Goal: Information Seeking & Learning: Compare options

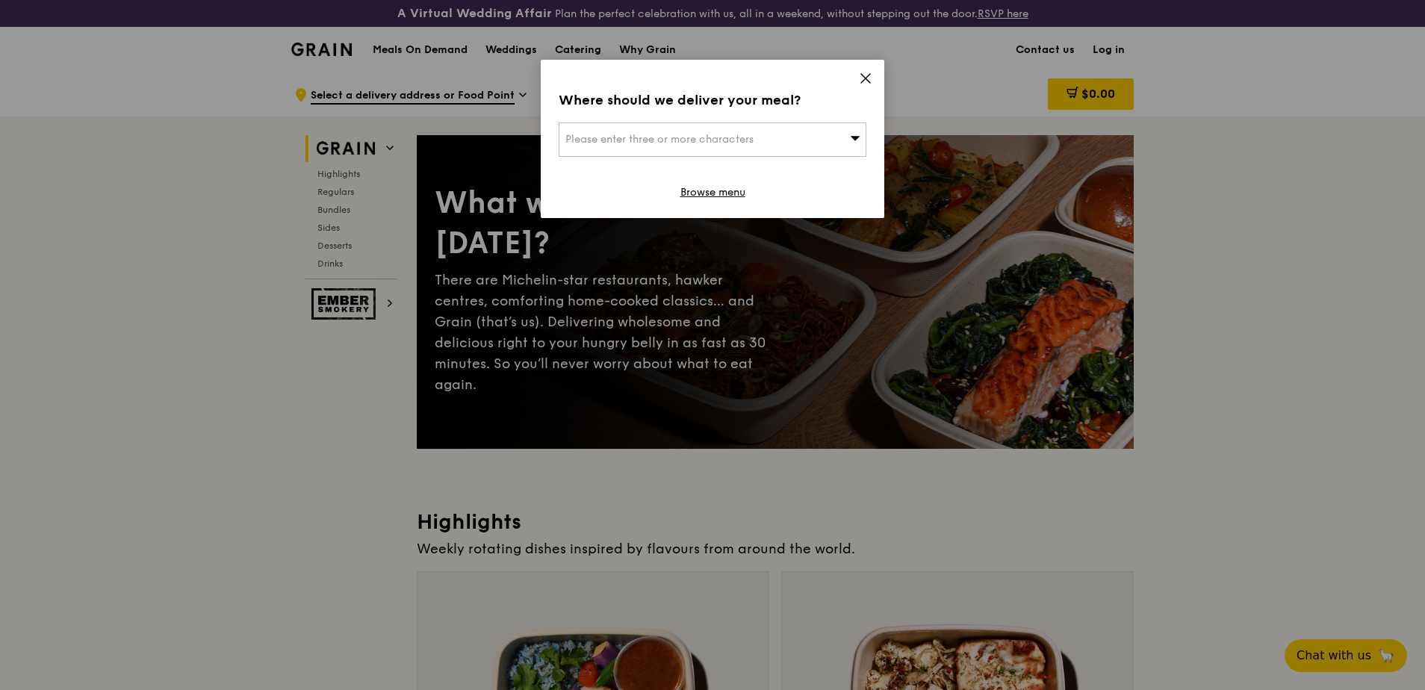
click at [858, 137] on icon at bounding box center [856, 138] width 10 height 4
click at [864, 75] on icon at bounding box center [865, 78] width 9 height 9
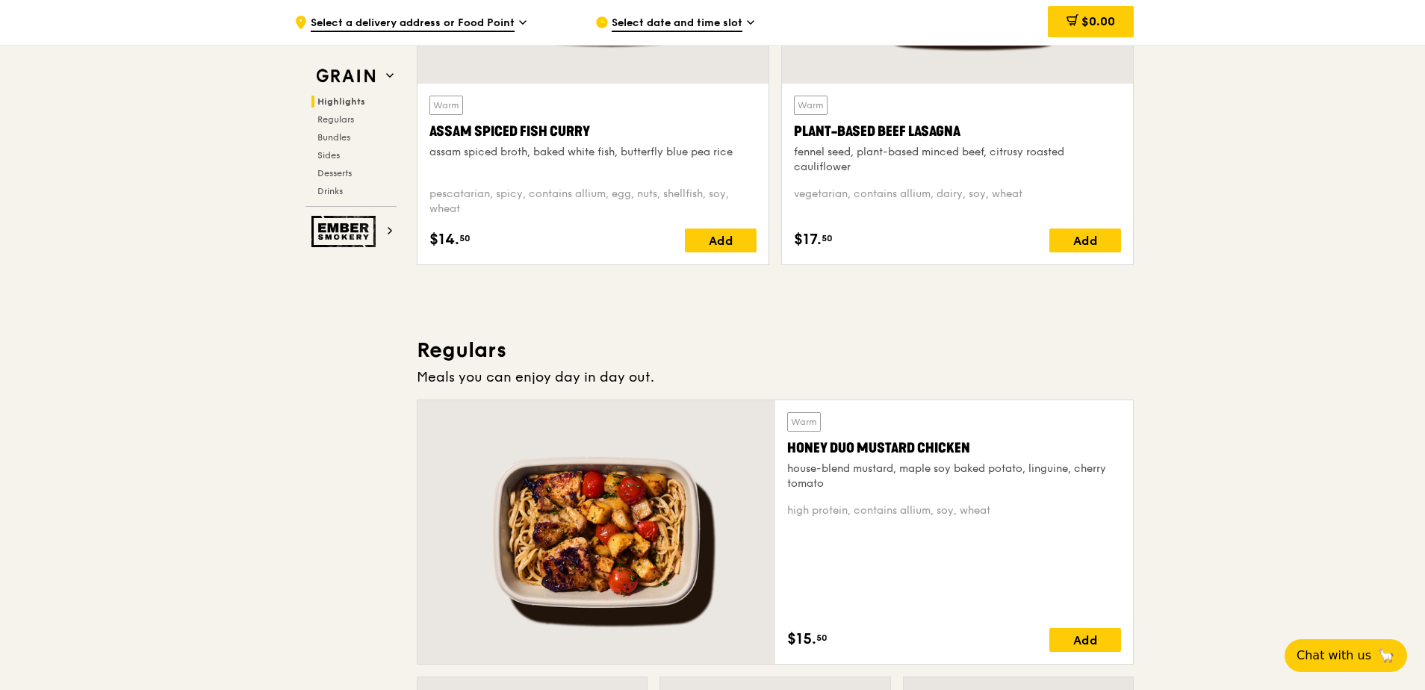
scroll to position [971, 0]
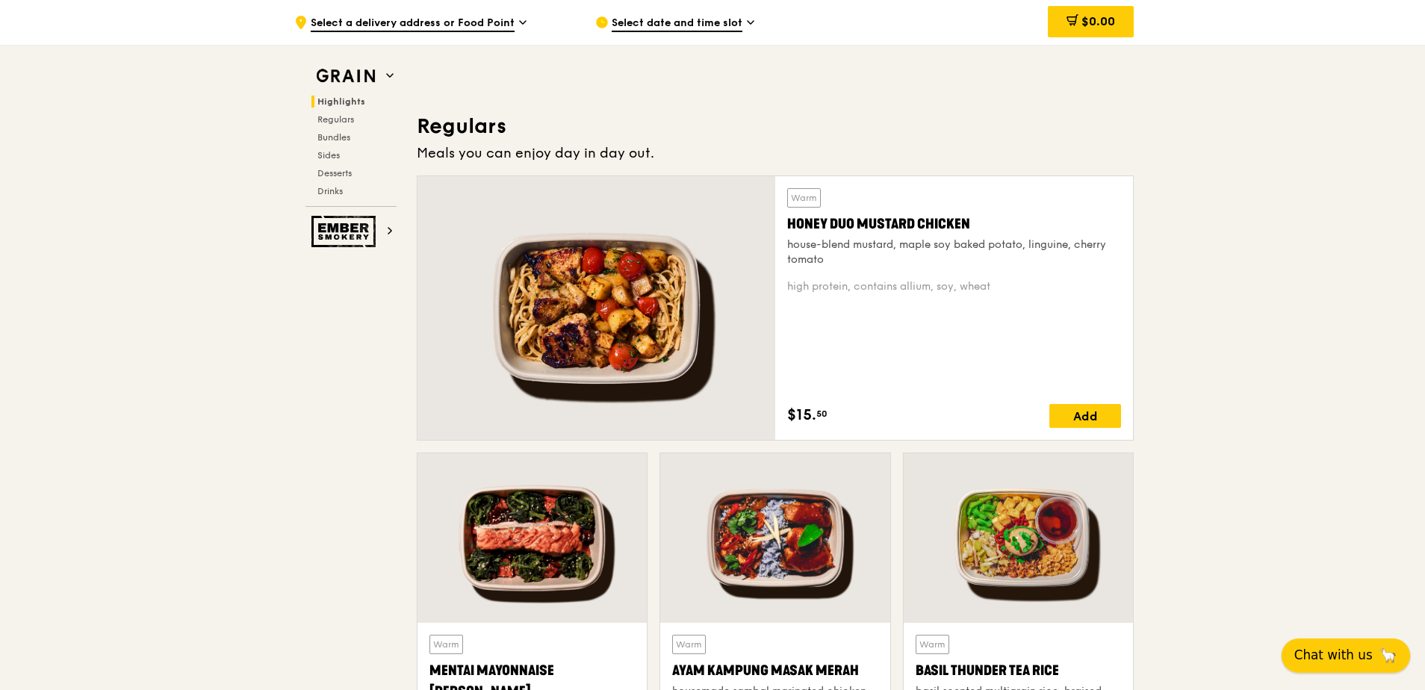
click at [1354, 655] on span "Chat with us" at bounding box center [1334, 655] width 78 height 19
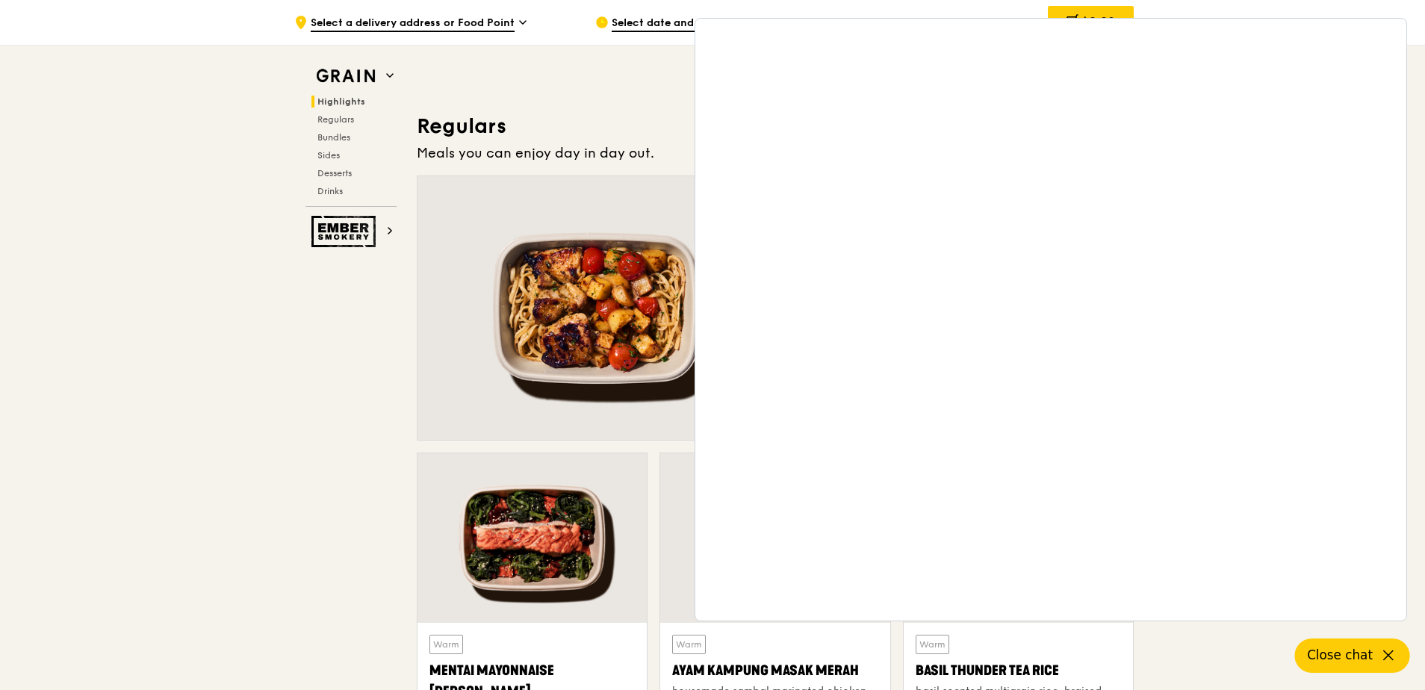
click at [1394, 658] on icon at bounding box center [1389, 656] width 18 height 18
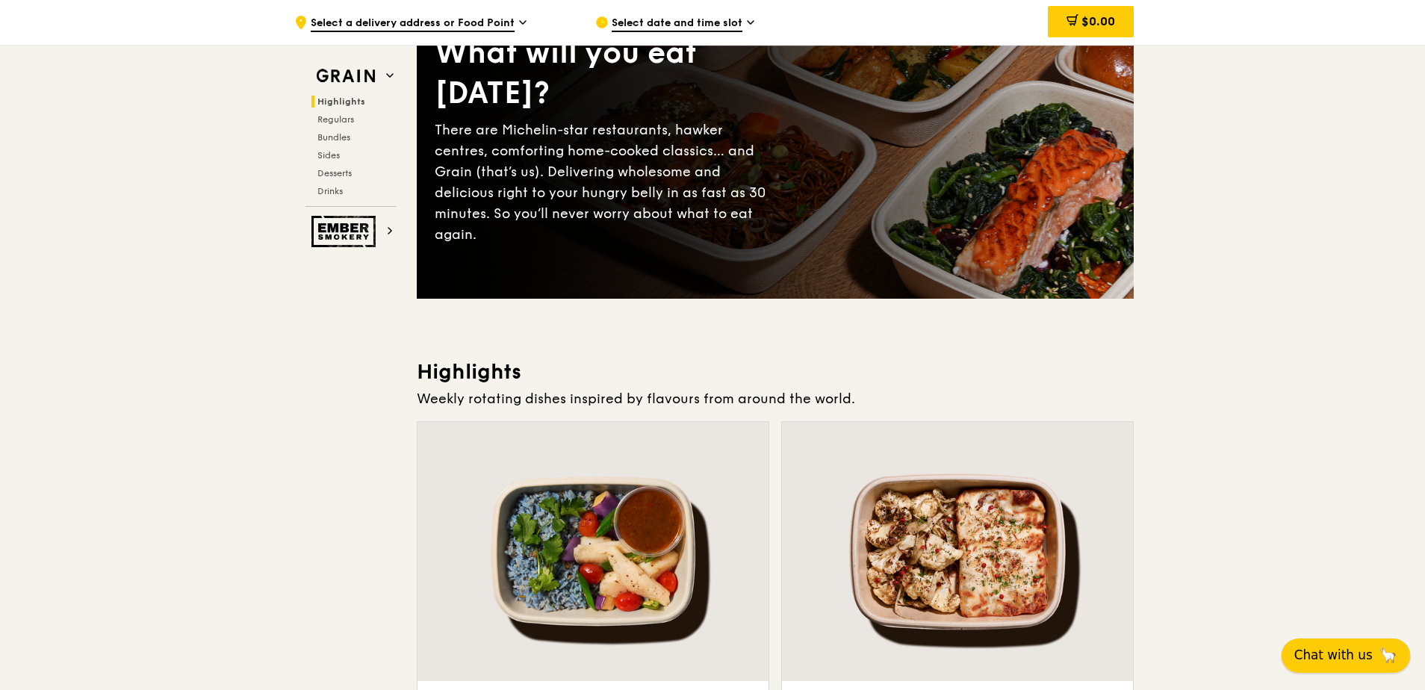
scroll to position [0, 0]
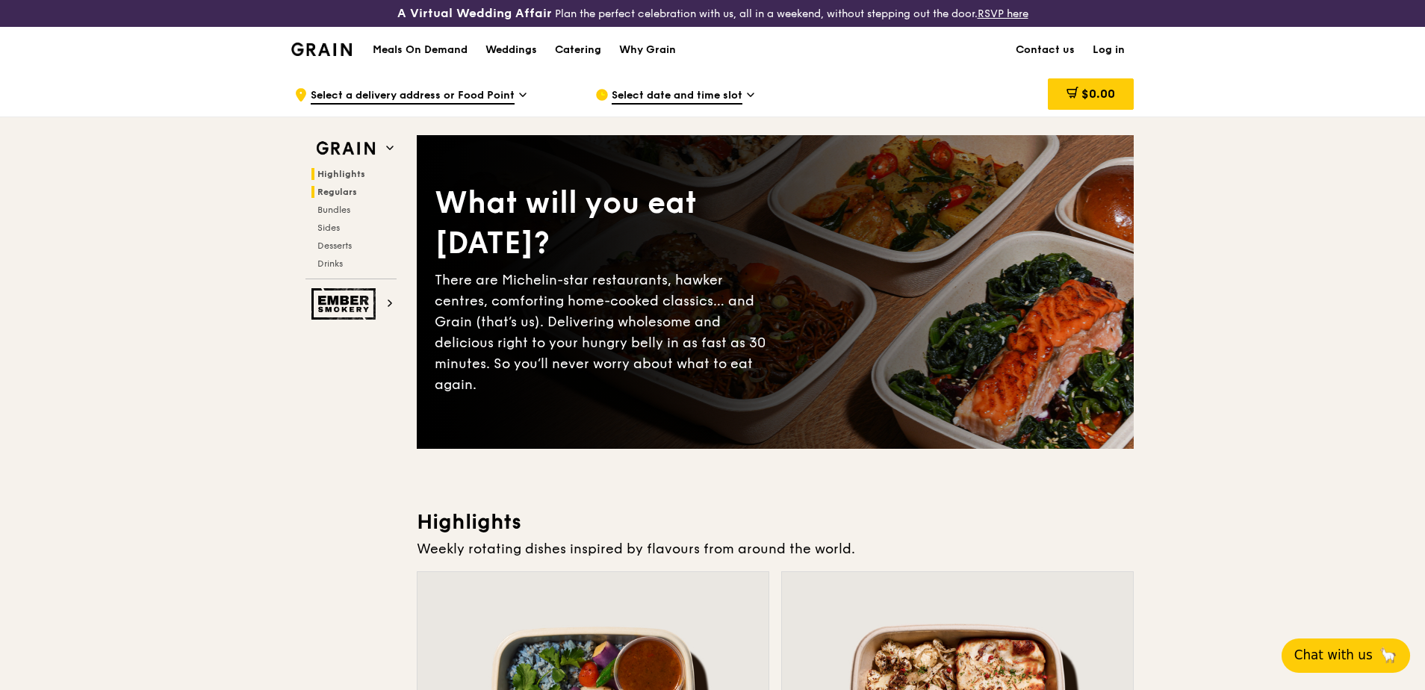
click at [329, 190] on span "Regulars" at bounding box center [338, 192] width 40 height 10
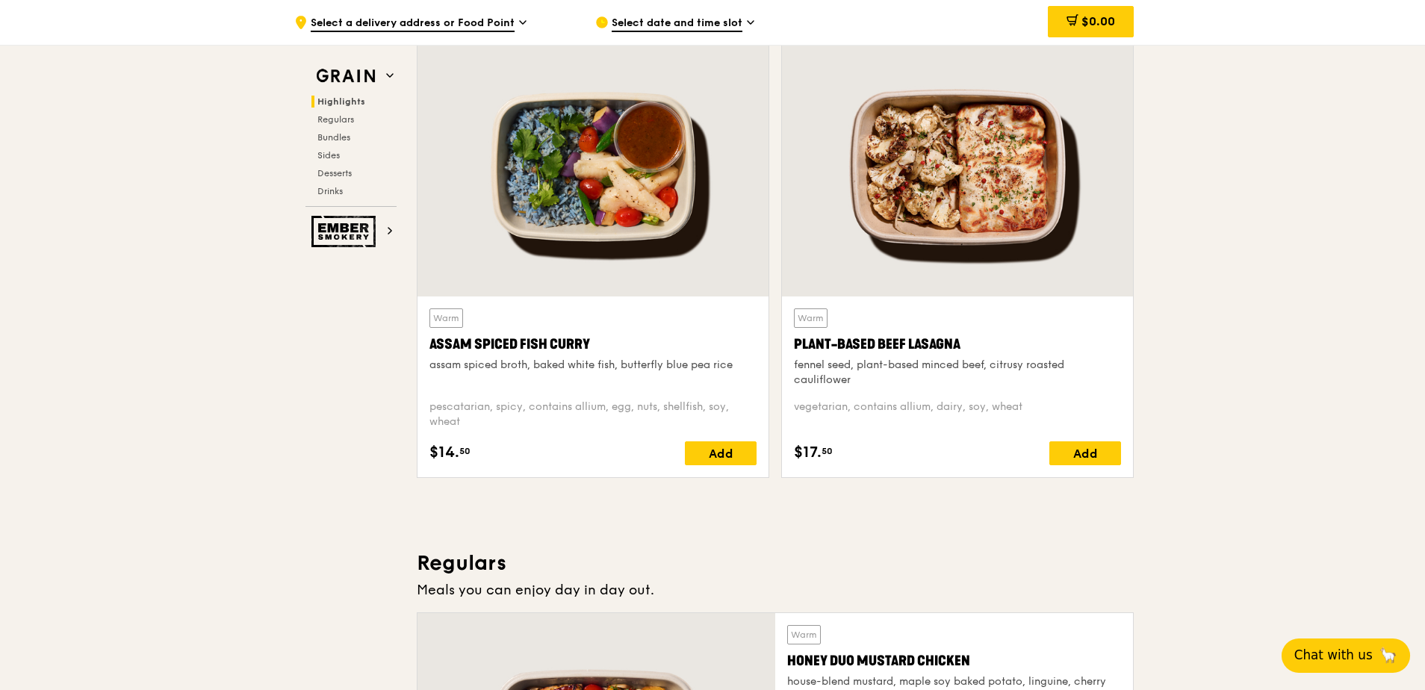
click at [950, 359] on div "fennel seed, plant-based minced beef, citrusy roasted cauliflower" at bounding box center [957, 373] width 327 height 30
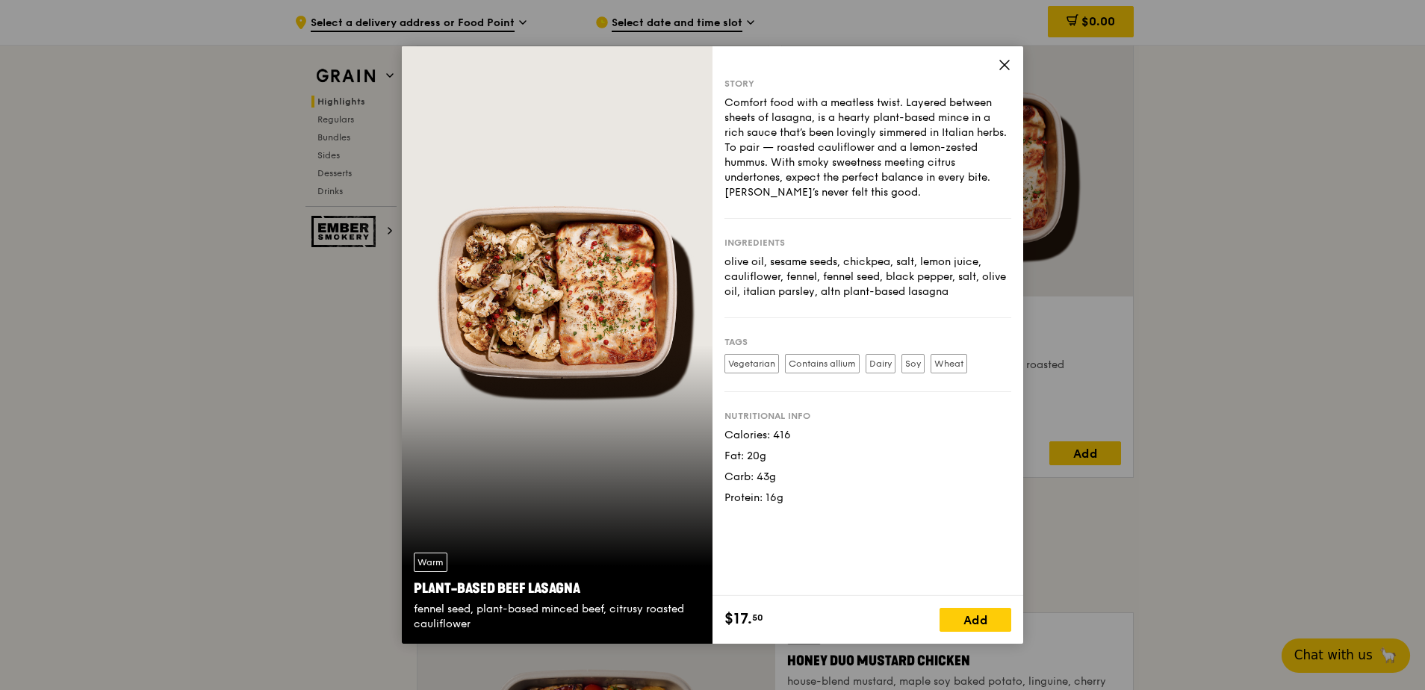
click at [1001, 65] on icon at bounding box center [1004, 64] width 13 height 13
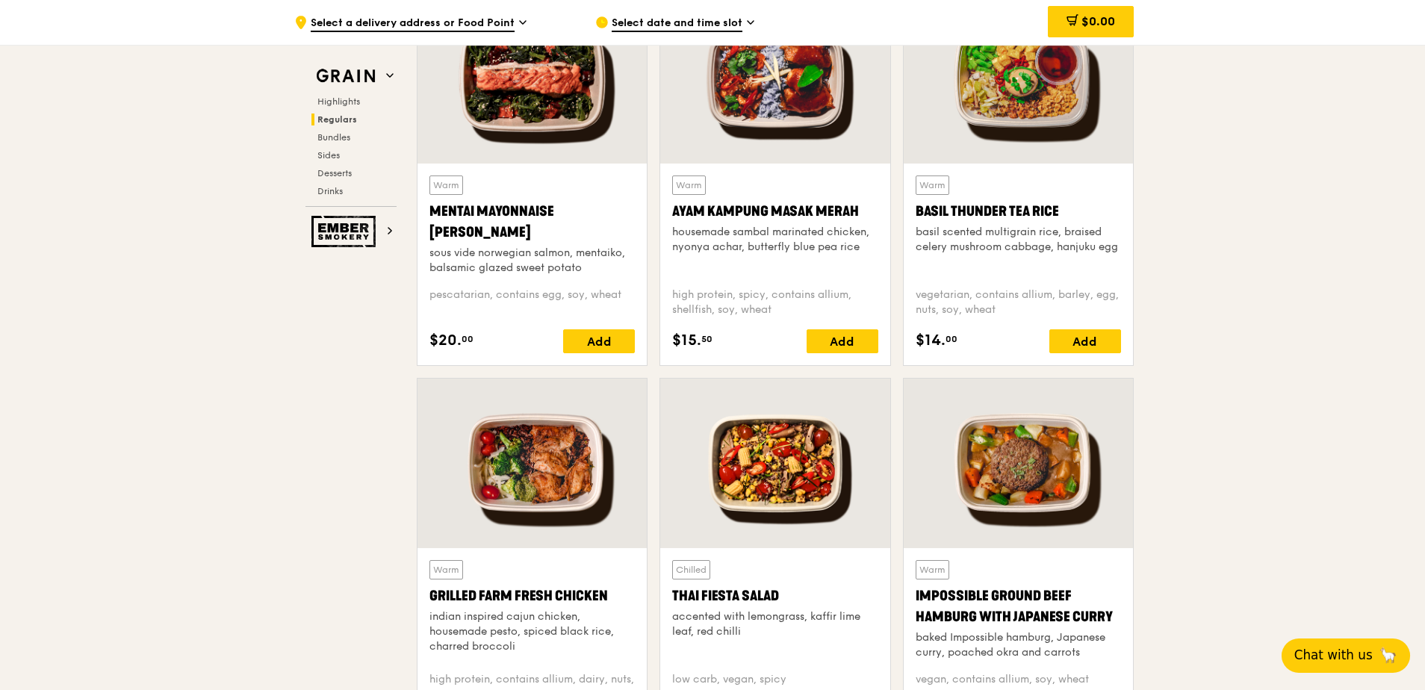
scroll to position [1505, 0]
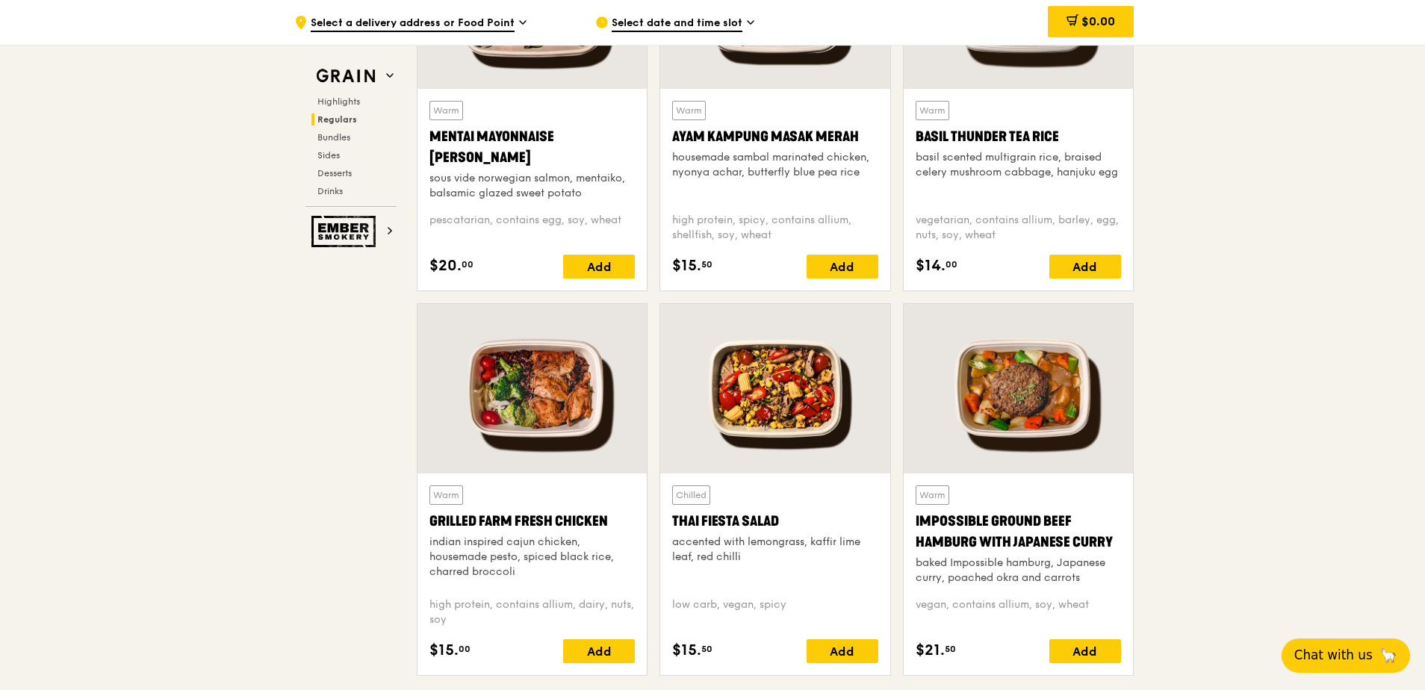
click at [1051, 532] on div "Impossible Ground Beef Hamburg with Japanese Curry" at bounding box center [1018, 532] width 205 height 42
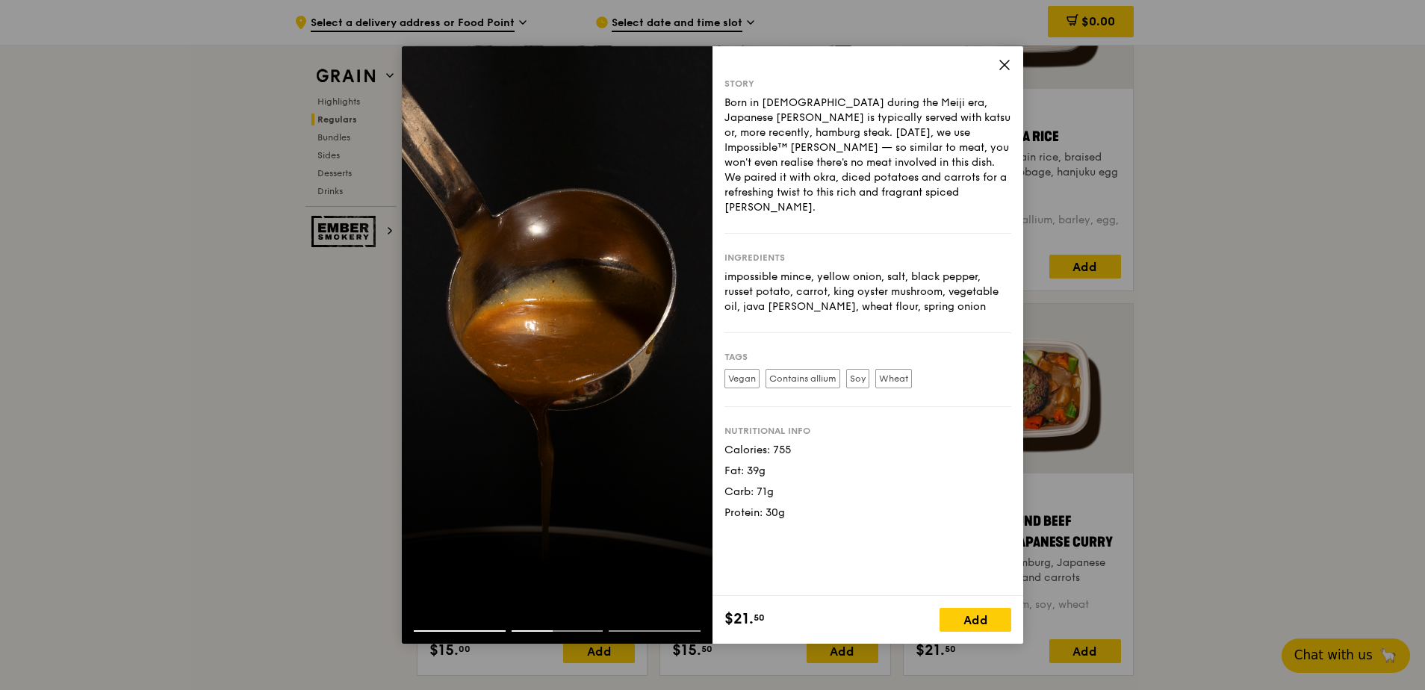
click at [1006, 64] on icon at bounding box center [1004, 65] width 9 height 9
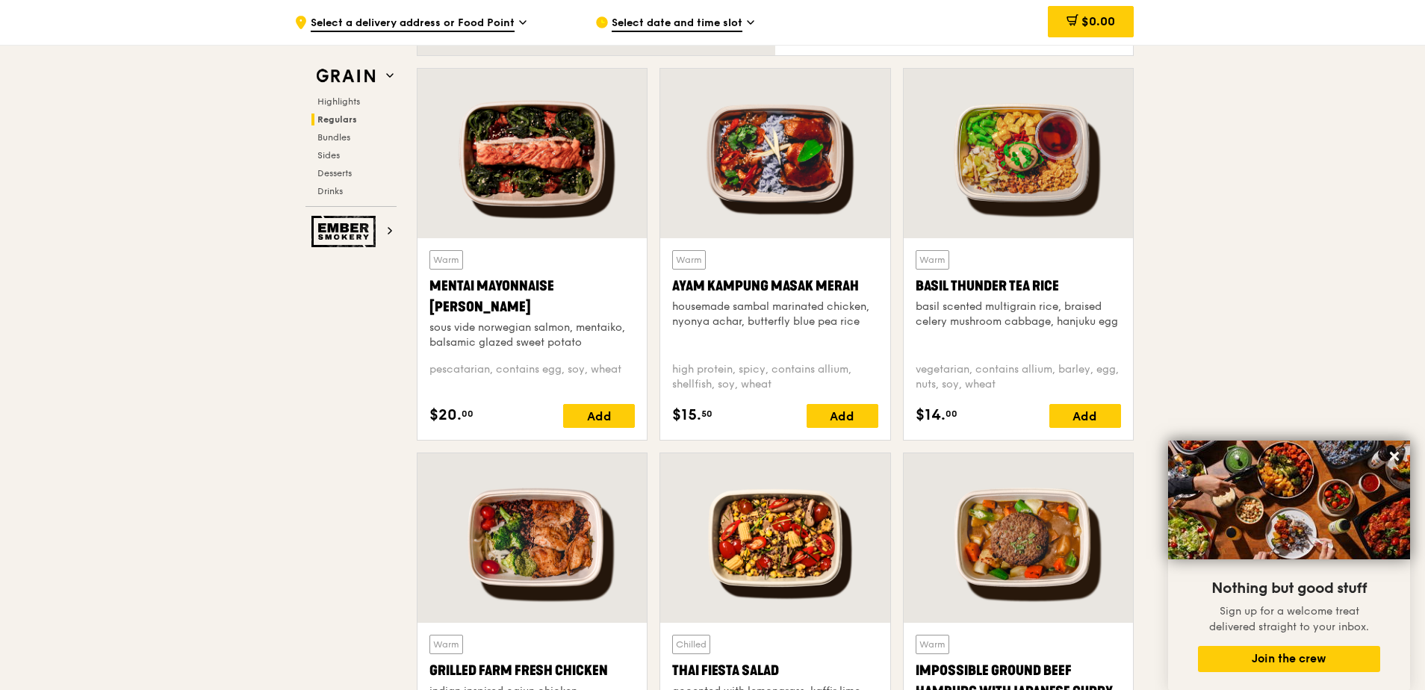
scroll to position [1132, 0]
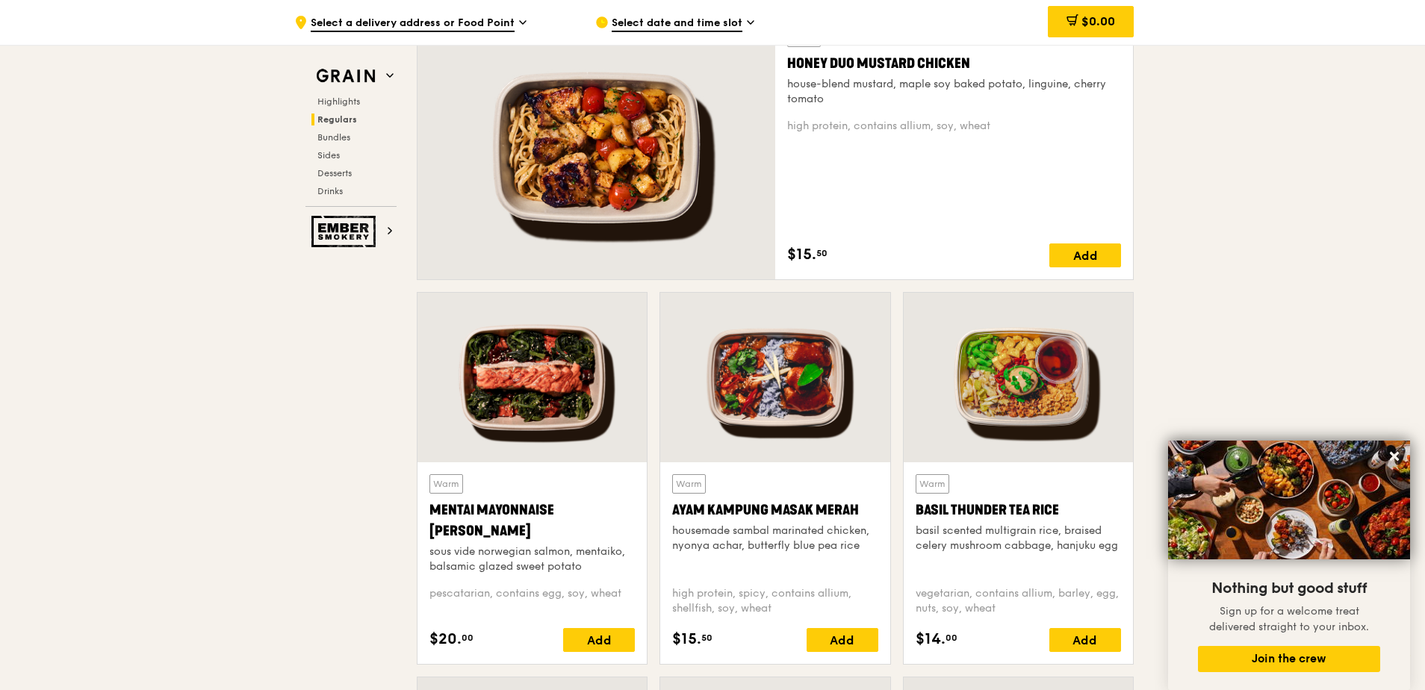
click at [932, 64] on div "Honey Duo Mustard Chicken" at bounding box center [954, 63] width 334 height 21
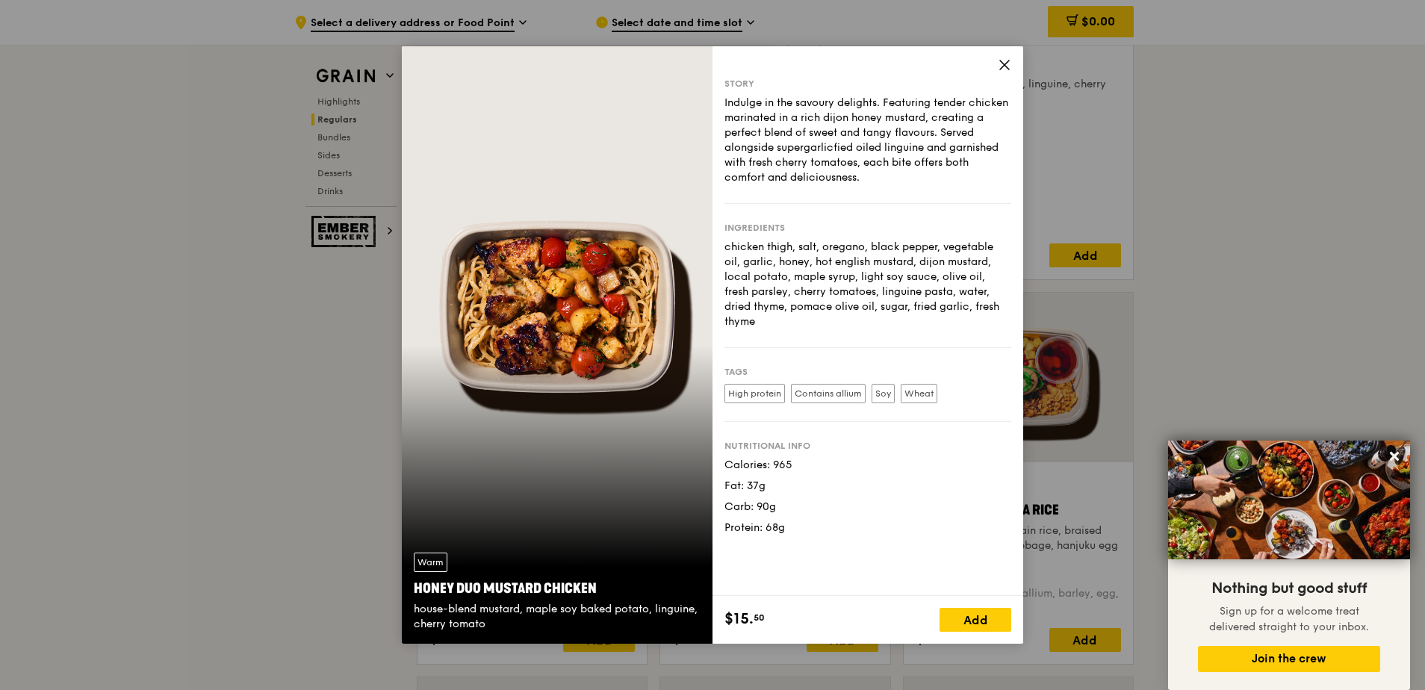
click at [1008, 63] on icon at bounding box center [1004, 65] width 9 height 9
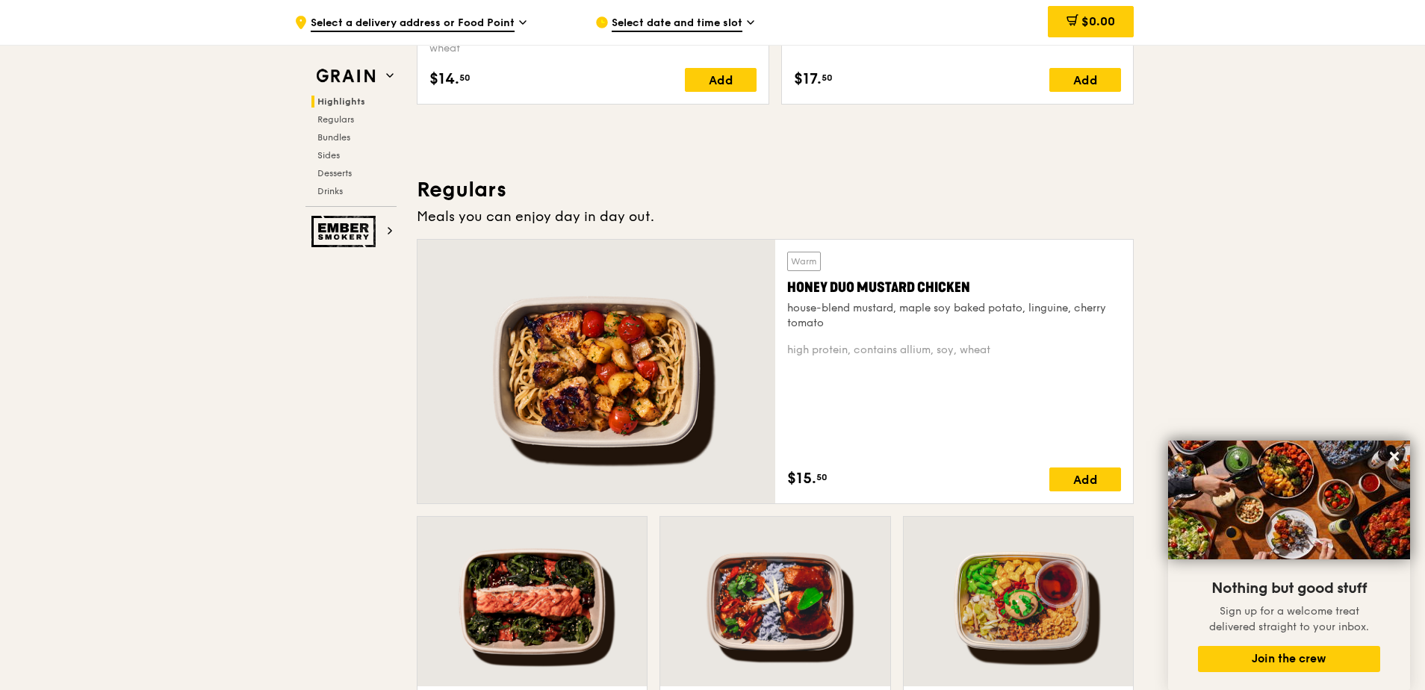
scroll to position [1057, 0]
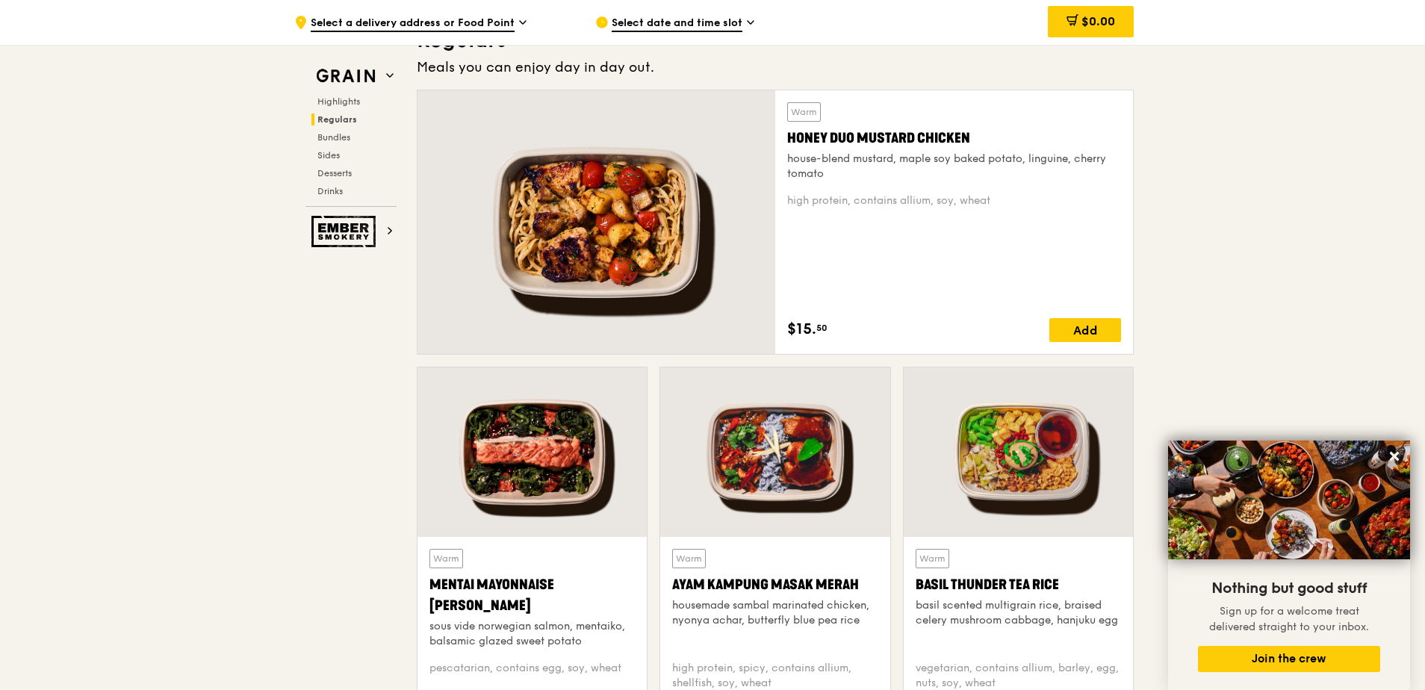
click at [1009, 432] on div at bounding box center [1018, 453] width 229 height 170
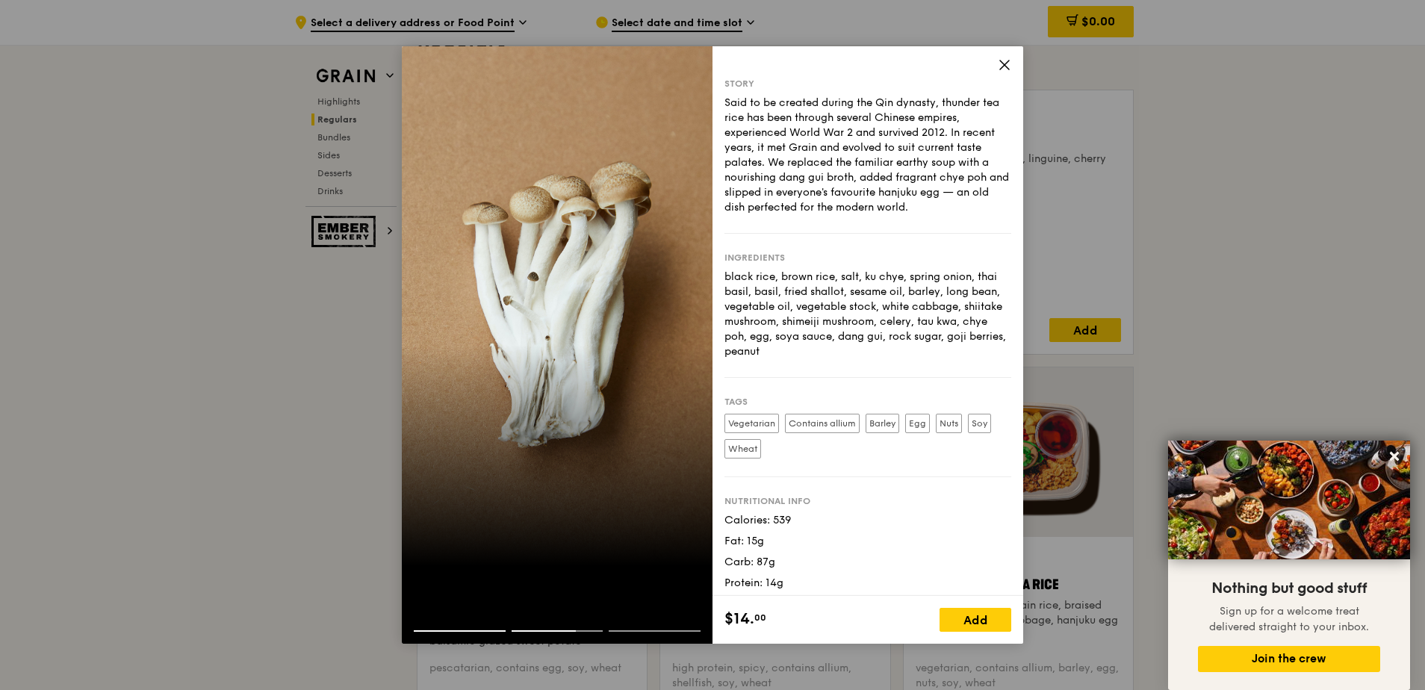
click at [999, 65] on icon at bounding box center [1004, 64] width 13 height 13
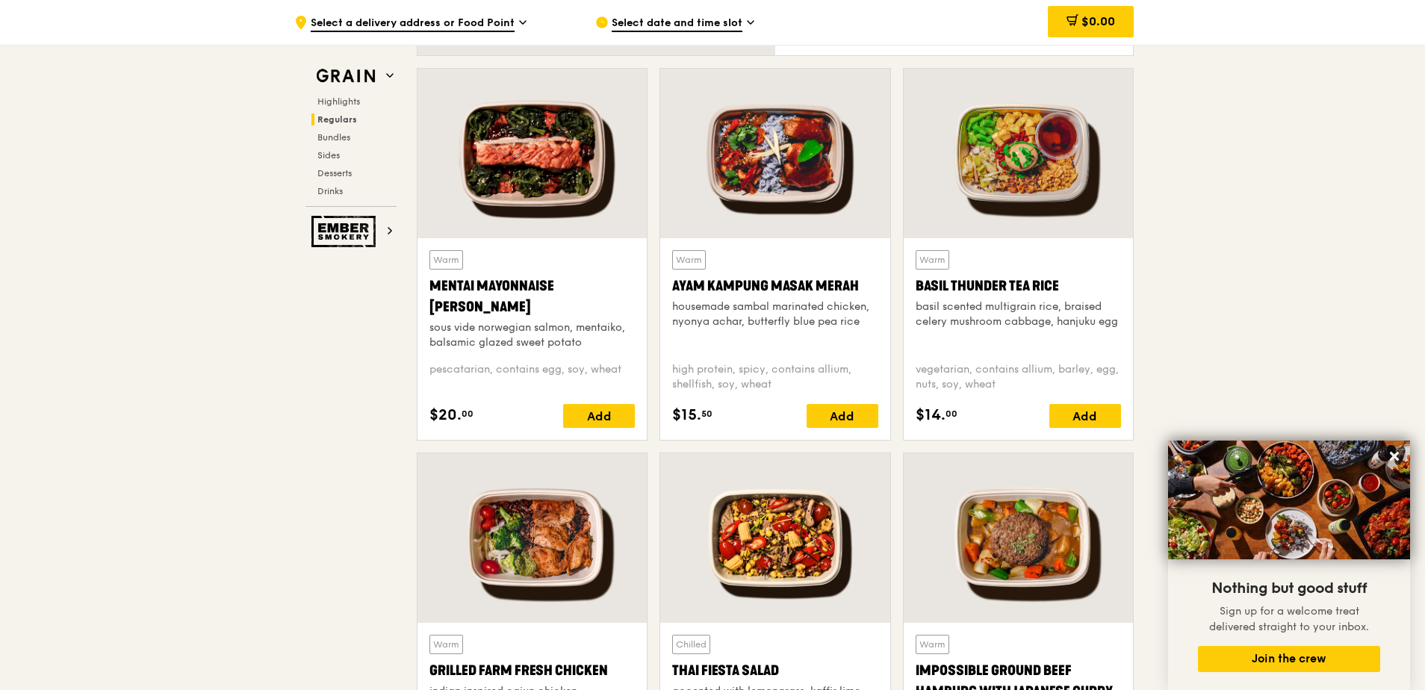
scroll to position [1431, 0]
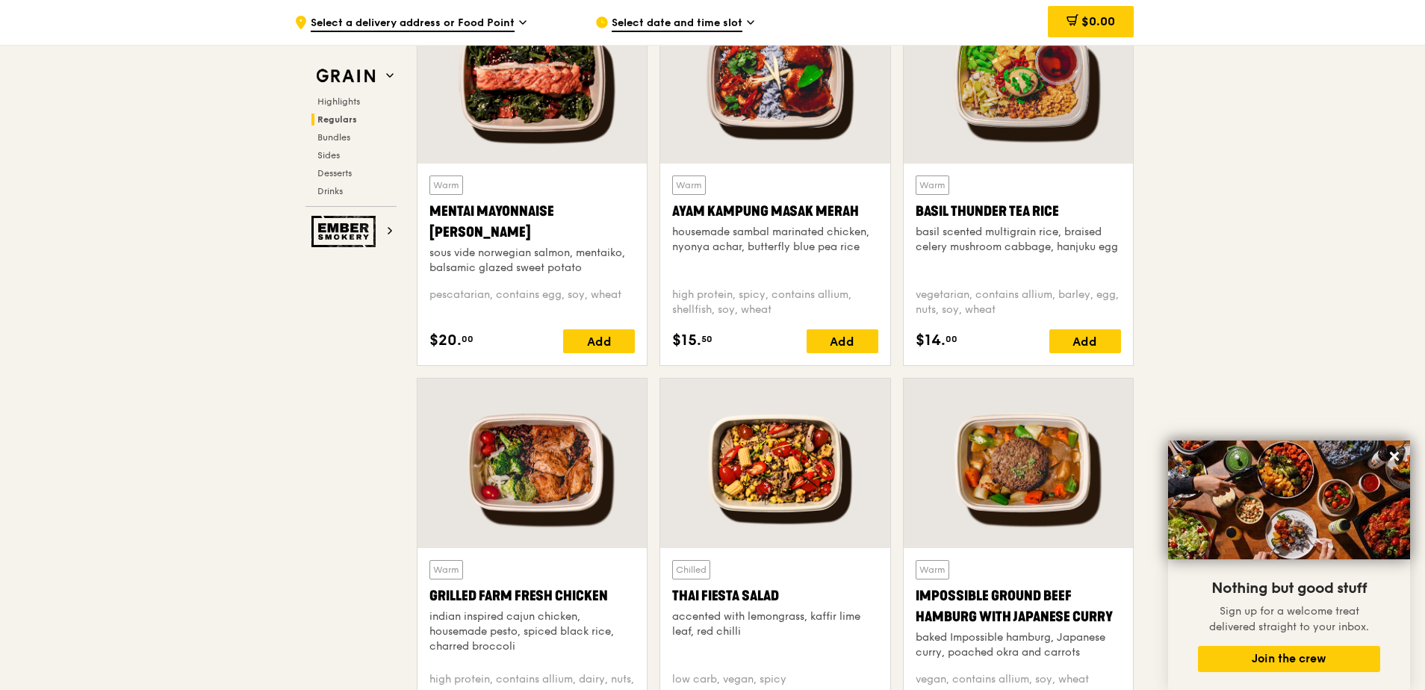
click at [835, 483] on div at bounding box center [774, 464] width 229 height 170
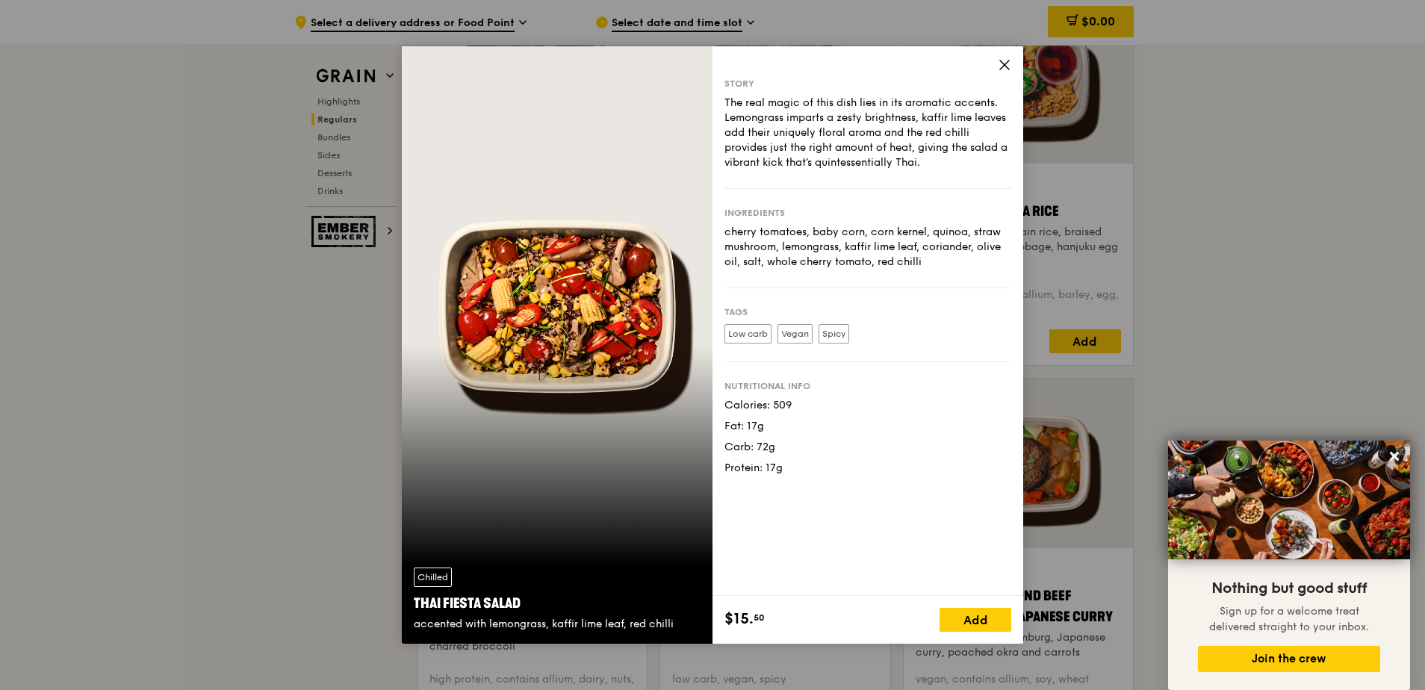
click at [1007, 68] on icon at bounding box center [1004, 65] width 9 height 9
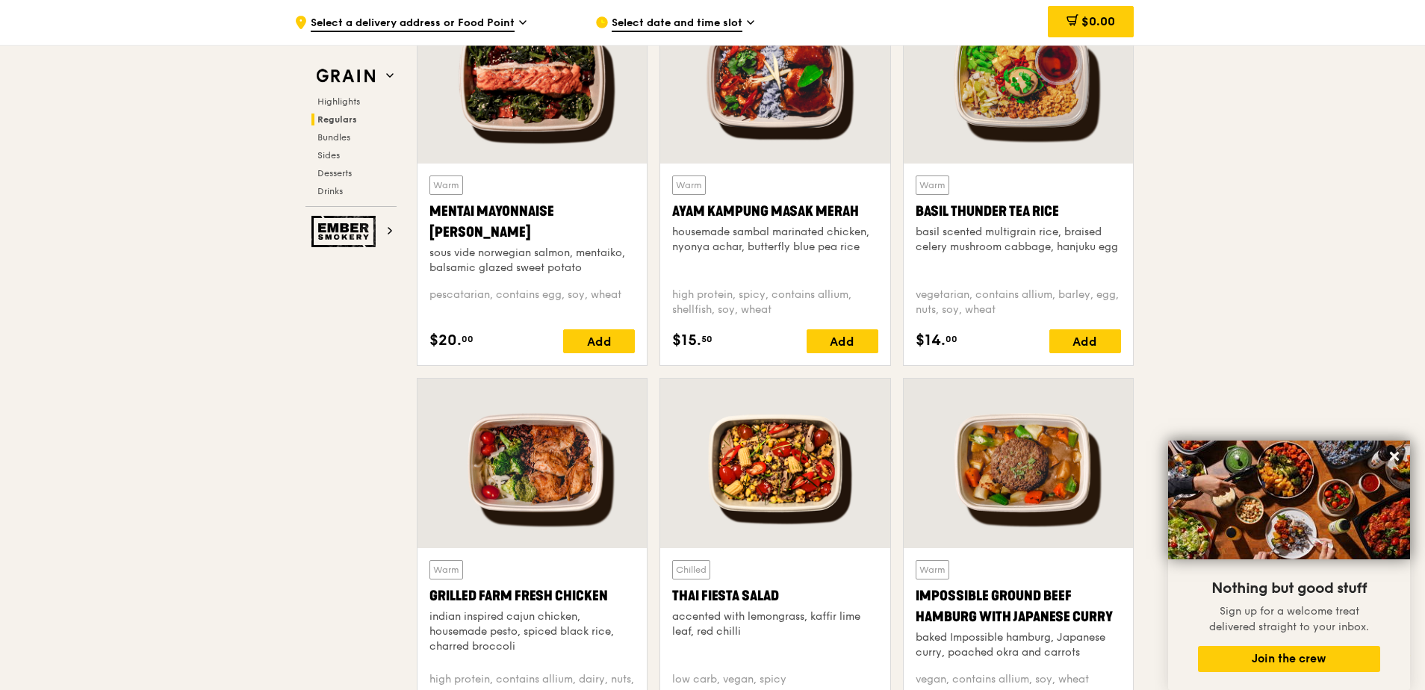
scroll to position [1505, 0]
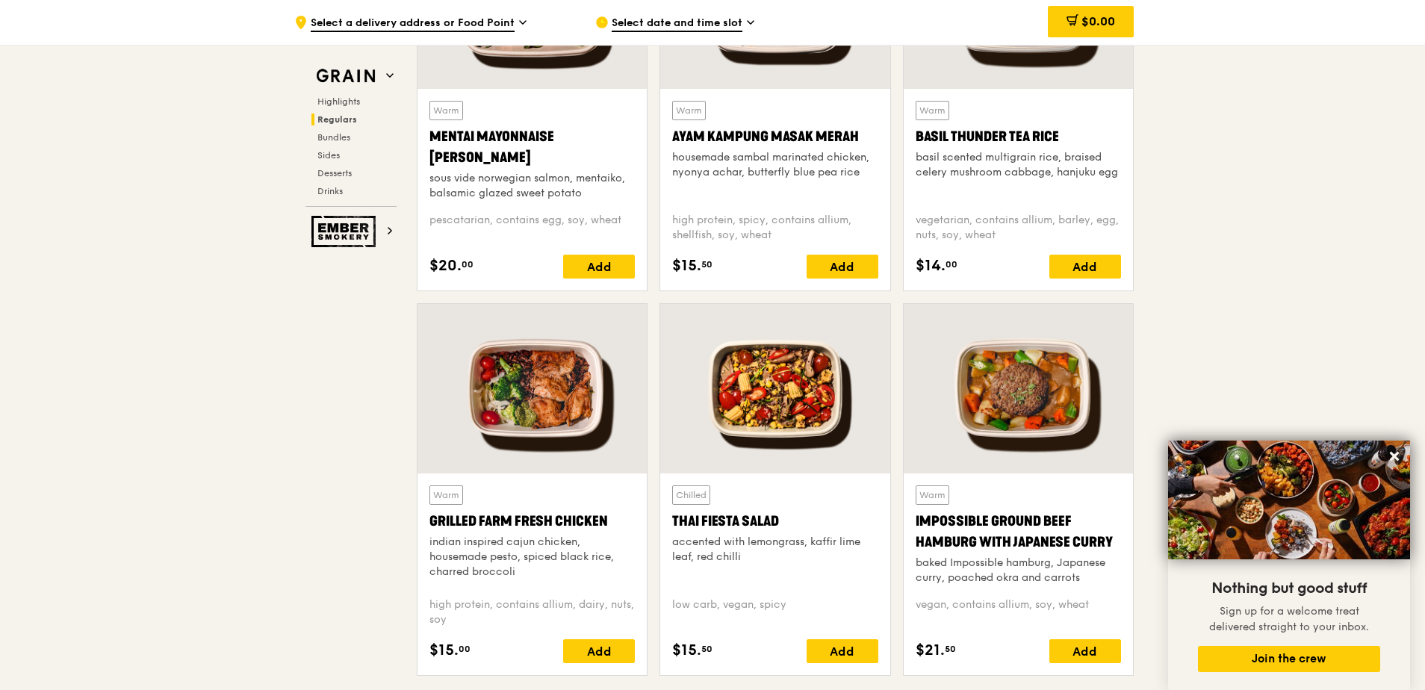
click at [563, 424] on div at bounding box center [532, 389] width 229 height 170
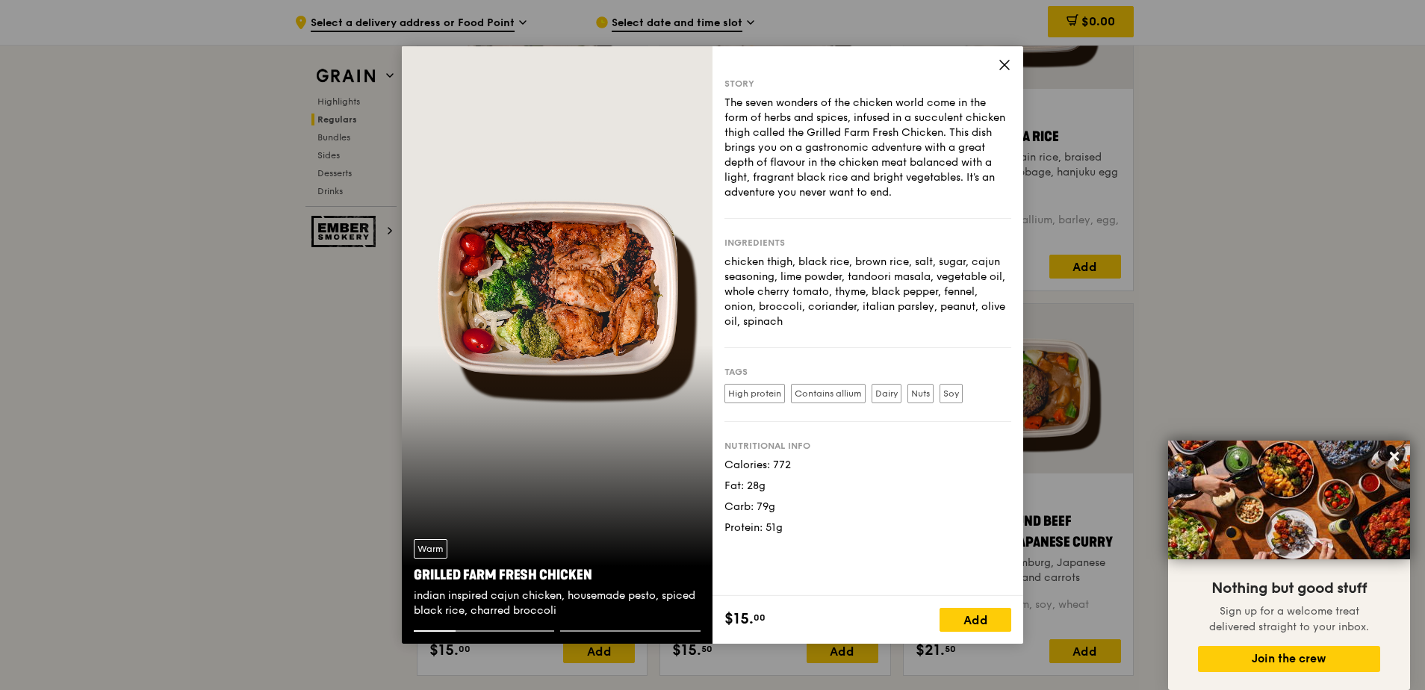
click at [1004, 70] on icon at bounding box center [1004, 64] width 13 height 13
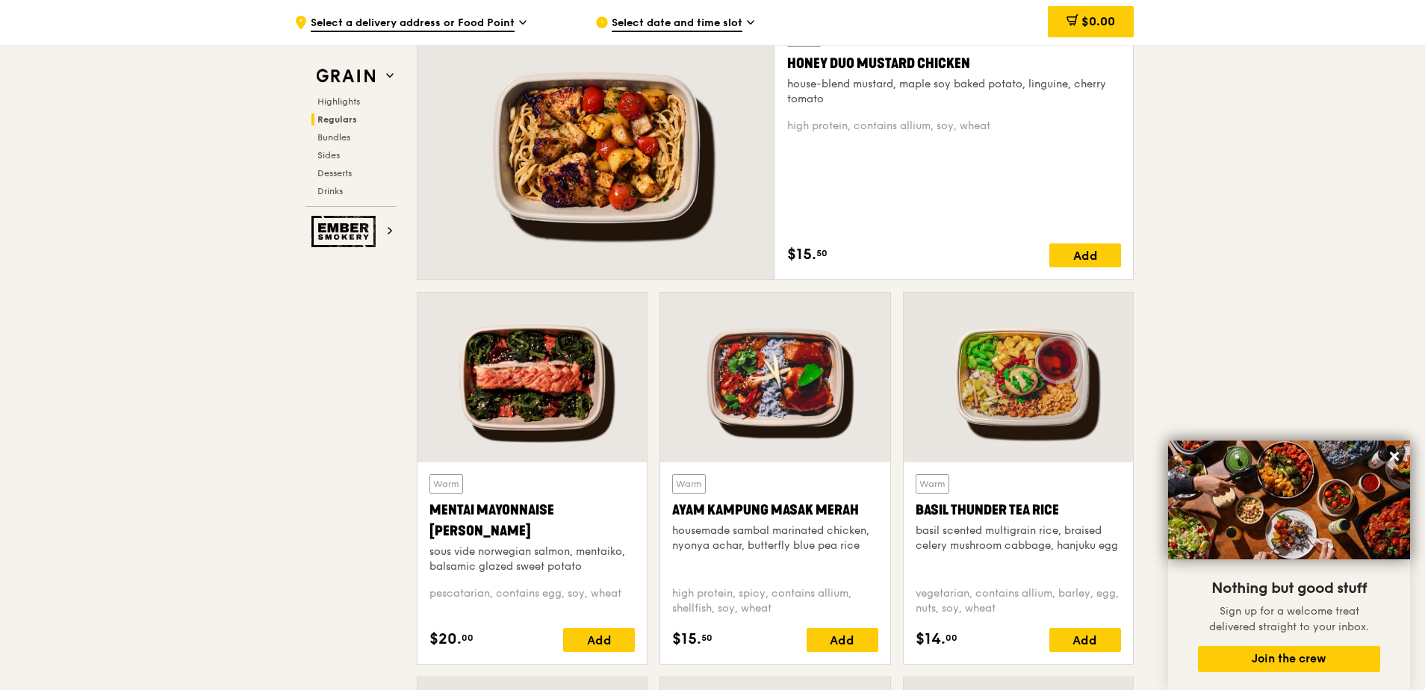
scroll to position [982, 0]
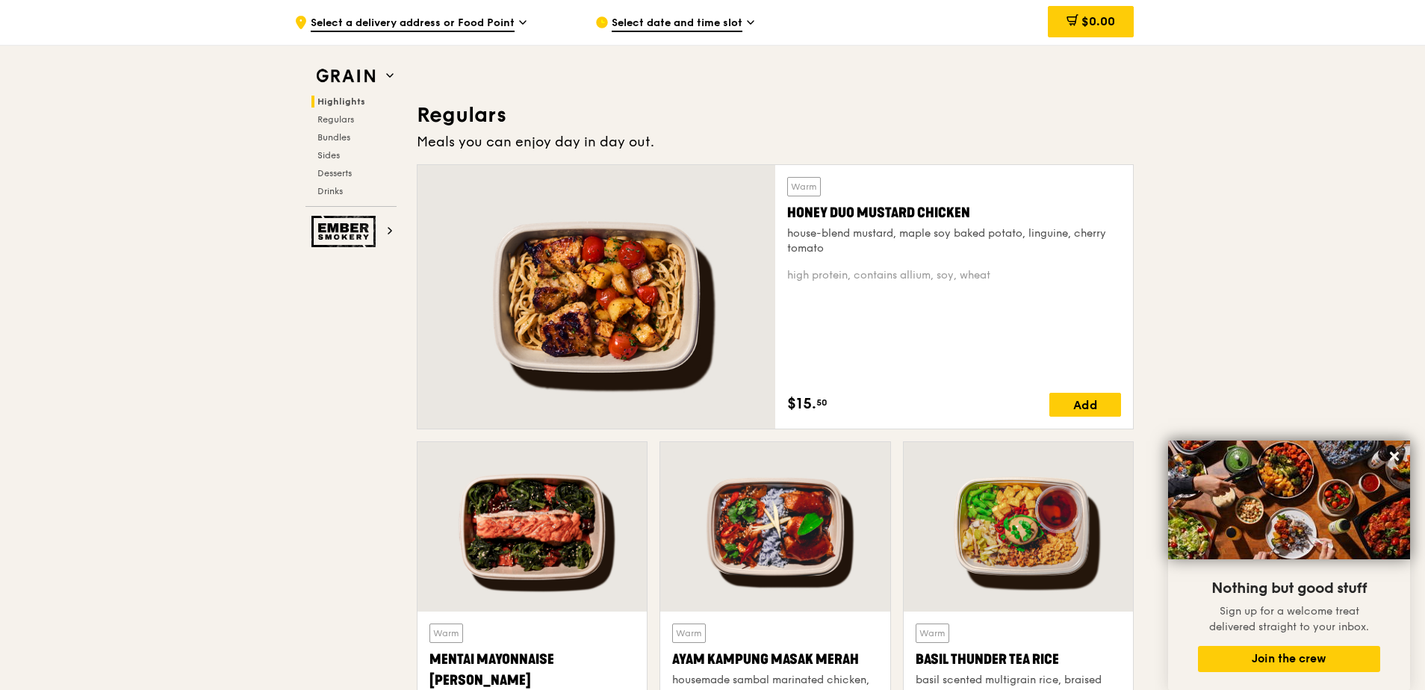
click at [935, 211] on div "Honey Duo Mustard Chicken" at bounding box center [954, 212] width 334 height 21
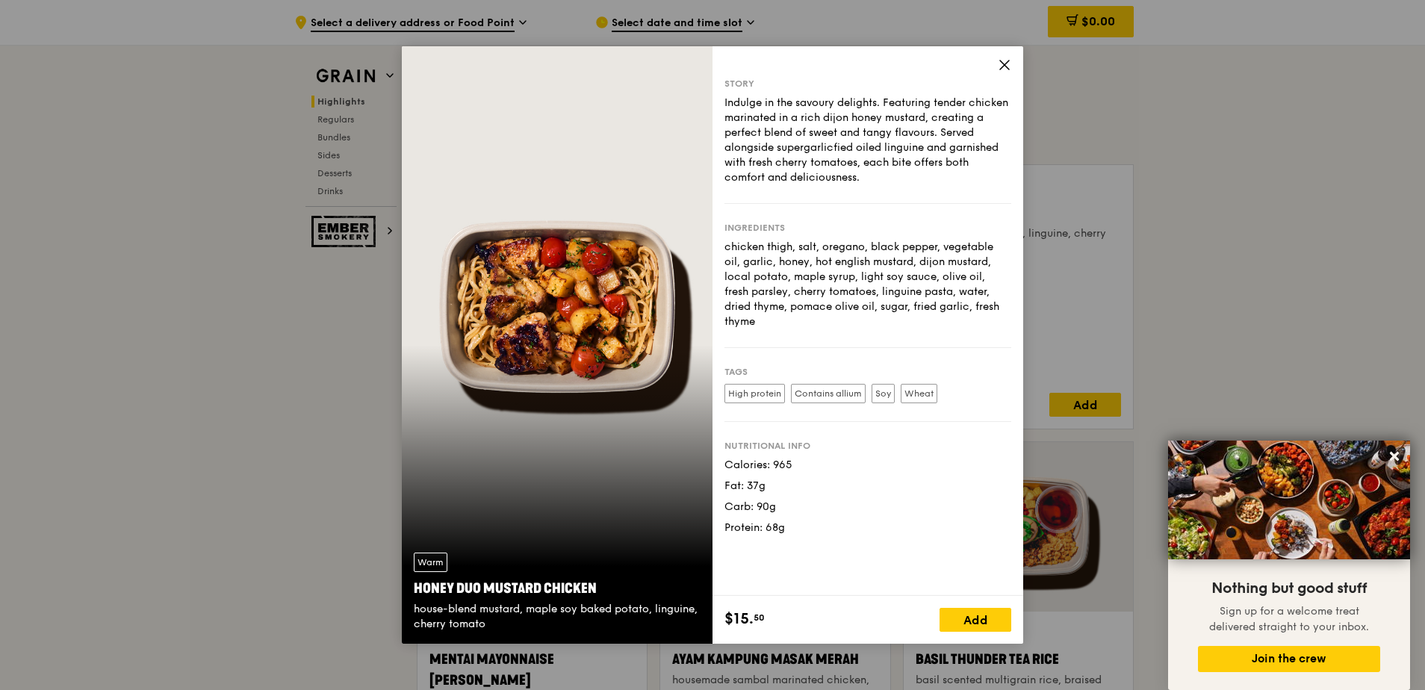
click at [1003, 63] on icon at bounding box center [1004, 65] width 9 height 9
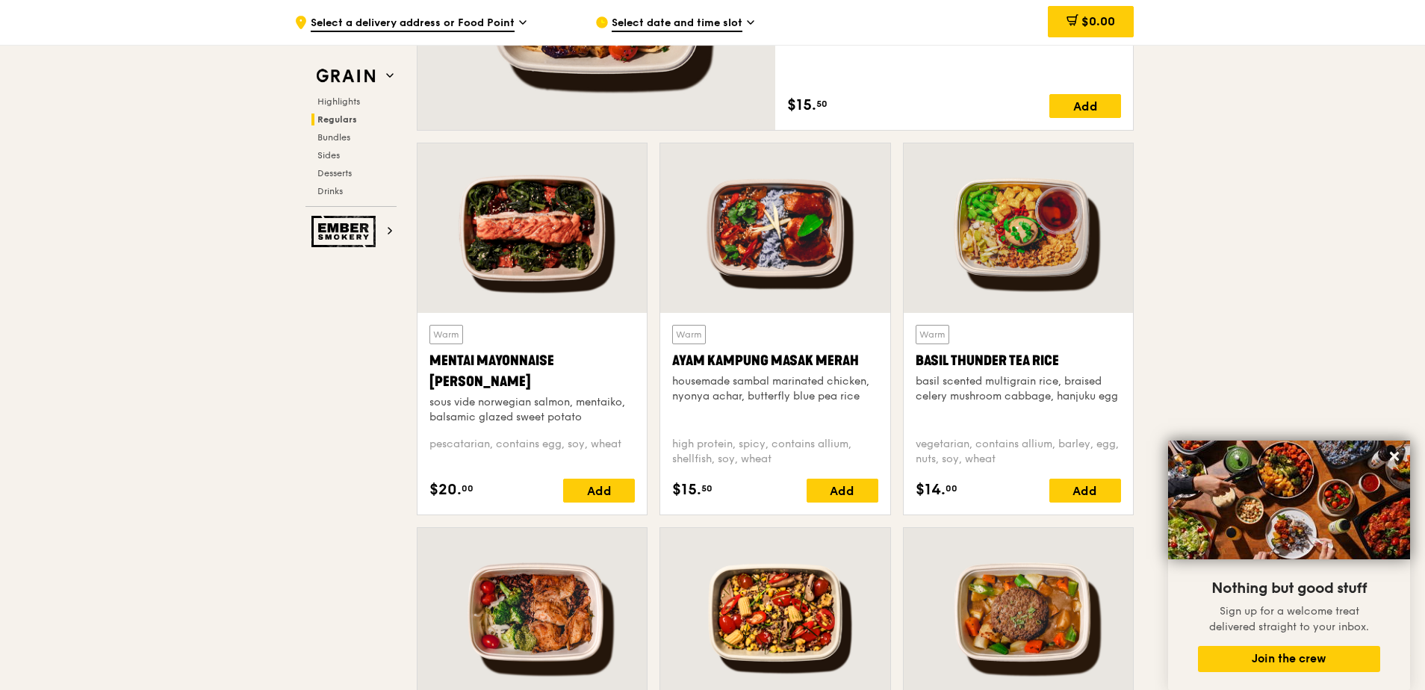
scroll to position [1431, 0]
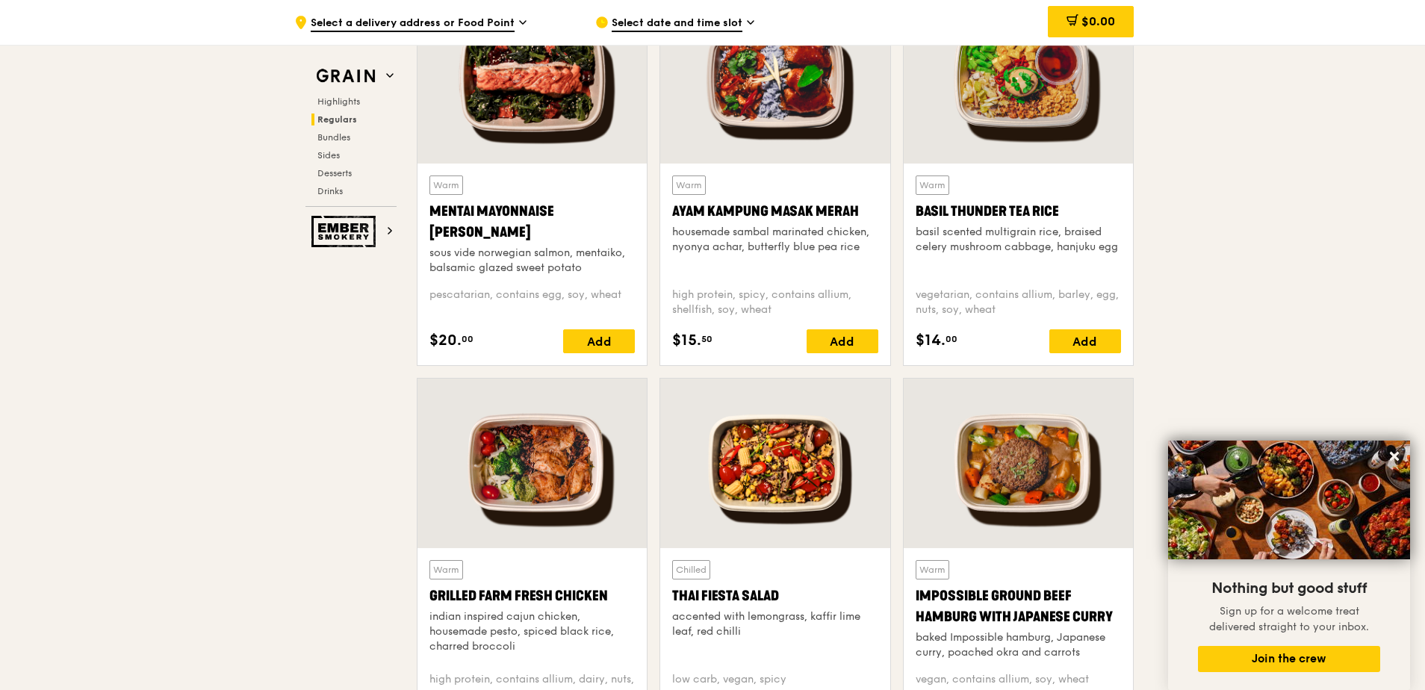
click at [1031, 456] on div at bounding box center [1018, 464] width 229 height 170
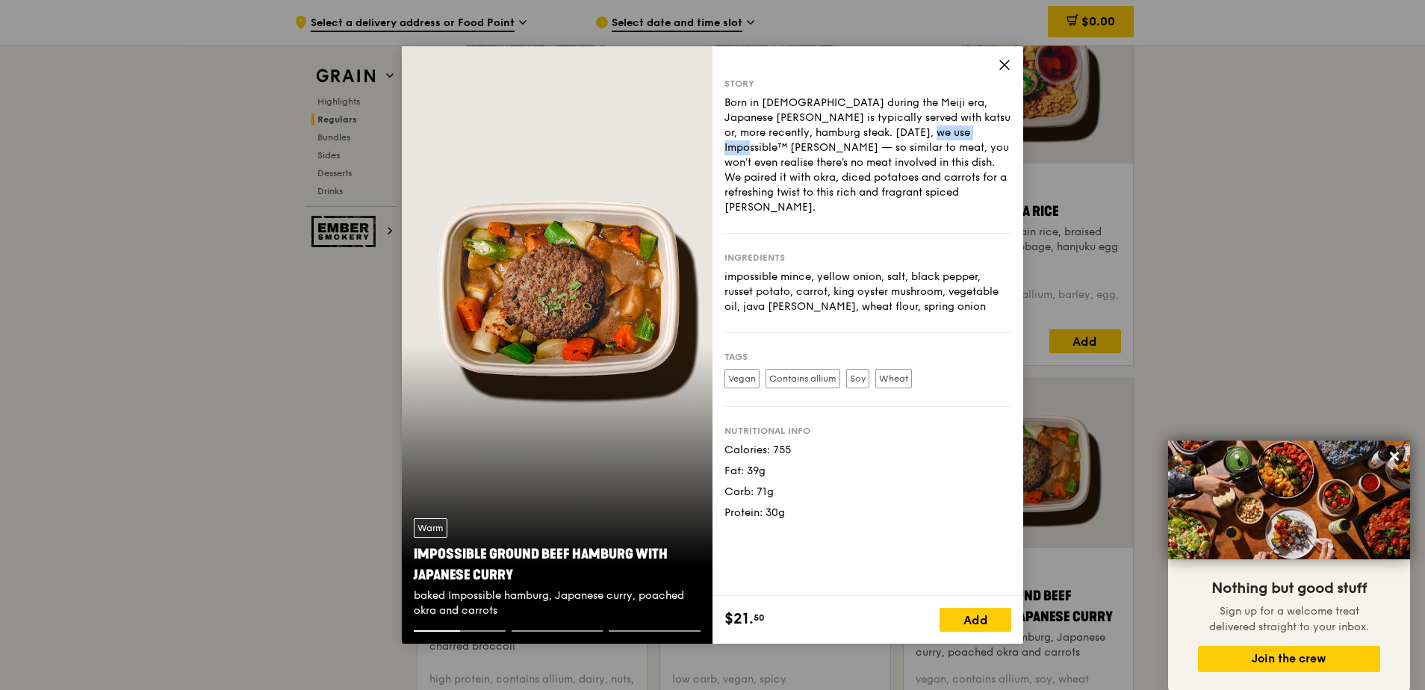
drag, startPoint x: 894, startPoint y: 134, endPoint x: 831, endPoint y: 134, distance: 63.5
click at [831, 134] on div "Born in [DEMOGRAPHIC_DATA] during the Meiji era, Japanese [PERSON_NAME] is typi…" at bounding box center [868, 156] width 287 height 120
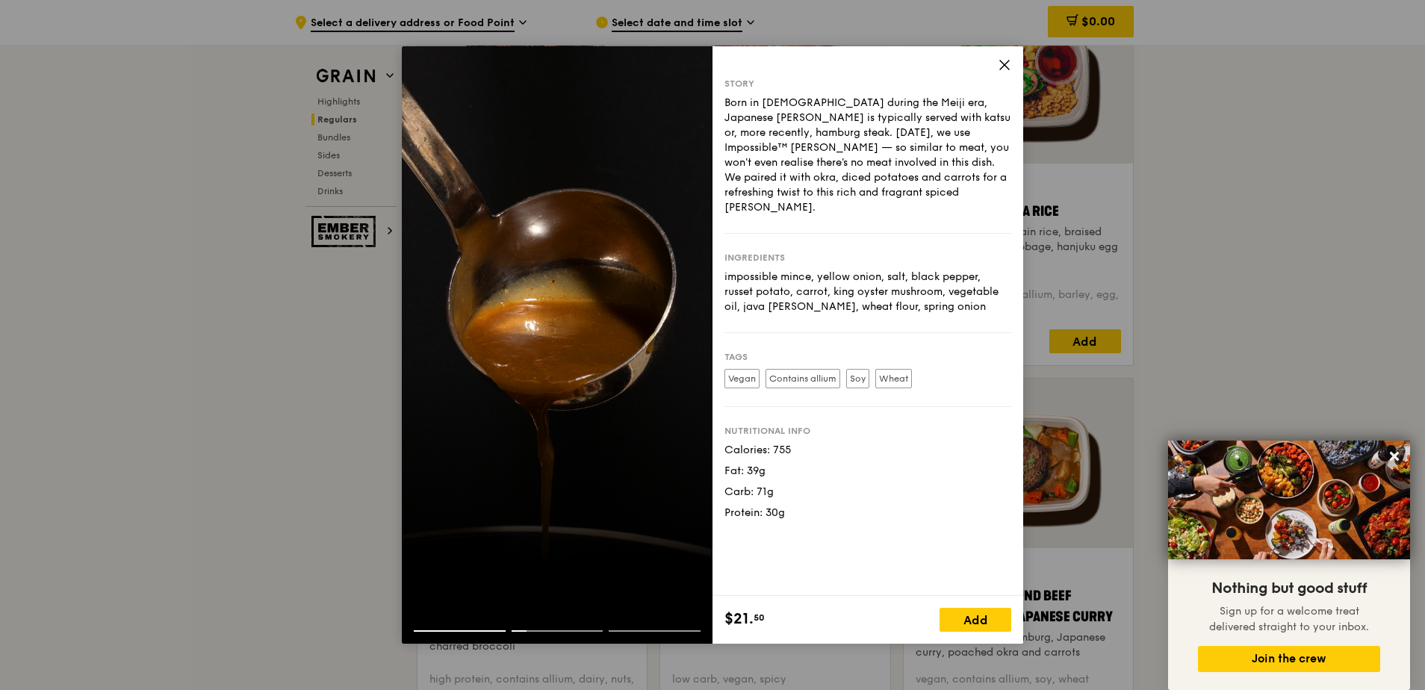
click at [1008, 64] on icon at bounding box center [1004, 64] width 13 height 13
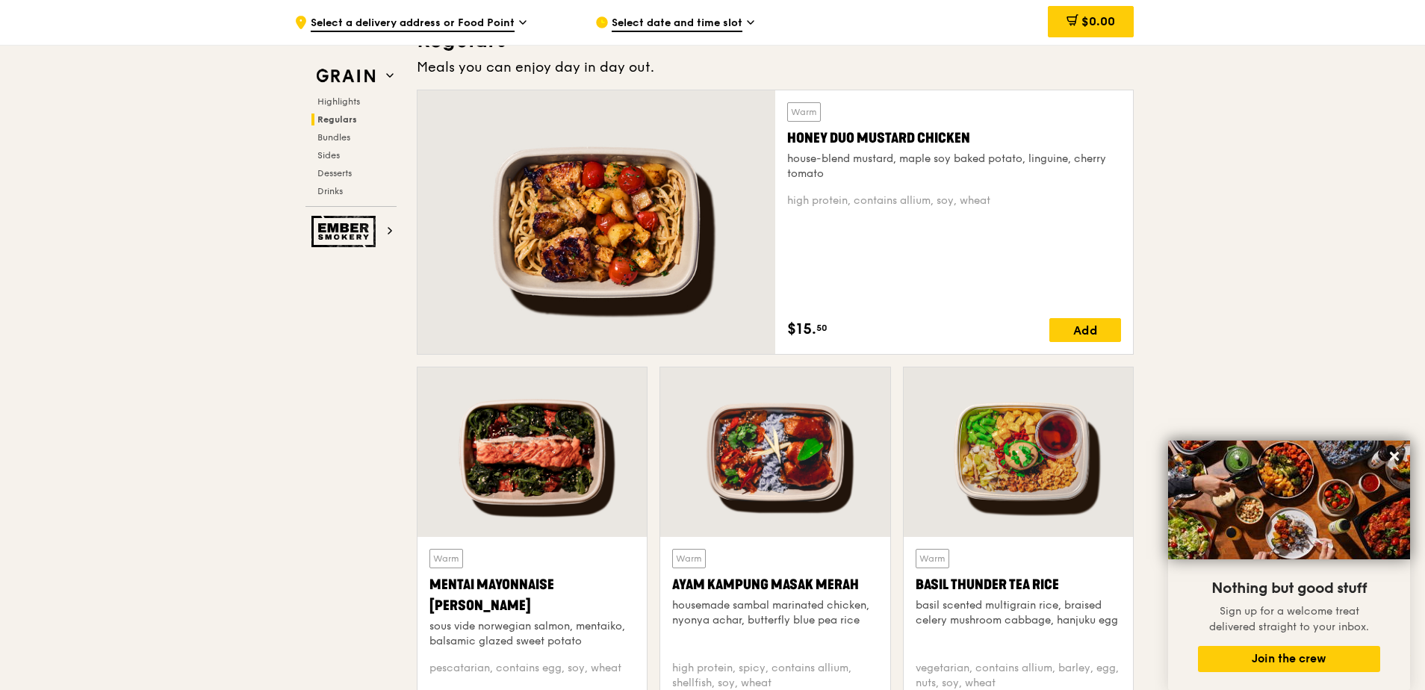
scroll to position [908, 0]
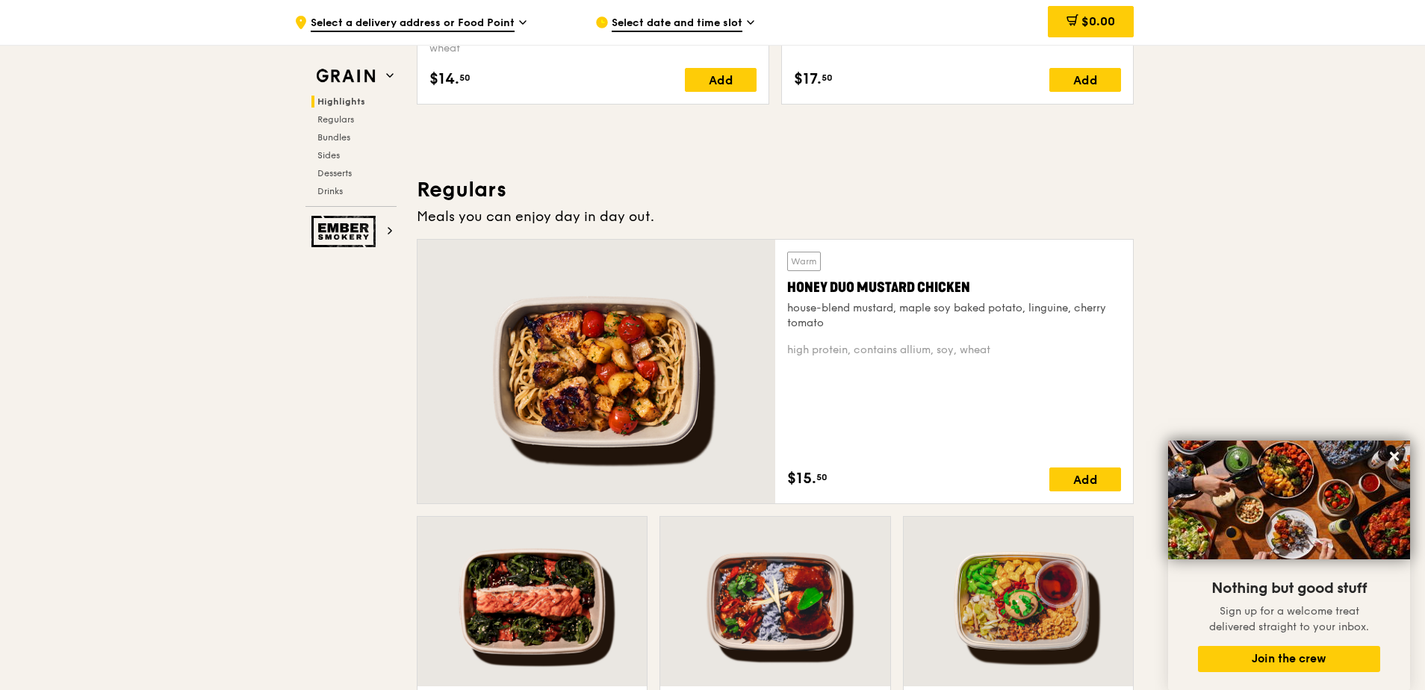
drag, startPoint x: 977, startPoint y: 282, endPoint x: 799, endPoint y: 272, distance: 178.1
click at [799, 272] on div "Warm Honey Duo Mustard Chicken house-blend mustard, maple soy baked potato, lin…" at bounding box center [954, 291] width 334 height 79
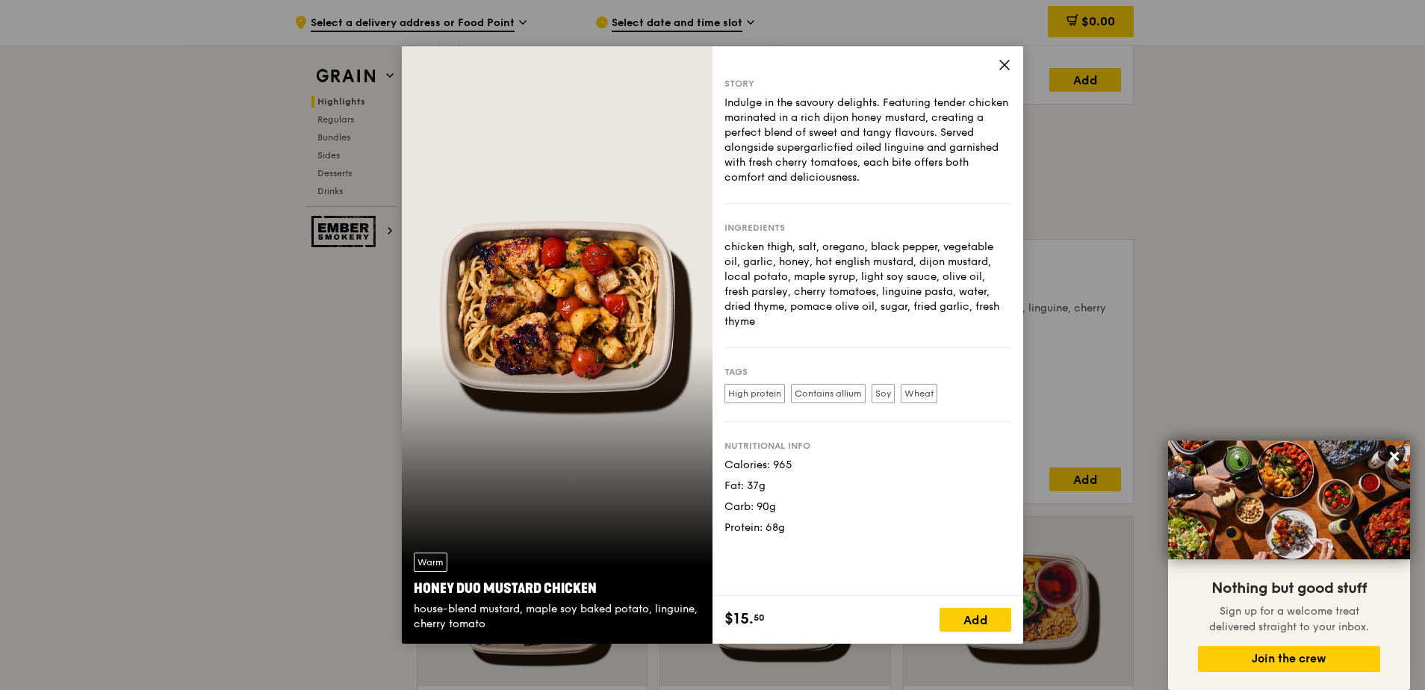
click at [1002, 66] on icon at bounding box center [1004, 64] width 13 height 13
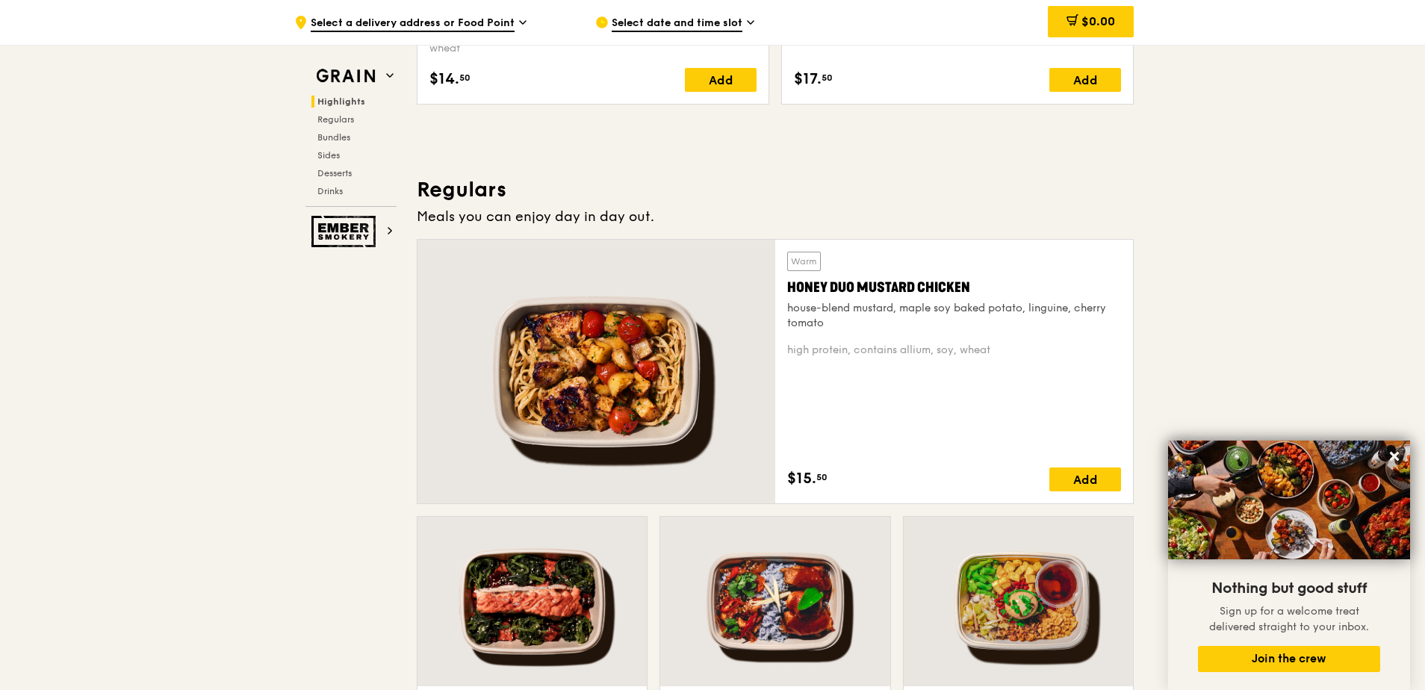
drag, startPoint x: 785, startPoint y: 285, endPoint x: 969, endPoint y: 297, distance: 184.2
click at [969, 297] on div "Warm Honey Duo Mustard Chicken house-blend mustard, maple soy baked potato, lin…" at bounding box center [954, 372] width 358 height 264
click at [329, 190] on span "Drinks" at bounding box center [332, 191] width 29 height 10
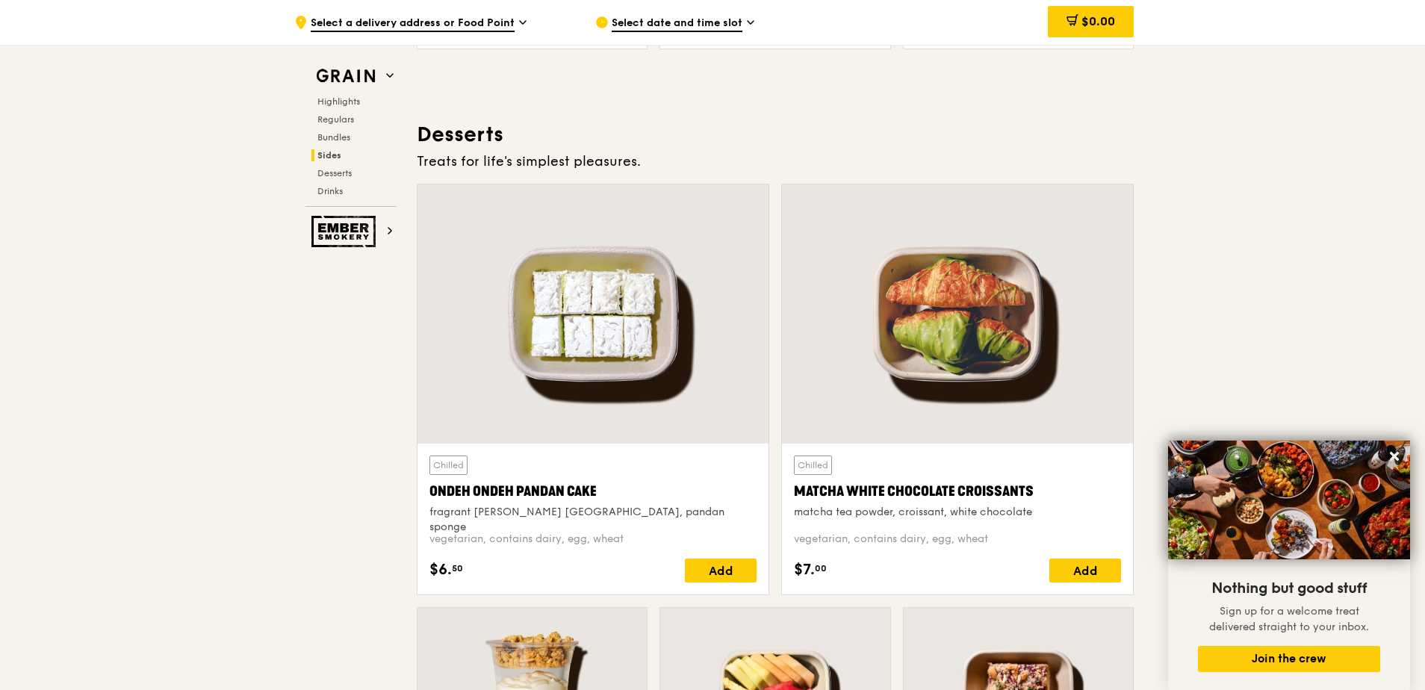
scroll to position [4016, 0]
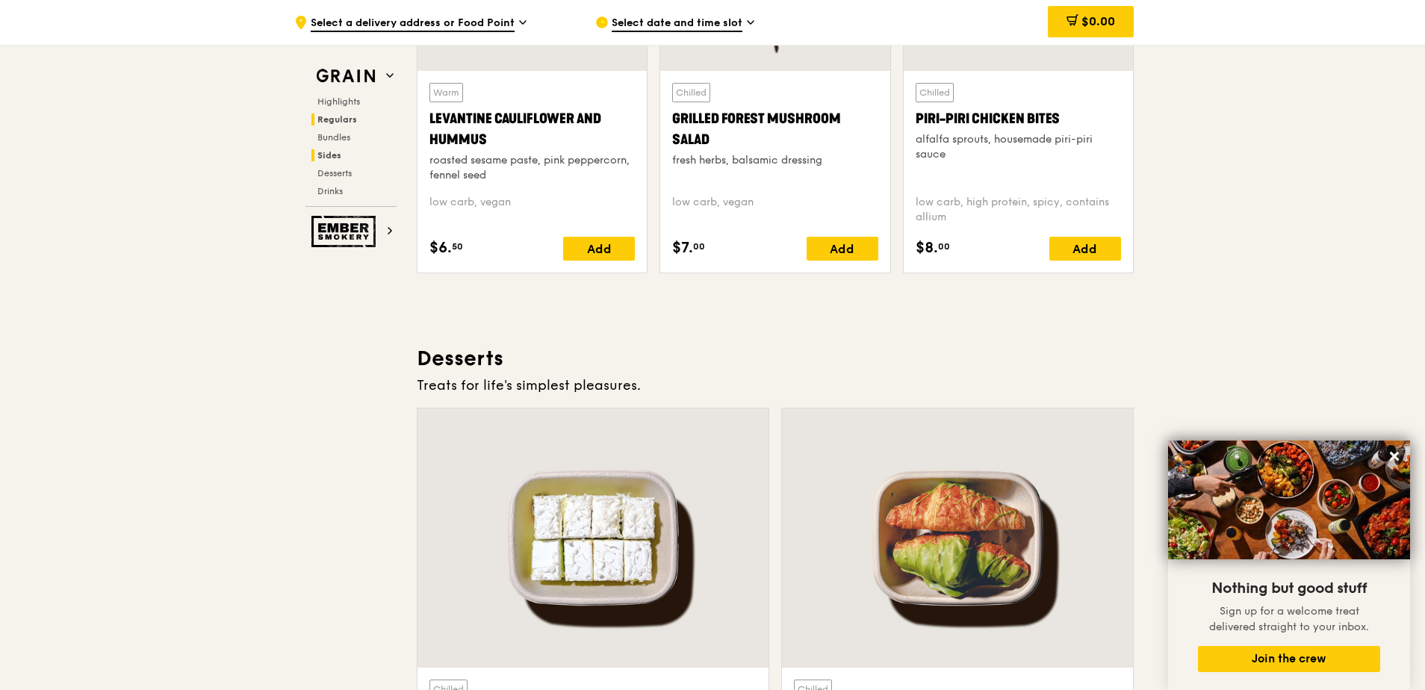
click at [332, 117] on span "Regulars" at bounding box center [338, 119] width 40 height 10
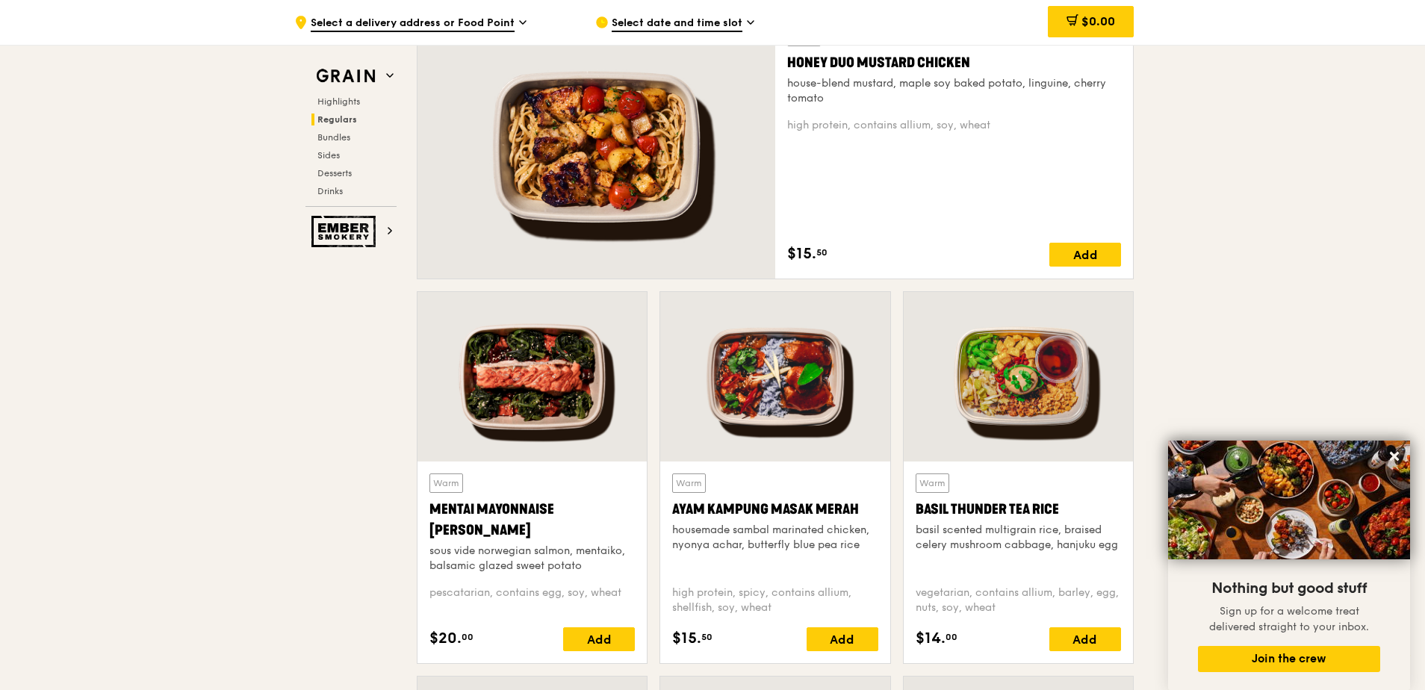
scroll to position [1024, 0]
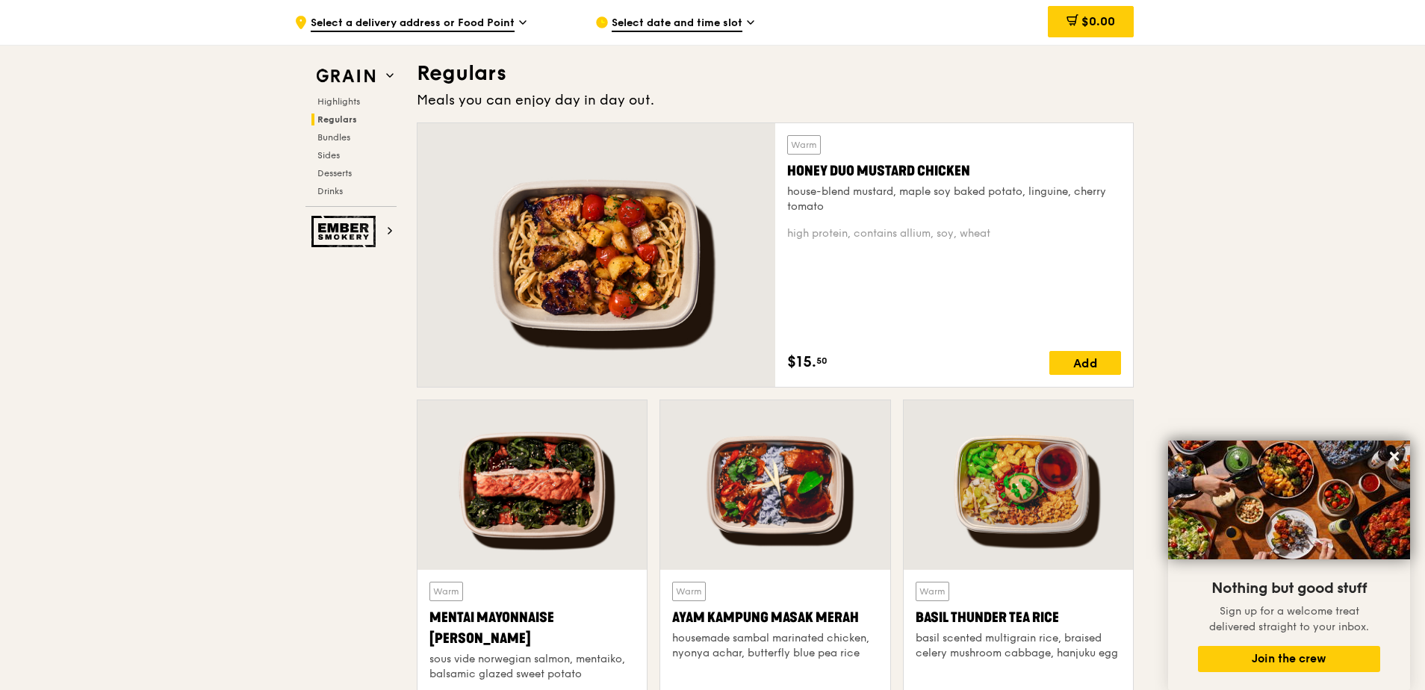
drag, startPoint x: 978, startPoint y: 171, endPoint x: 812, endPoint y: 157, distance: 166.5
click at [812, 157] on div "Warm Honey Duo Mustard Chicken house-blend mustard, maple soy baked potato, lin…" at bounding box center [954, 174] width 334 height 79
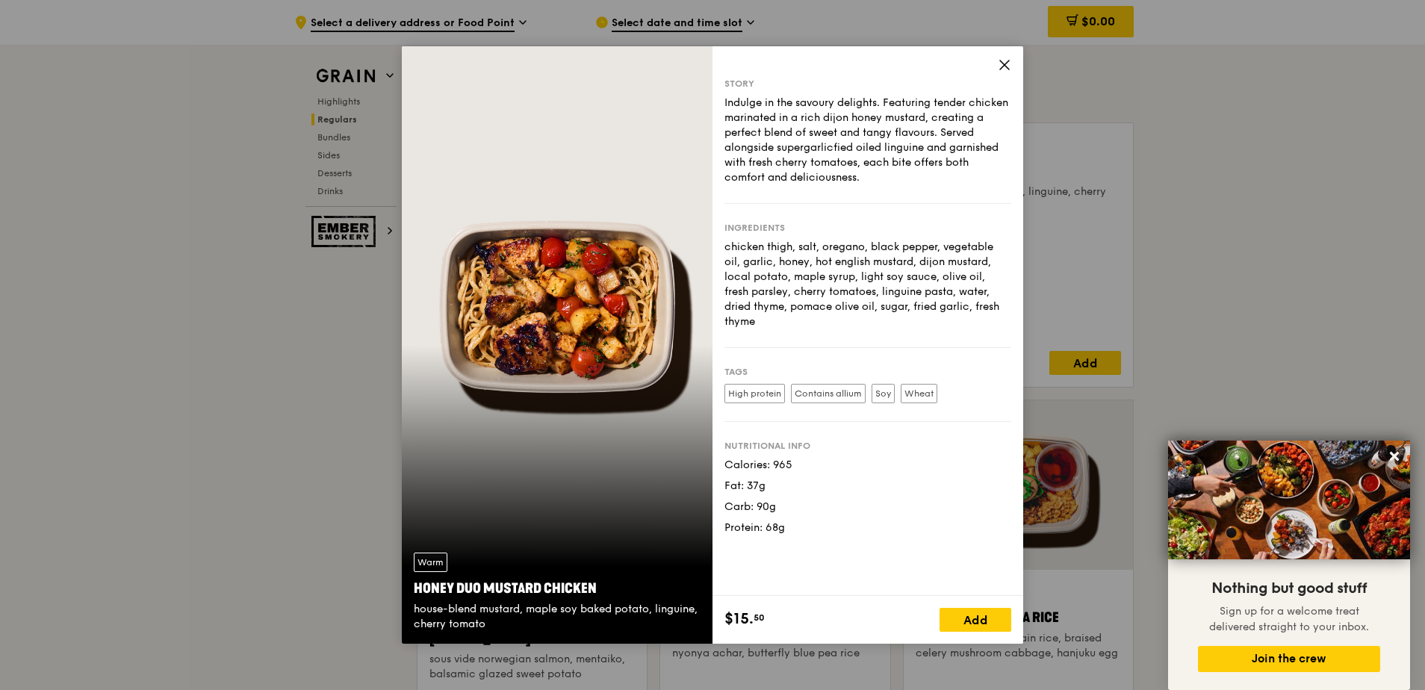
copy div "Honey Duo Mustard Chicken"
click at [1000, 60] on icon at bounding box center [1004, 64] width 13 height 13
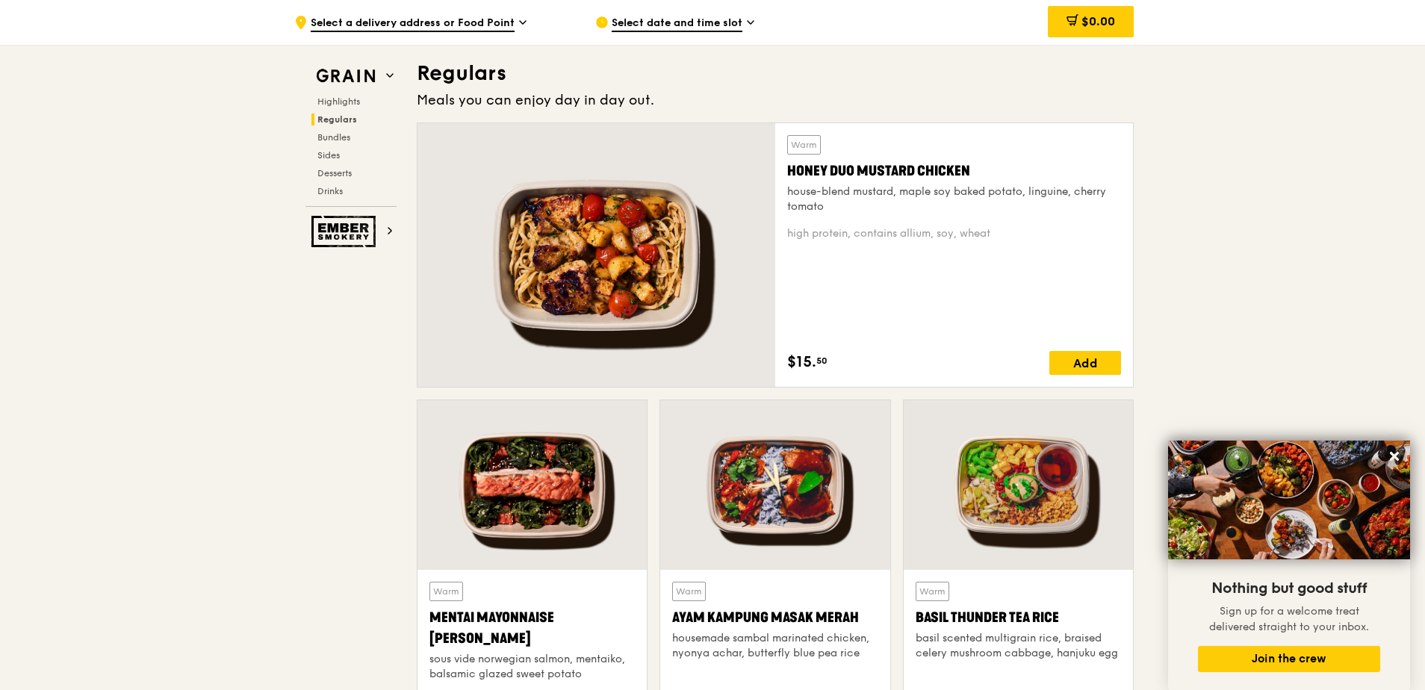
drag, startPoint x: 986, startPoint y: 170, endPoint x: 790, endPoint y: 174, distance: 196.5
click at [790, 174] on div "Honey Duo Mustard Chicken" at bounding box center [954, 171] width 334 height 21
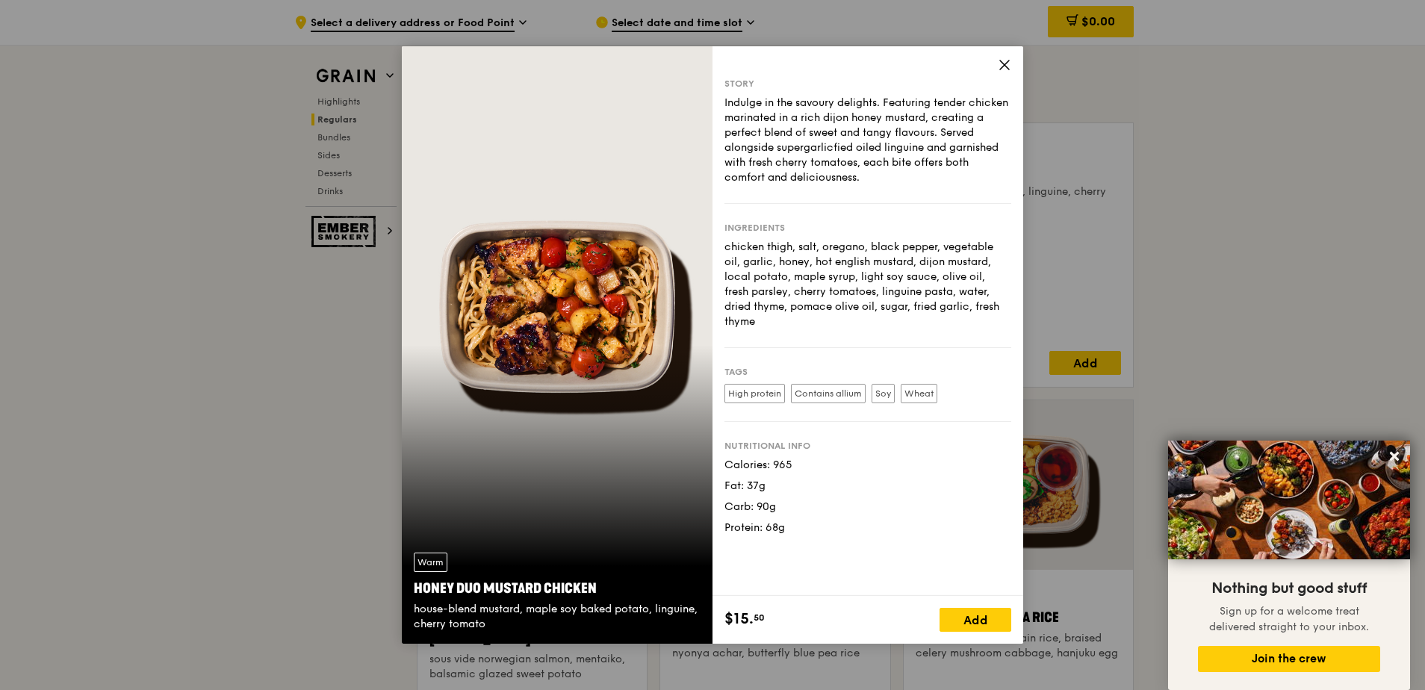
copy div "Honey Duo Mustard Chicken"
click at [1005, 66] on icon at bounding box center [1004, 64] width 13 height 13
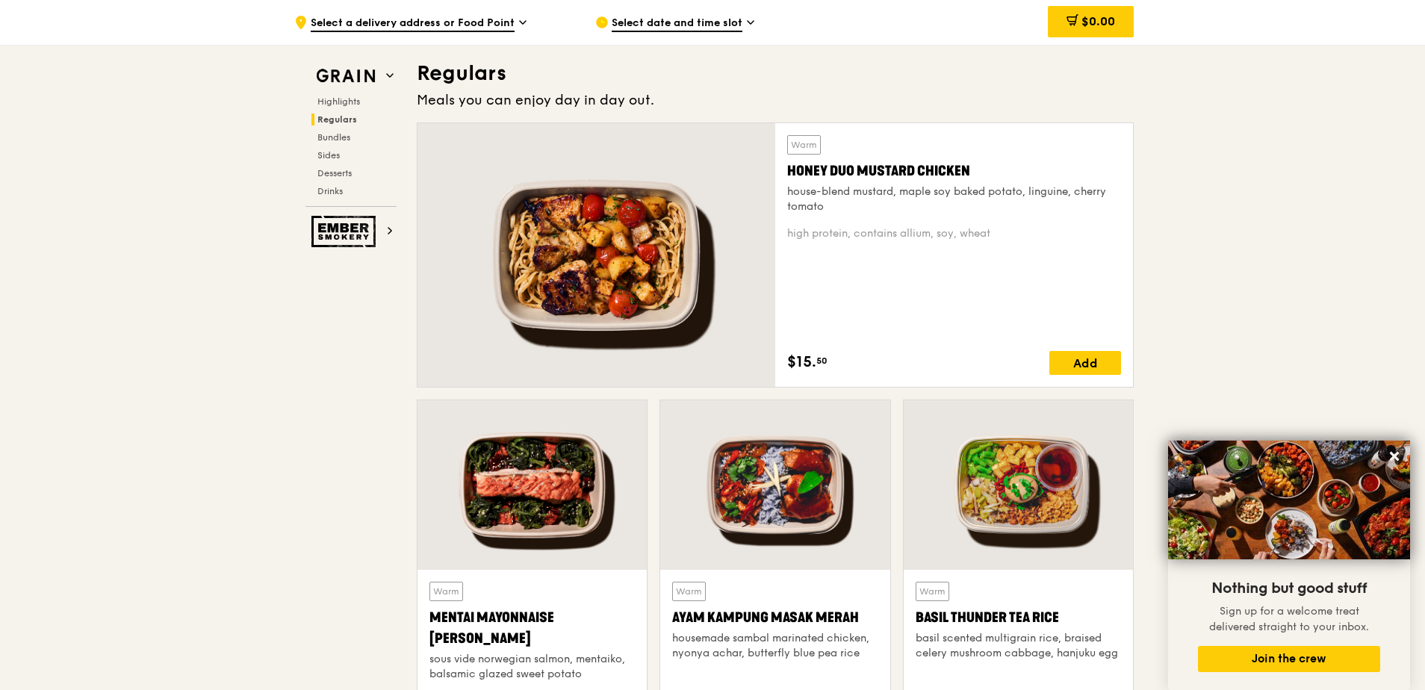
drag, startPoint x: 775, startPoint y: 170, endPoint x: 974, endPoint y: 171, distance: 199.5
click at [974, 171] on div "Warm Honey Duo Mustard Chicken house-blend mustard, maple soy baked potato, lin…" at bounding box center [775, 255] width 717 height 265
click at [974, 171] on div "Honey Duo Mustard Chicken" at bounding box center [954, 171] width 334 height 21
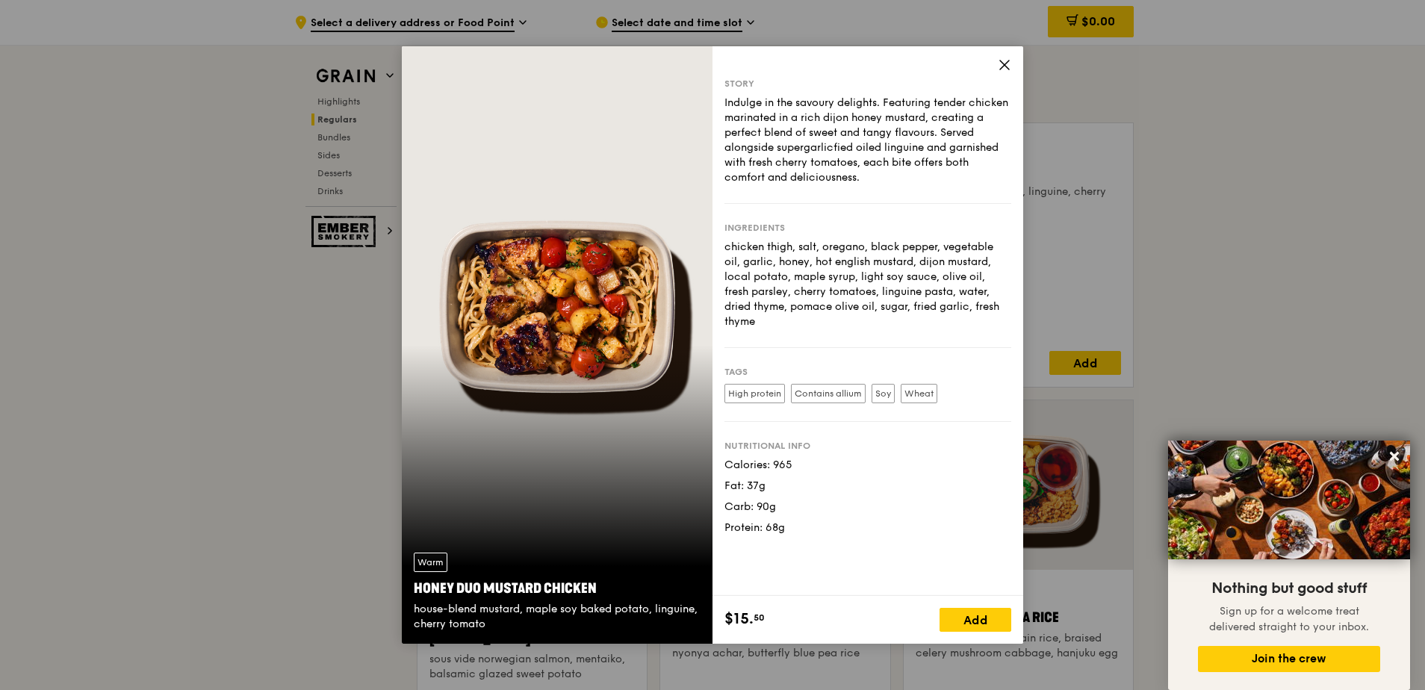
drag, startPoint x: 606, startPoint y: 587, endPoint x: 403, endPoint y: 586, distance: 202.5
click at [403, 586] on div "Warm Honey Duo Mustard Chicken house-blend mustard, maple soy baked potato, lin…" at bounding box center [557, 592] width 311 height 103
copy div "Honey Duo Mustard Chicken"
click at [1000, 69] on icon at bounding box center [1004, 65] width 9 height 9
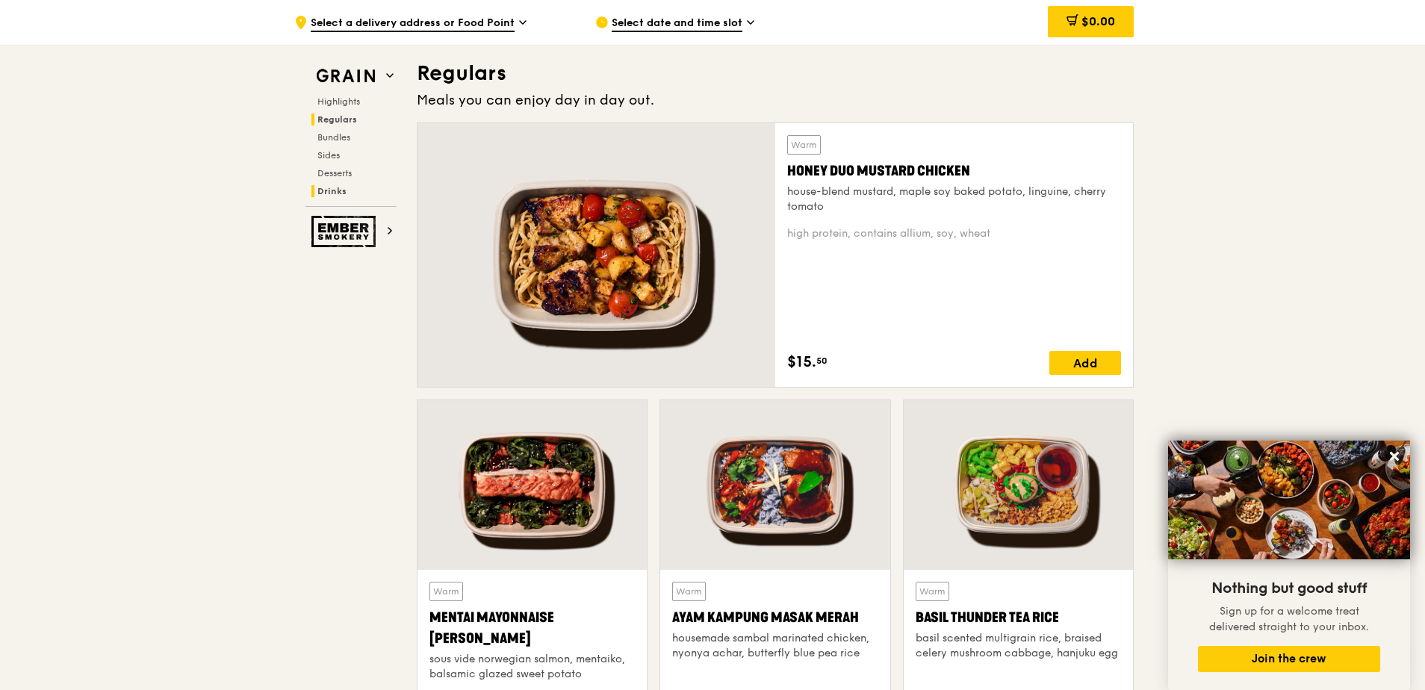
click at [329, 192] on span "Drinks" at bounding box center [332, 191] width 29 height 10
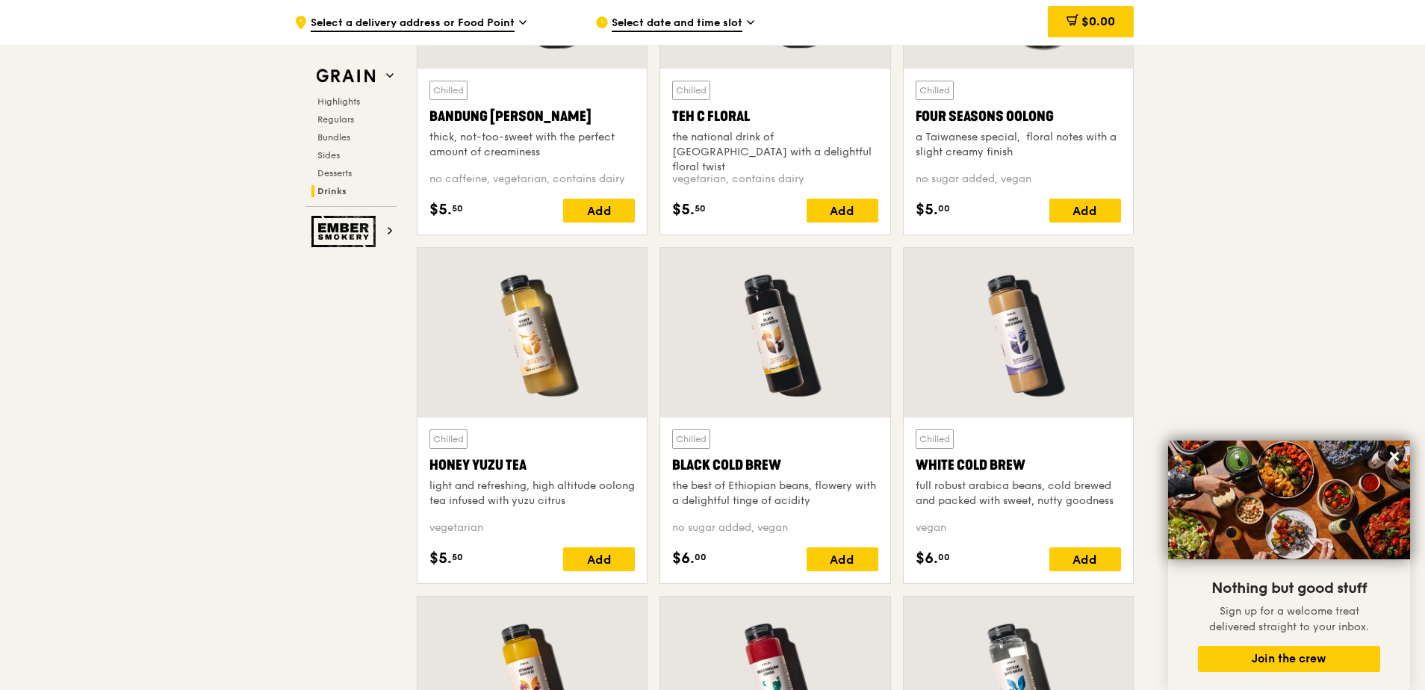
scroll to position [5286, 0]
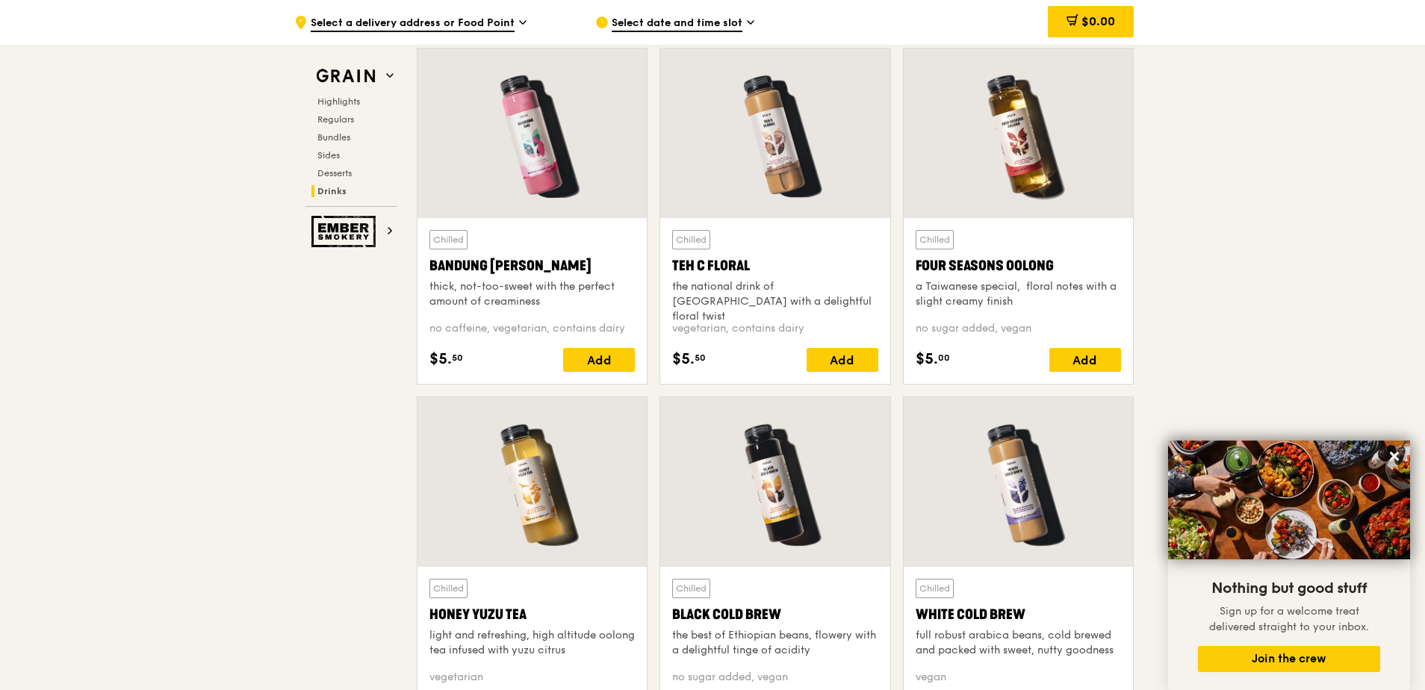
drag, startPoint x: 756, startPoint y: 263, endPoint x: 662, endPoint y: 265, distance: 94.2
click at [662, 265] on div "Chilled Teh C Floral the national drink of [GEOGRAPHIC_DATA] with a delightful …" at bounding box center [774, 301] width 229 height 166
copy div "Teh C Floral"
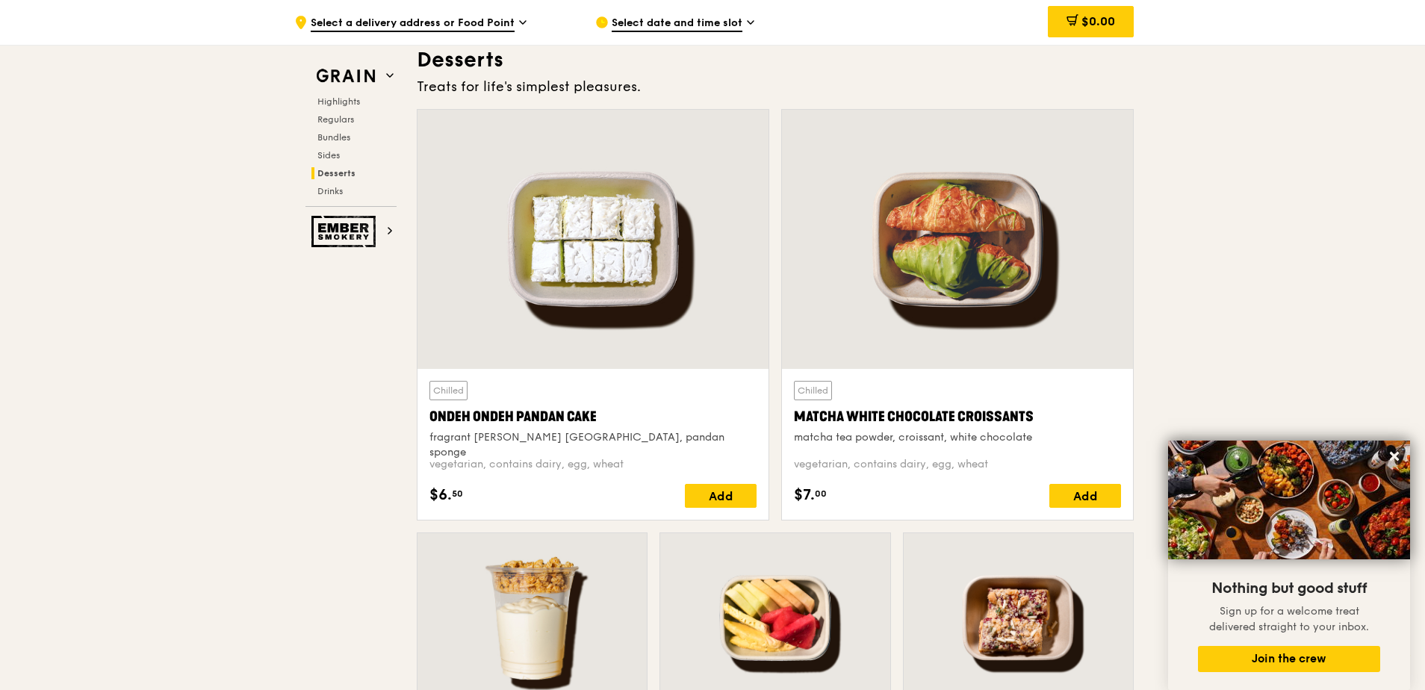
scroll to position [4240, 0]
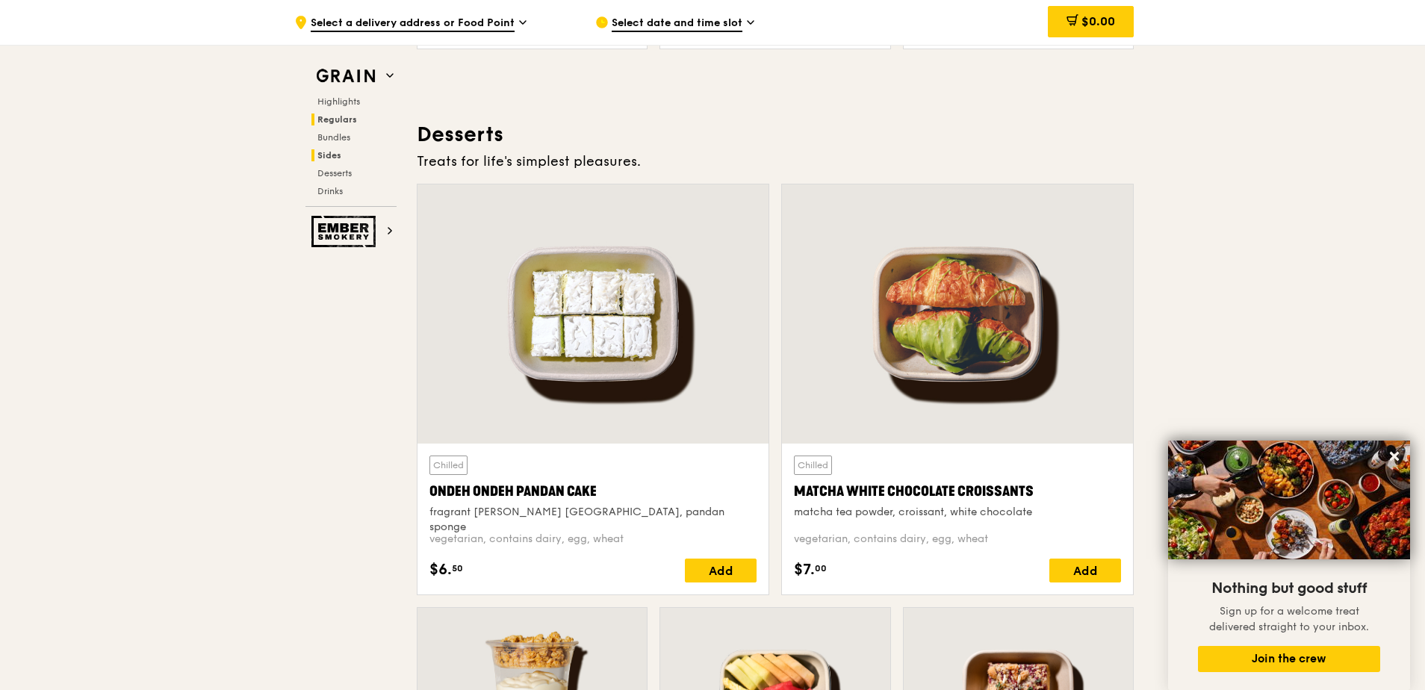
click at [330, 125] on h2 "Regulars" at bounding box center [354, 120] width 85 height 12
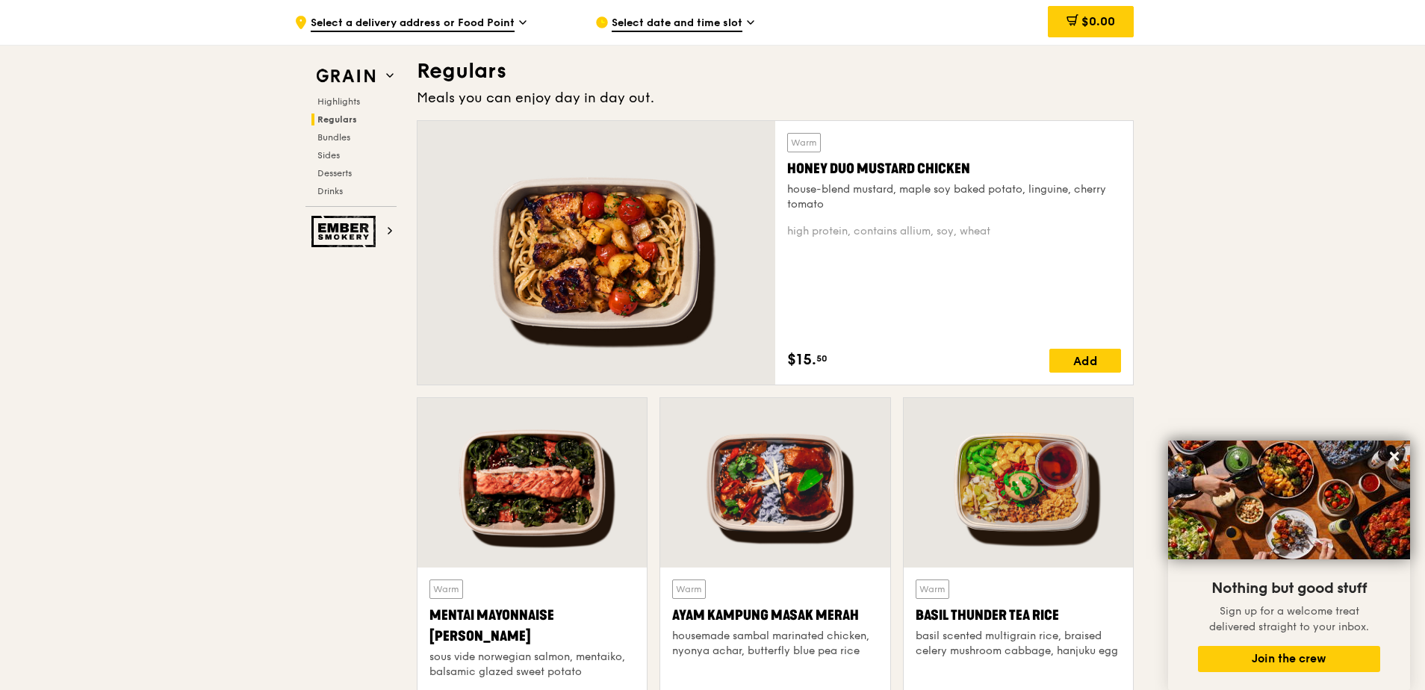
scroll to position [1024, 0]
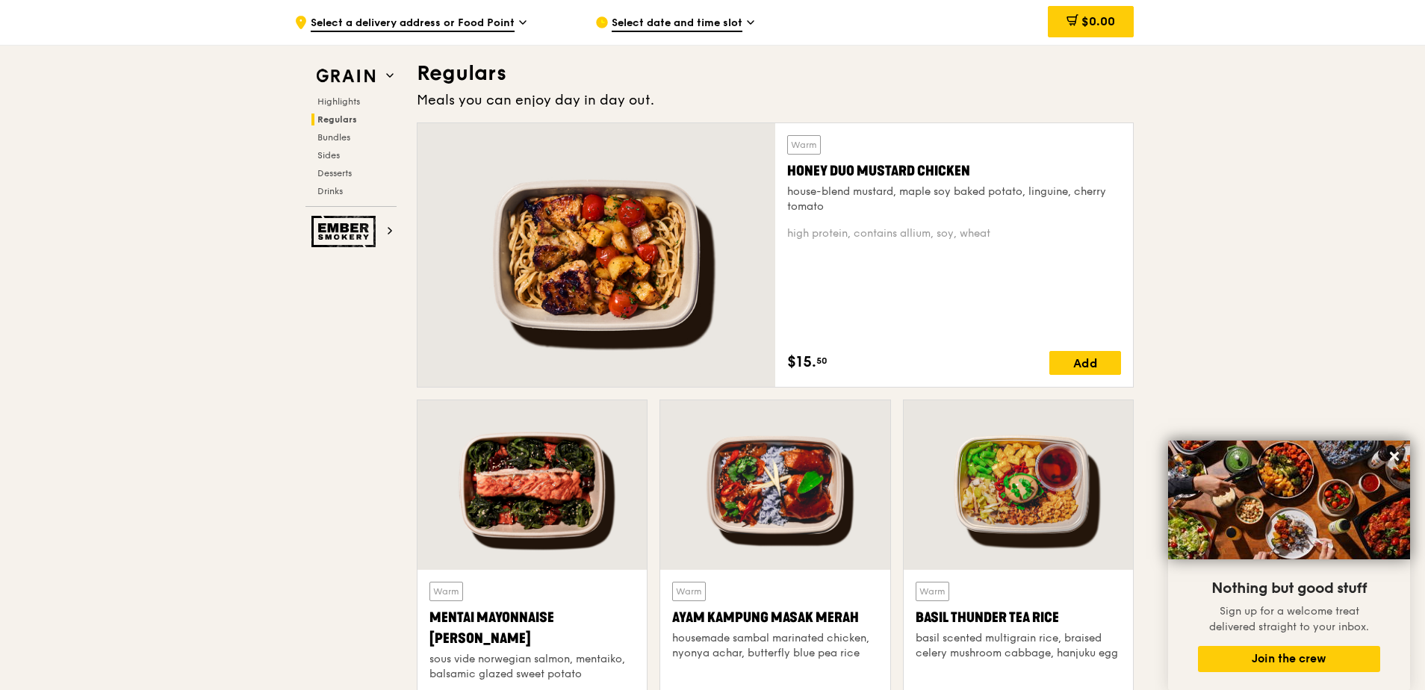
click at [534, 466] on div at bounding box center [532, 485] width 229 height 170
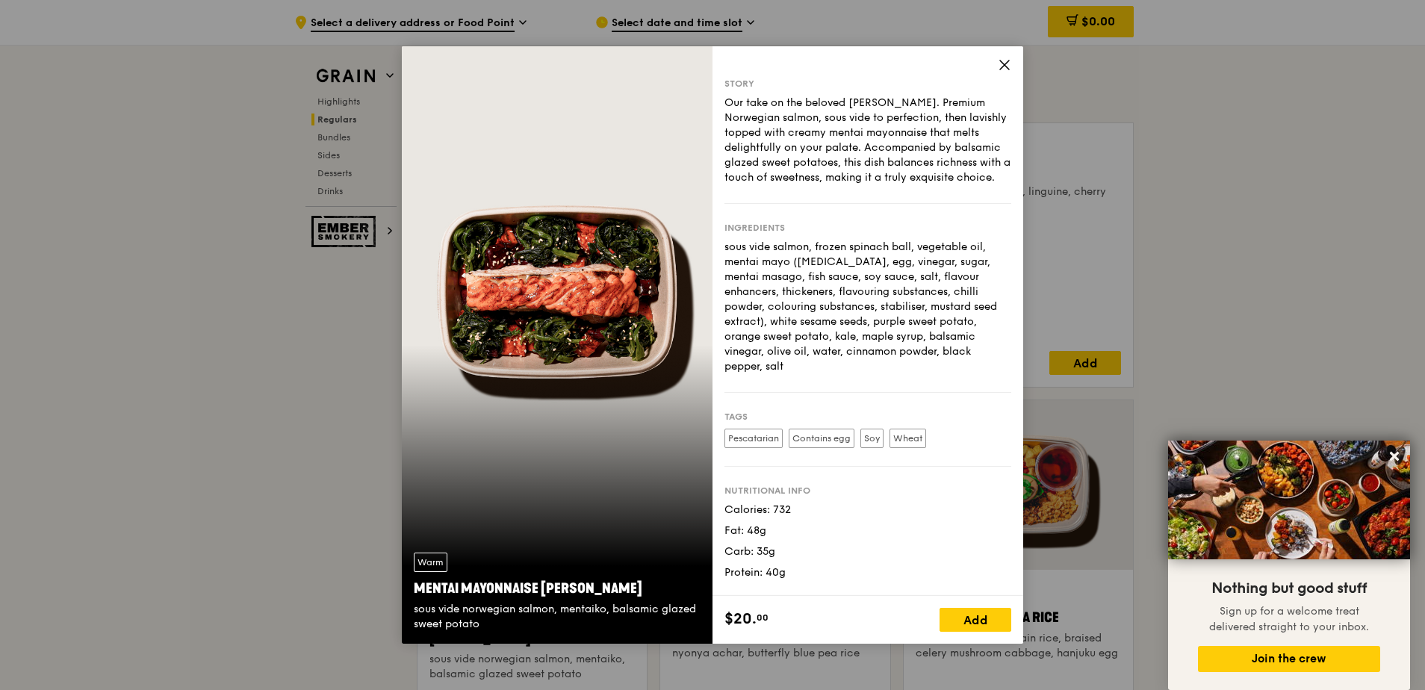
click at [1006, 68] on icon at bounding box center [1004, 64] width 13 height 13
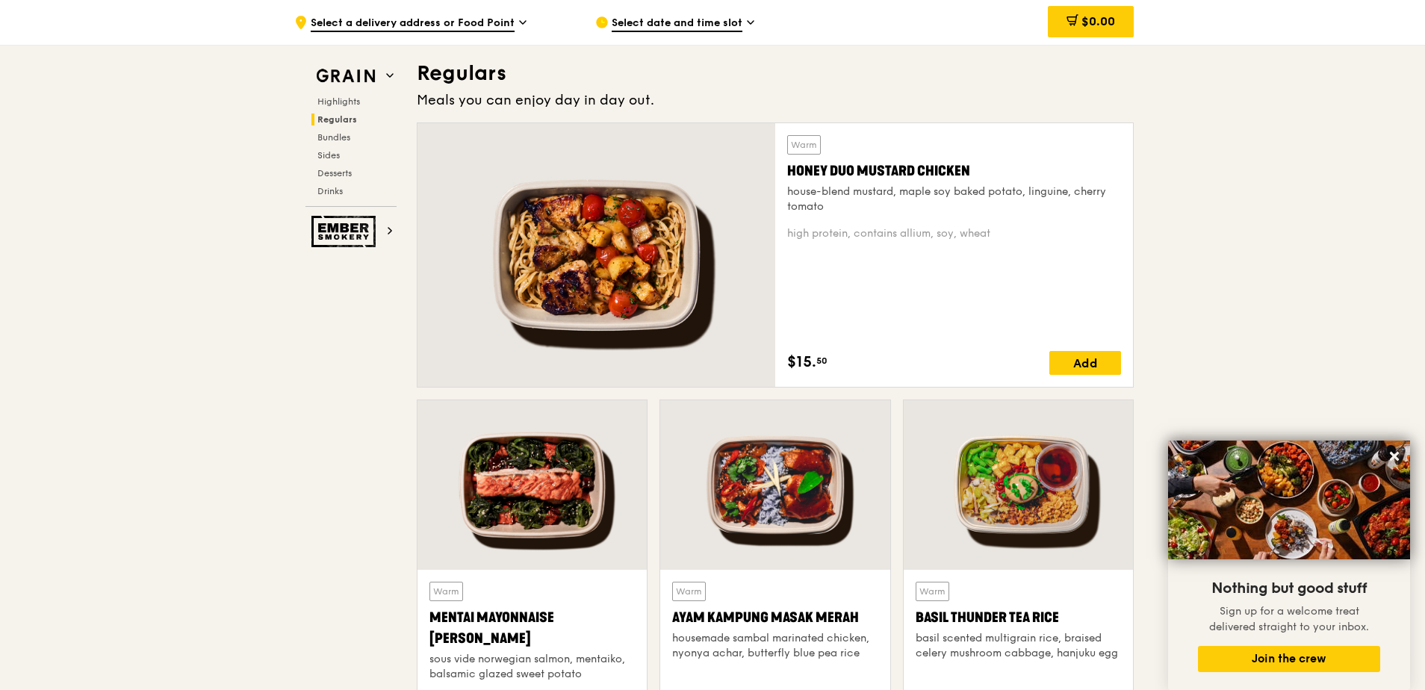
click at [790, 472] on div at bounding box center [774, 485] width 229 height 170
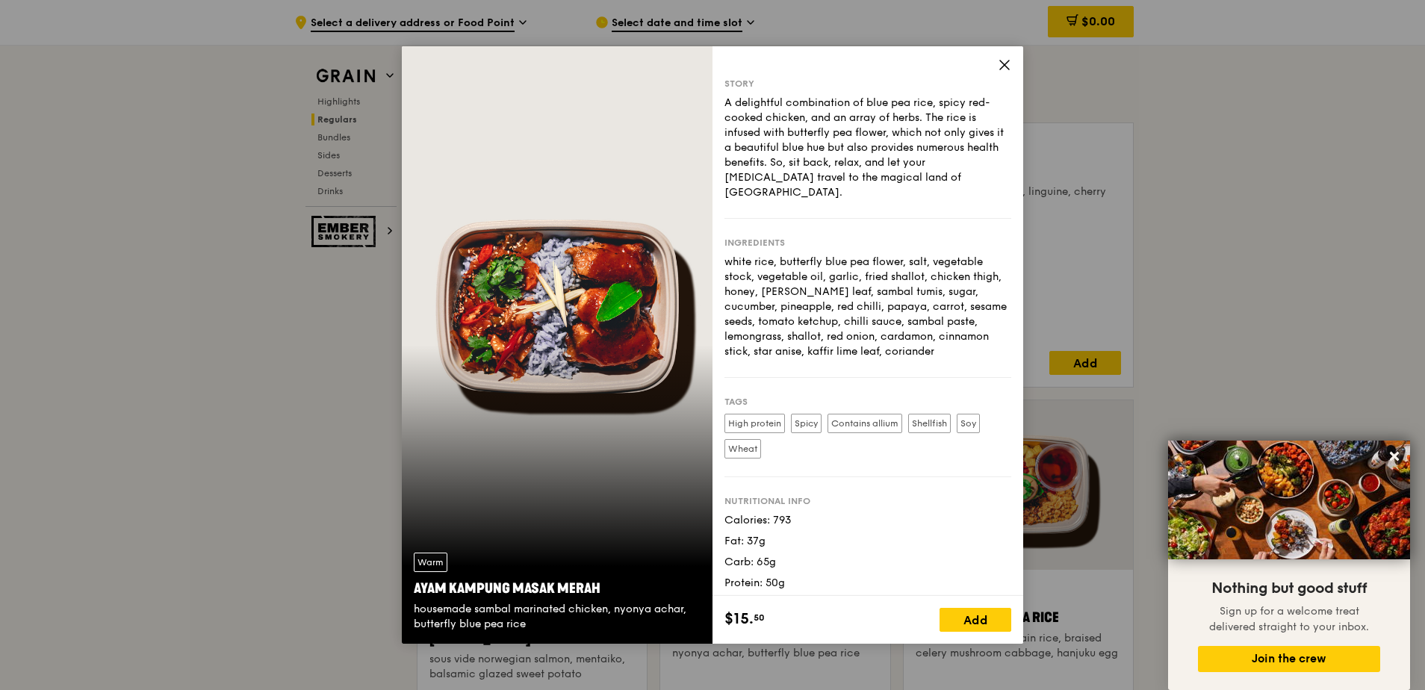
click at [1004, 65] on icon at bounding box center [1004, 65] width 9 height 9
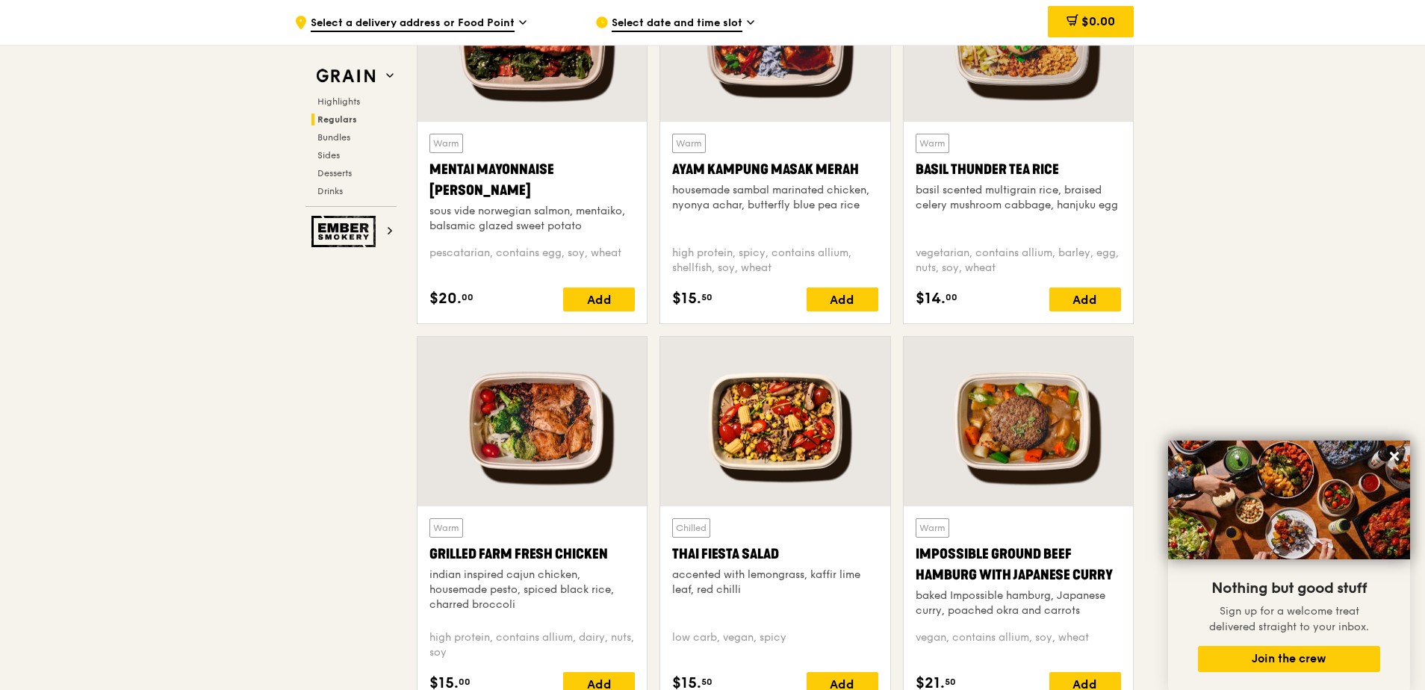
scroll to position [1547, 0]
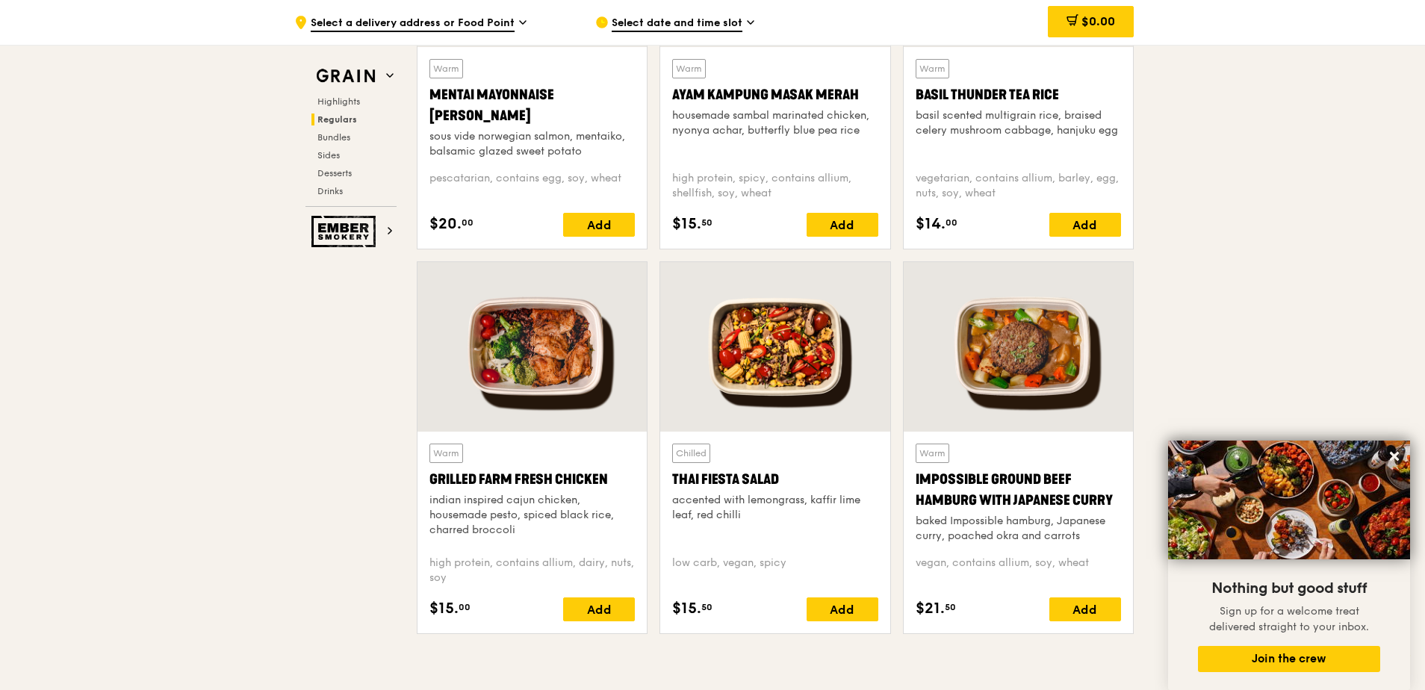
click at [1015, 368] on div at bounding box center [1018, 347] width 229 height 170
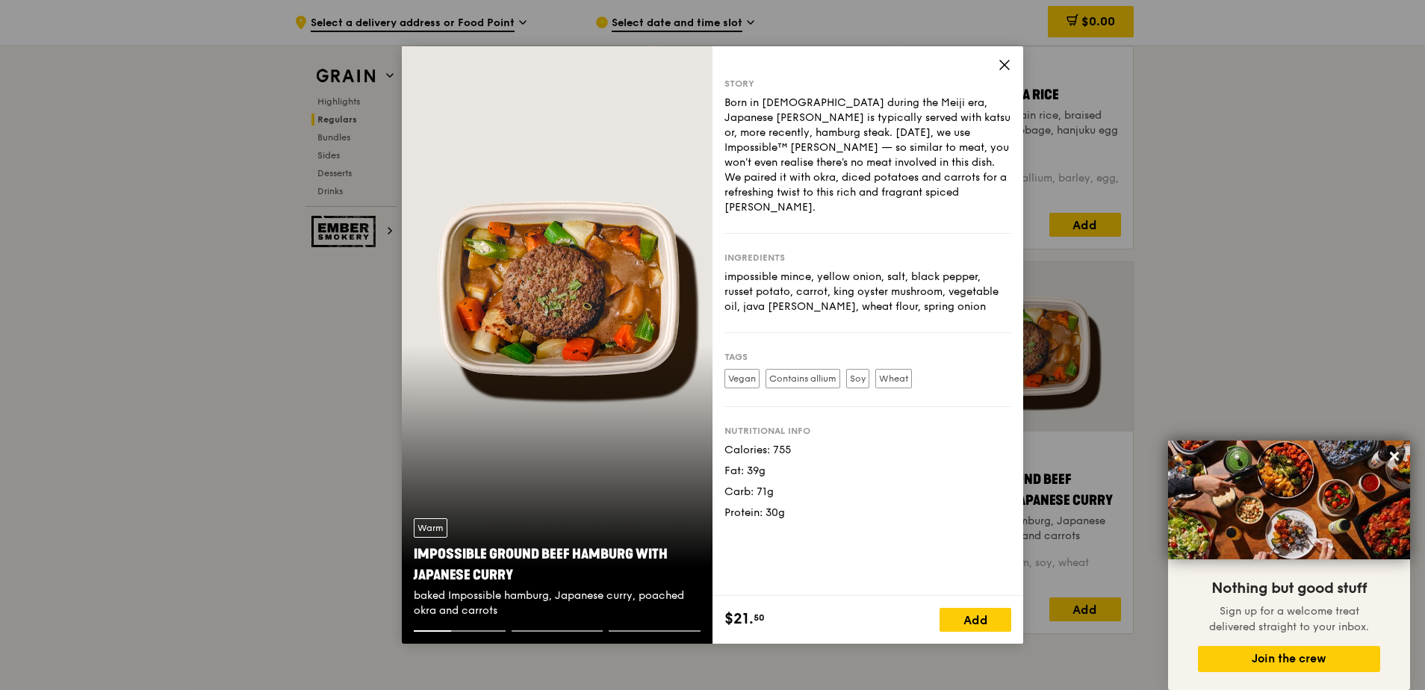
click at [1006, 58] on div "Story Born in [DEMOGRAPHIC_DATA] during the Meiji era, Japanese [PERSON_NAME] i…" at bounding box center [868, 321] width 311 height 550
click at [1003, 62] on icon at bounding box center [1004, 64] width 13 height 13
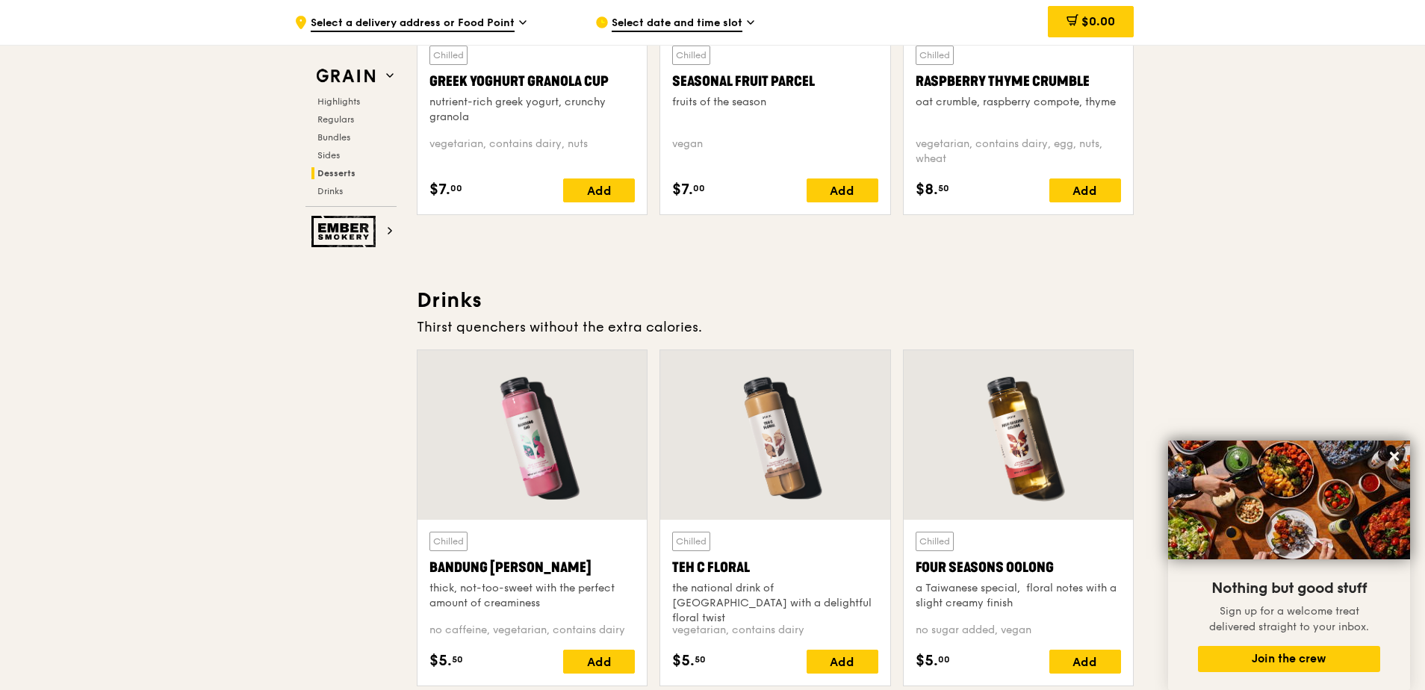
scroll to position [5283, 0]
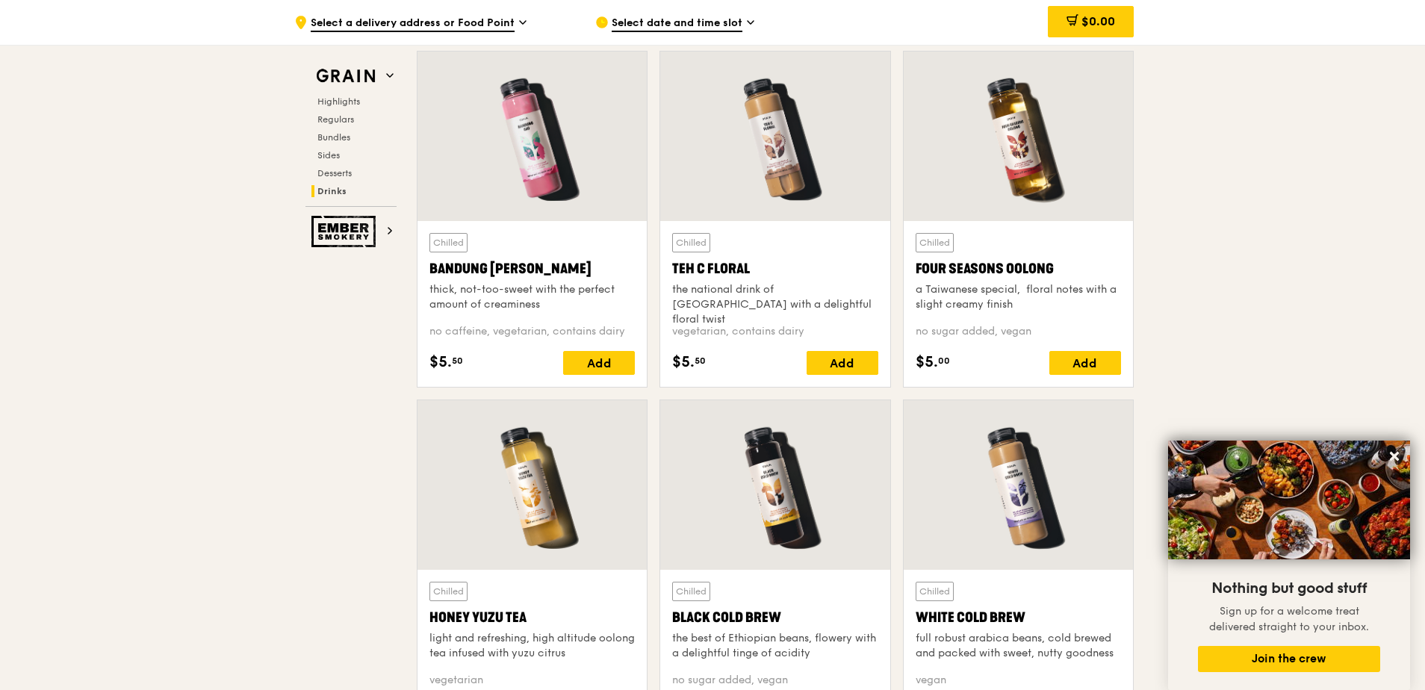
drag, startPoint x: 527, startPoint y: 619, endPoint x: 431, endPoint y: 616, distance: 95.7
click at [431, 616] on div "Honey Yuzu Tea" at bounding box center [532, 617] width 205 height 21
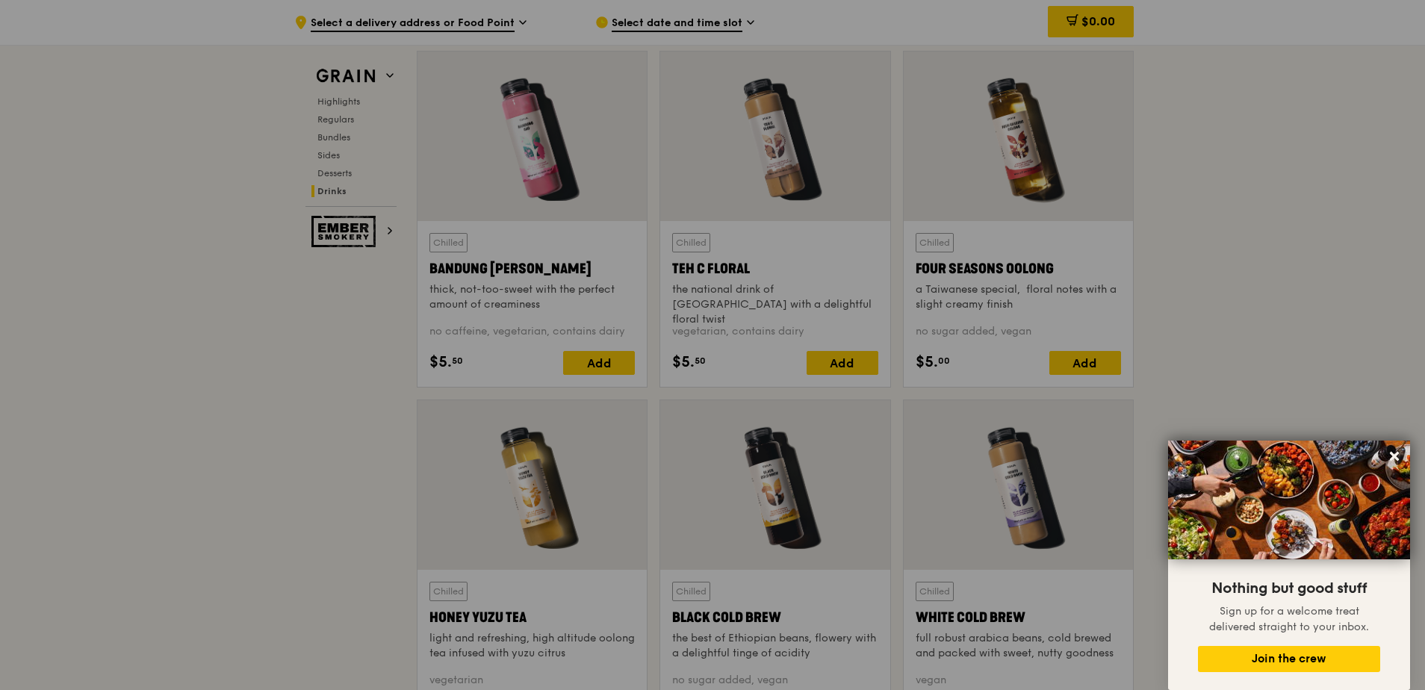
drag, startPoint x: 431, startPoint y: 616, endPoint x: 309, endPoint y: 513, distance: 160.0
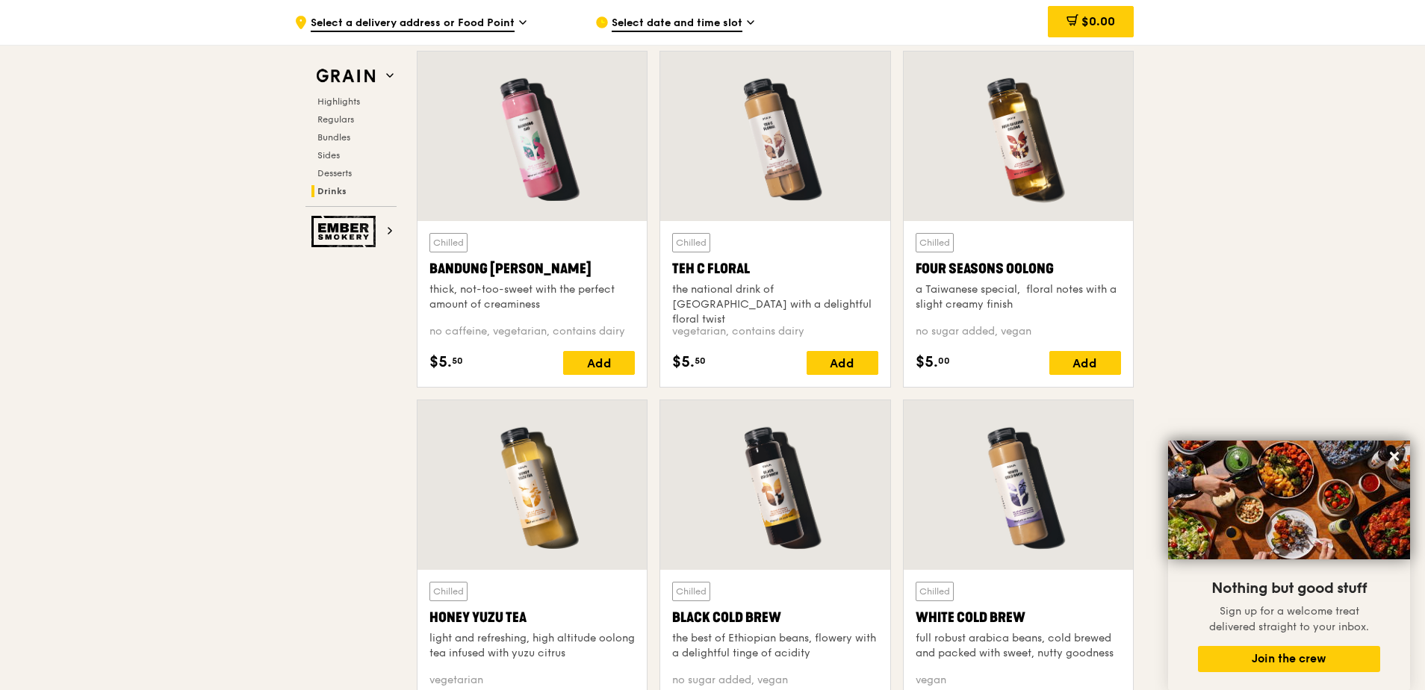
drag, startPoint x: 430, startPoint y: 617, endPoint x: 524, endPoint y: 617, distance: 94.1
click at [524, 617] on div "Honey Yuzu Tea" at bounding box center [532, 617] width 205 height 21
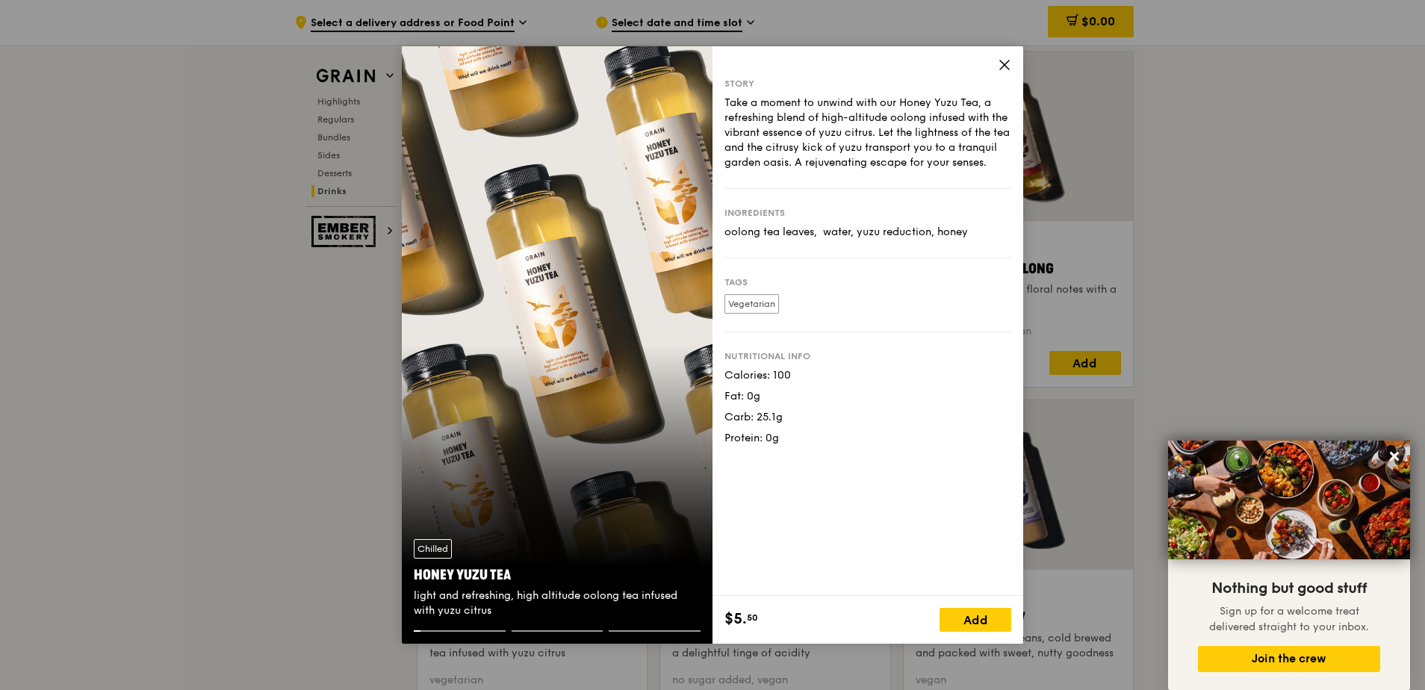
drag, startPoint x: 512, startPoint y: 575, endPoint x: 414, endPoint y: 574, distance: 97.9
click at [414, 574] on div "Honey Yuzu Tea" at bounding box center [557, 575] width 287 height 21
copy div "Honey Yuzu Tea"
click at [1006, 61] on icon at bounding box center [1004, 64] width 13 height 13
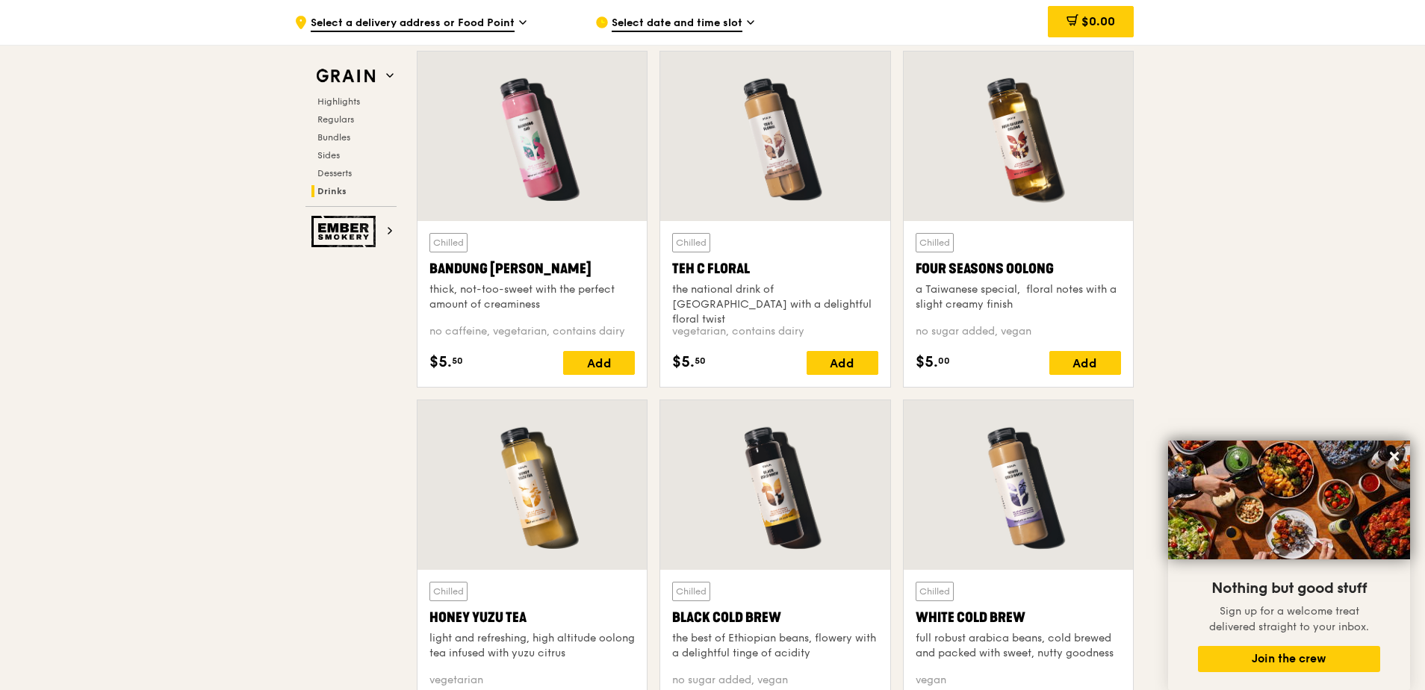
drag, startPoint x: 754, startPoint y: 269, endPoint x: 667, endPoint y: 268, distance: 86.7
click at [667, 268] on div "Chilled Teh C Floral the national drink of [GEOGRAPHIC_DATA] with a delightful …" at bounding box center [774, 304] width 229 height 166
copy div "Teh C Floral"
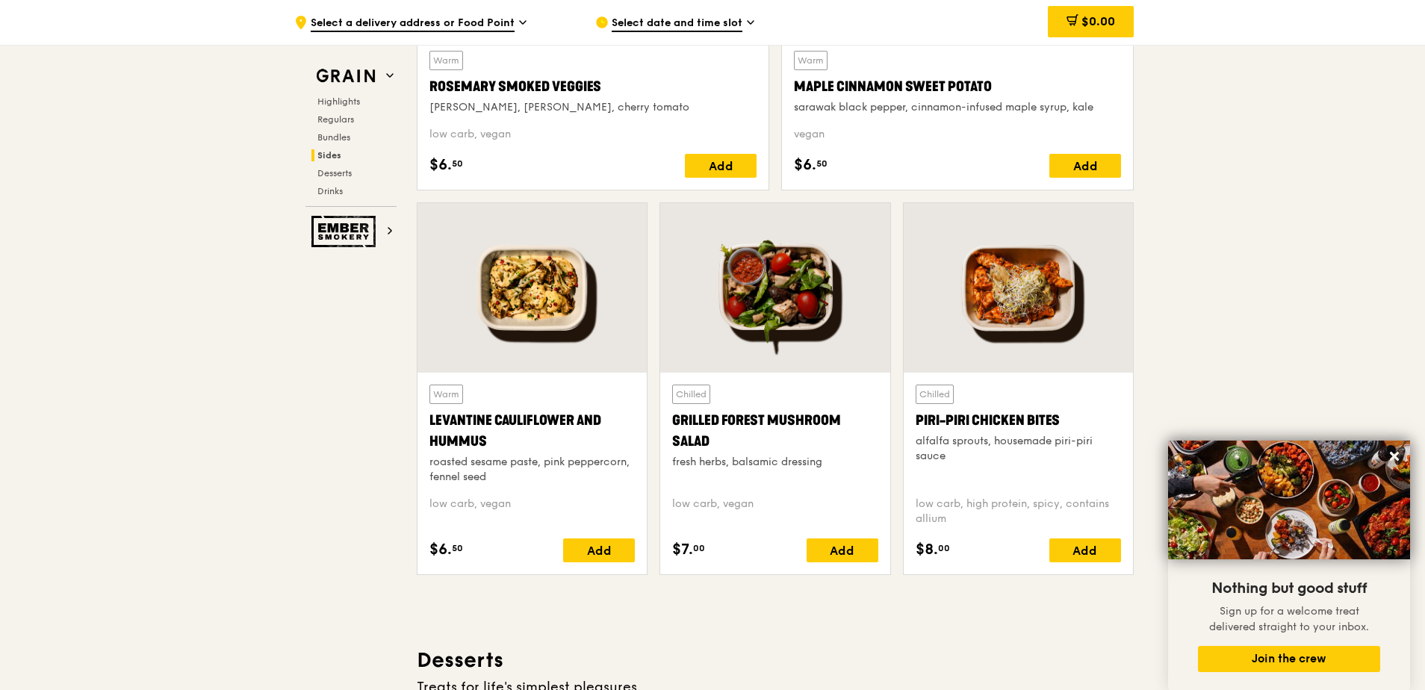
scroll to position [3415, 0]
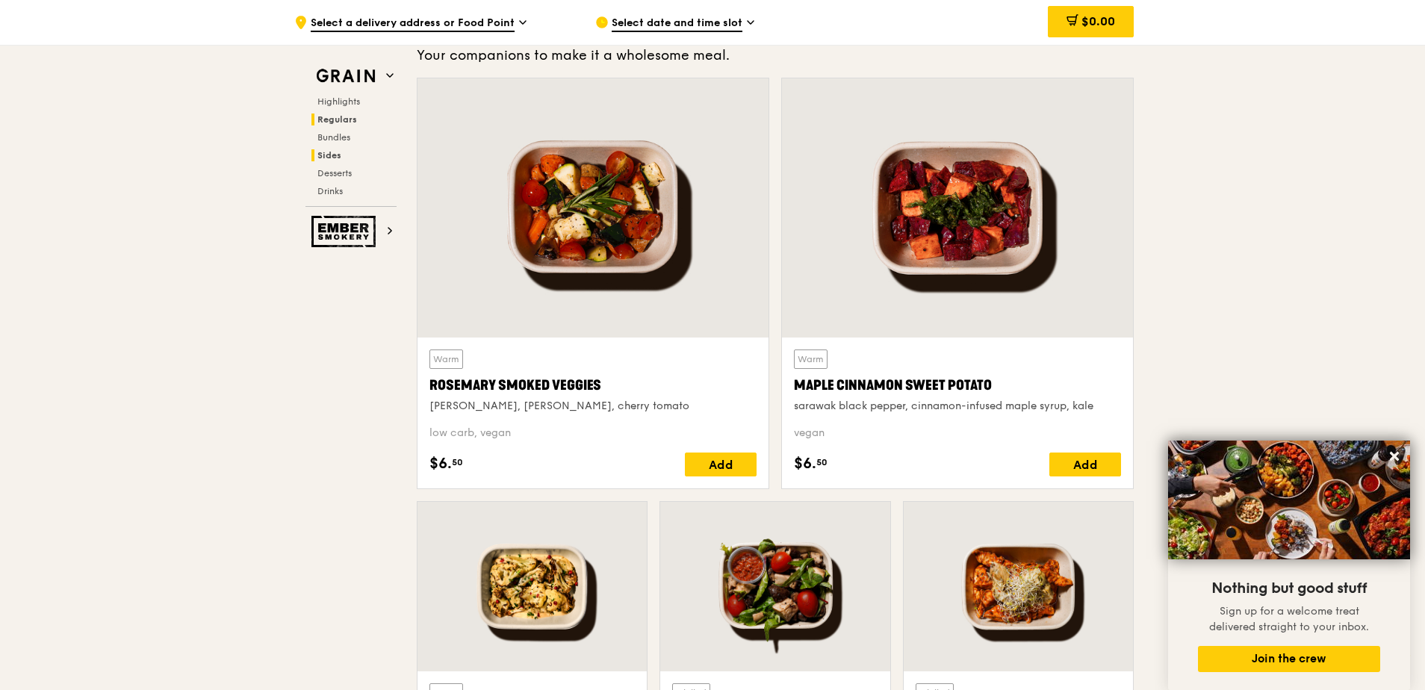
click at [335, 120] on span "Regulars" at bounding box center [338, 119] width 40 height 10
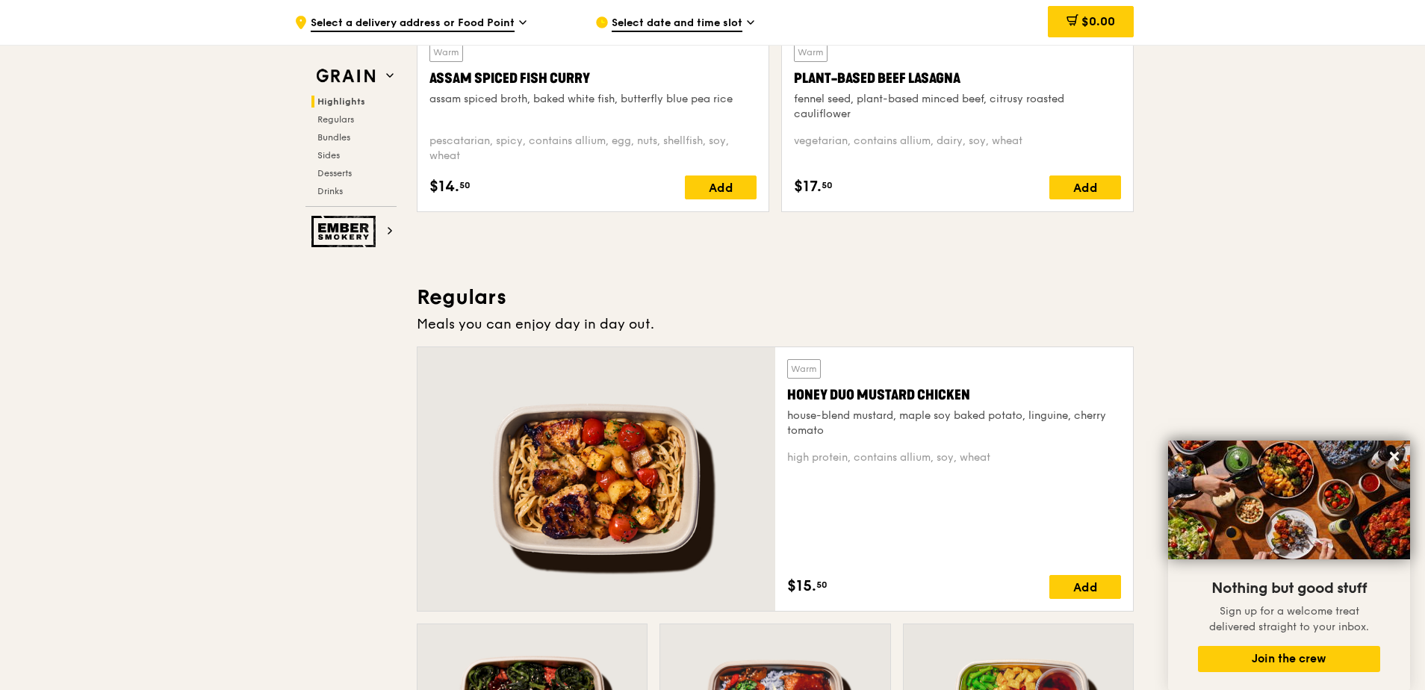
scroll to position [576, 0]
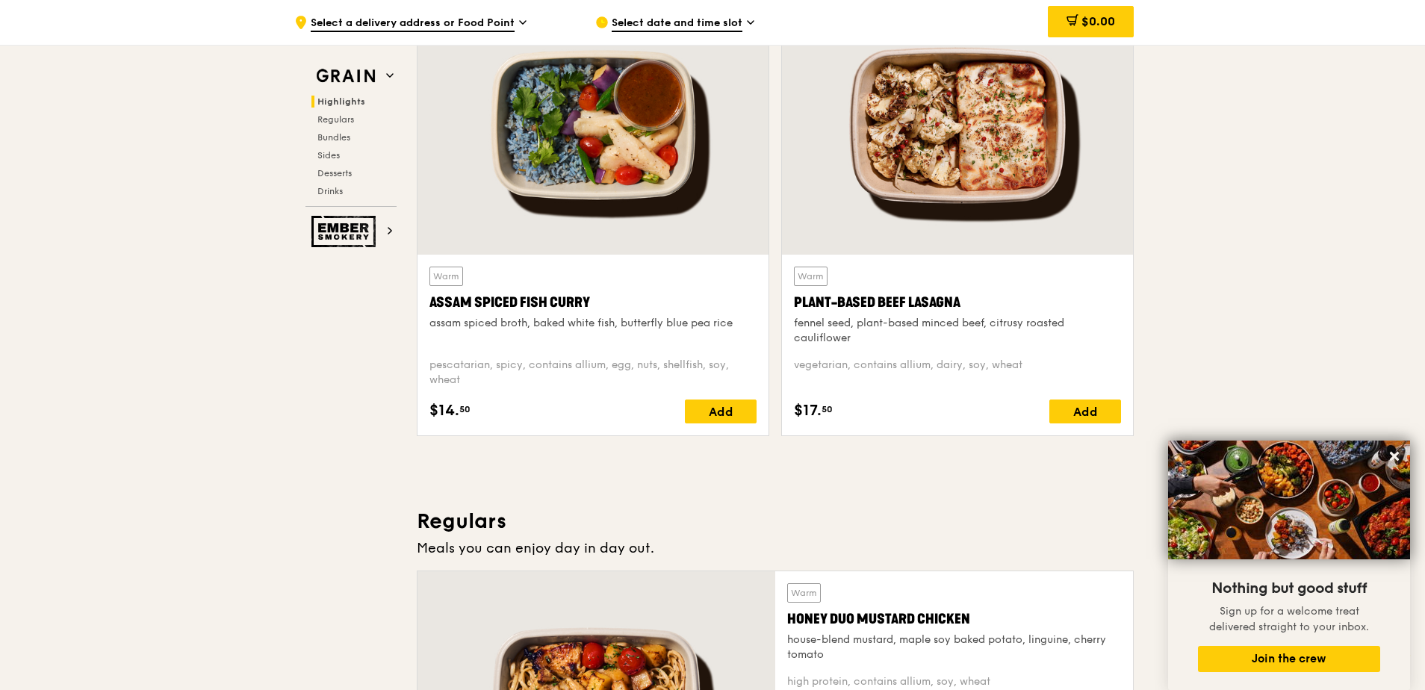
click at [915, 149] on div at bounding box center [957, 125] width 351 height 259
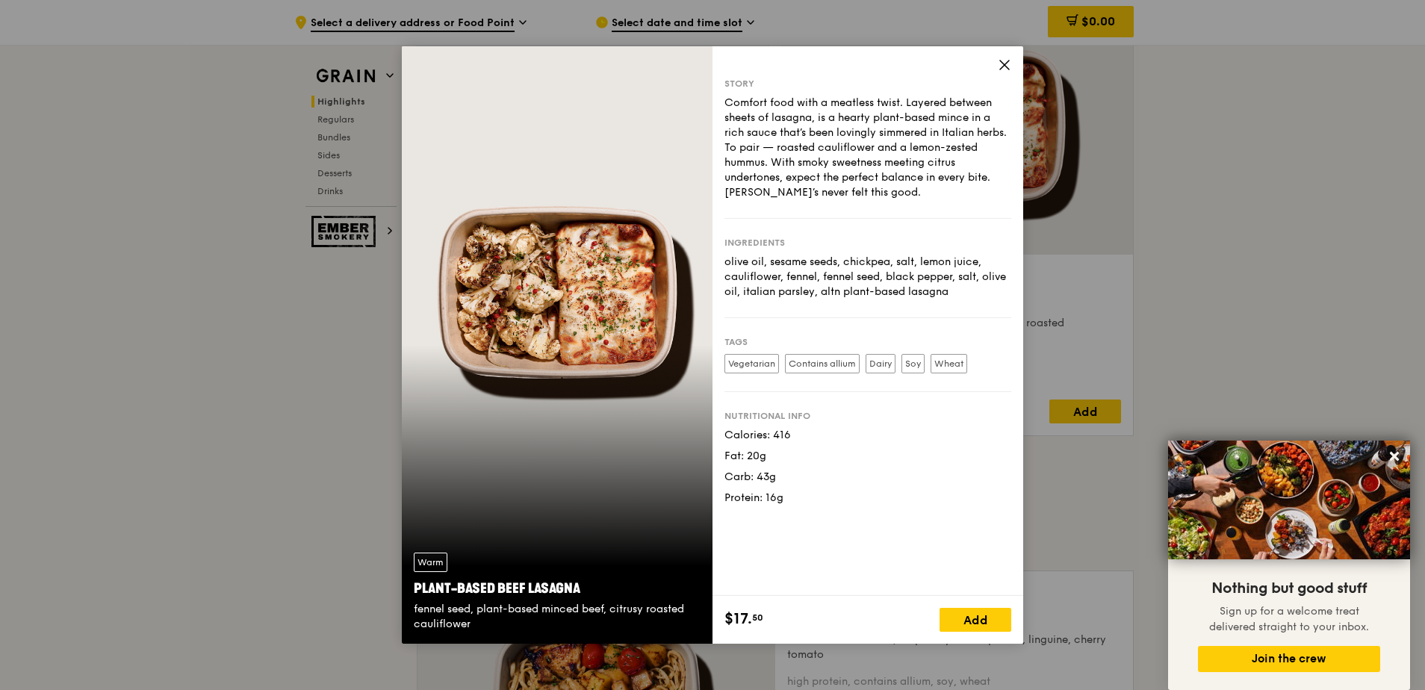
click at [1006, 63] on icon at bounding box center [1004, 65] width 9 height 9
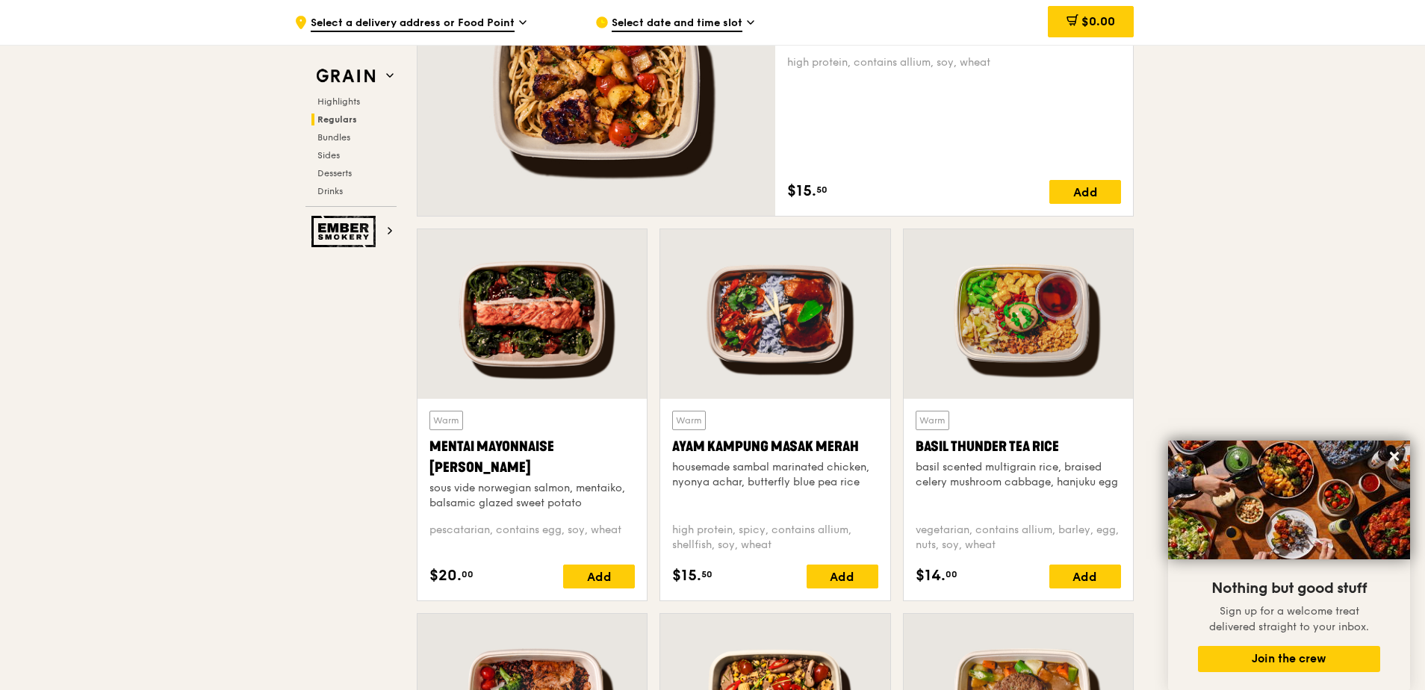
scroll to position [1270, 0]
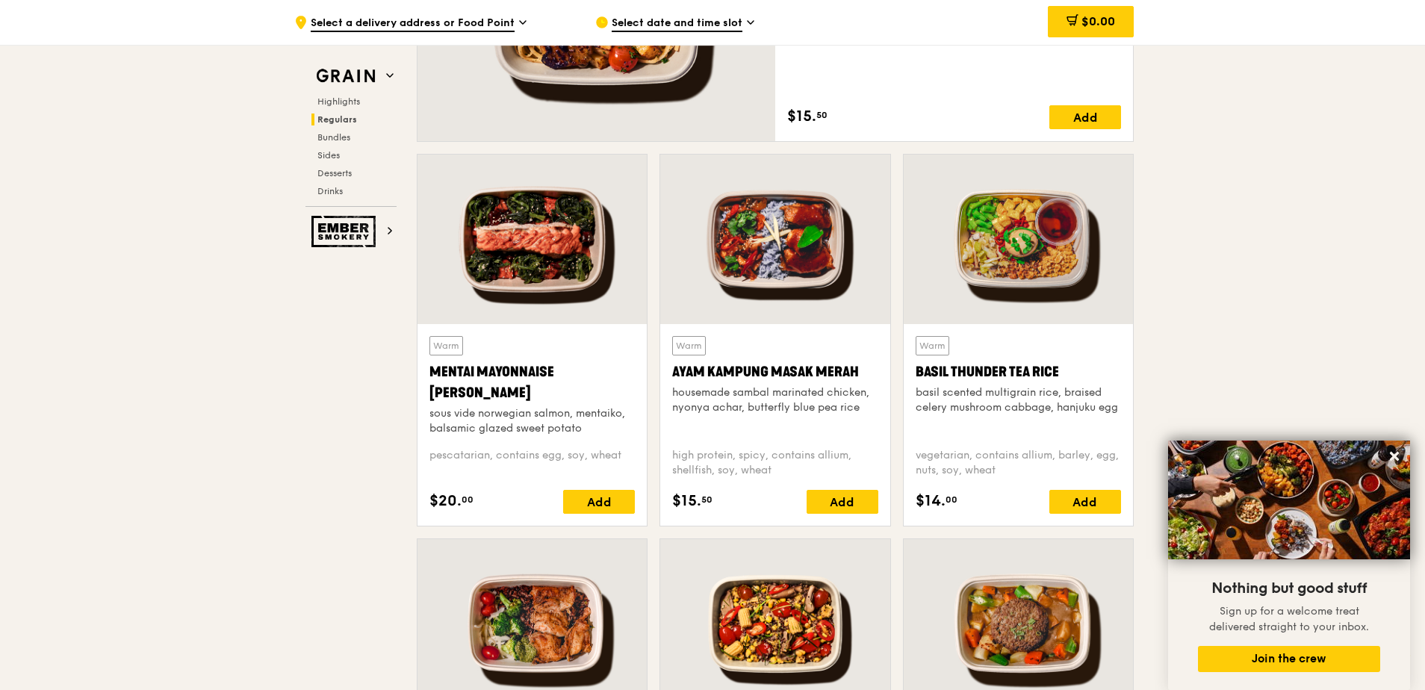
click at [1018, 220] on div at bounding box center [1018, 240] width 229 height 170
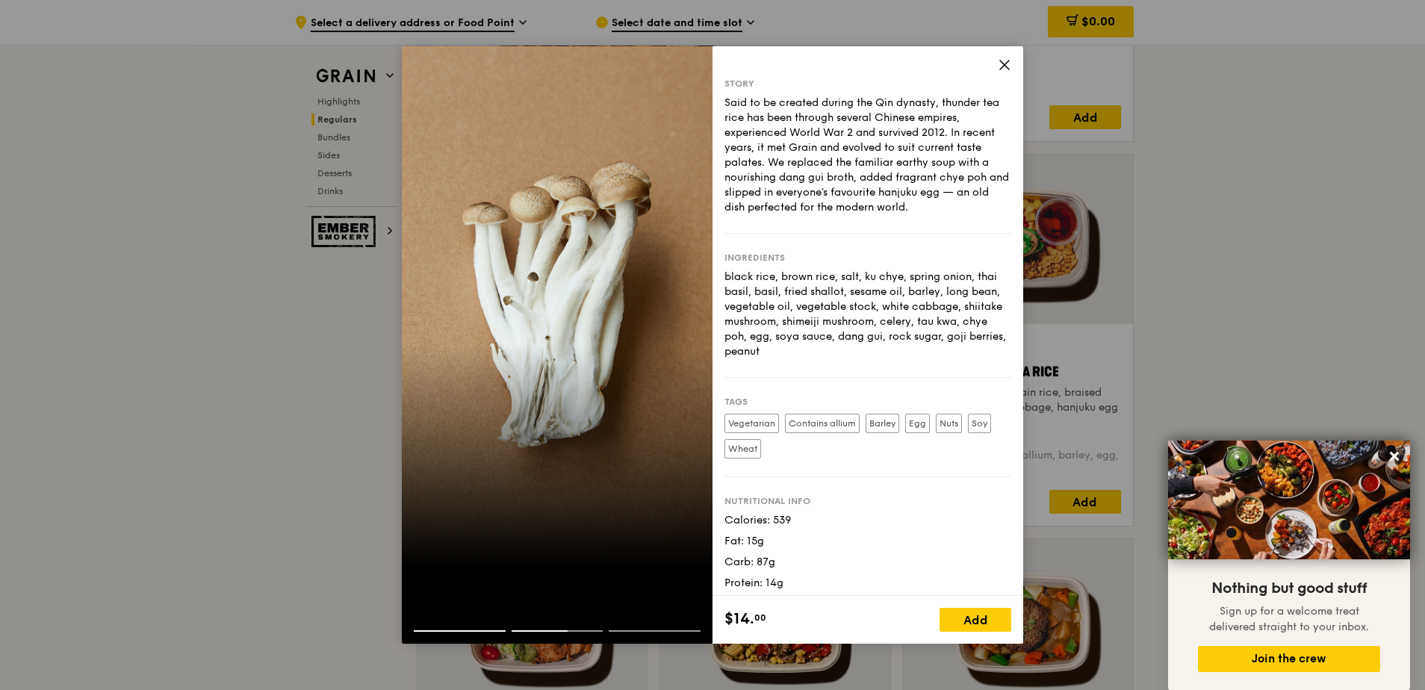
click at [1003, 63] on icon at bounding box center [1004, 65] width 9 height 9
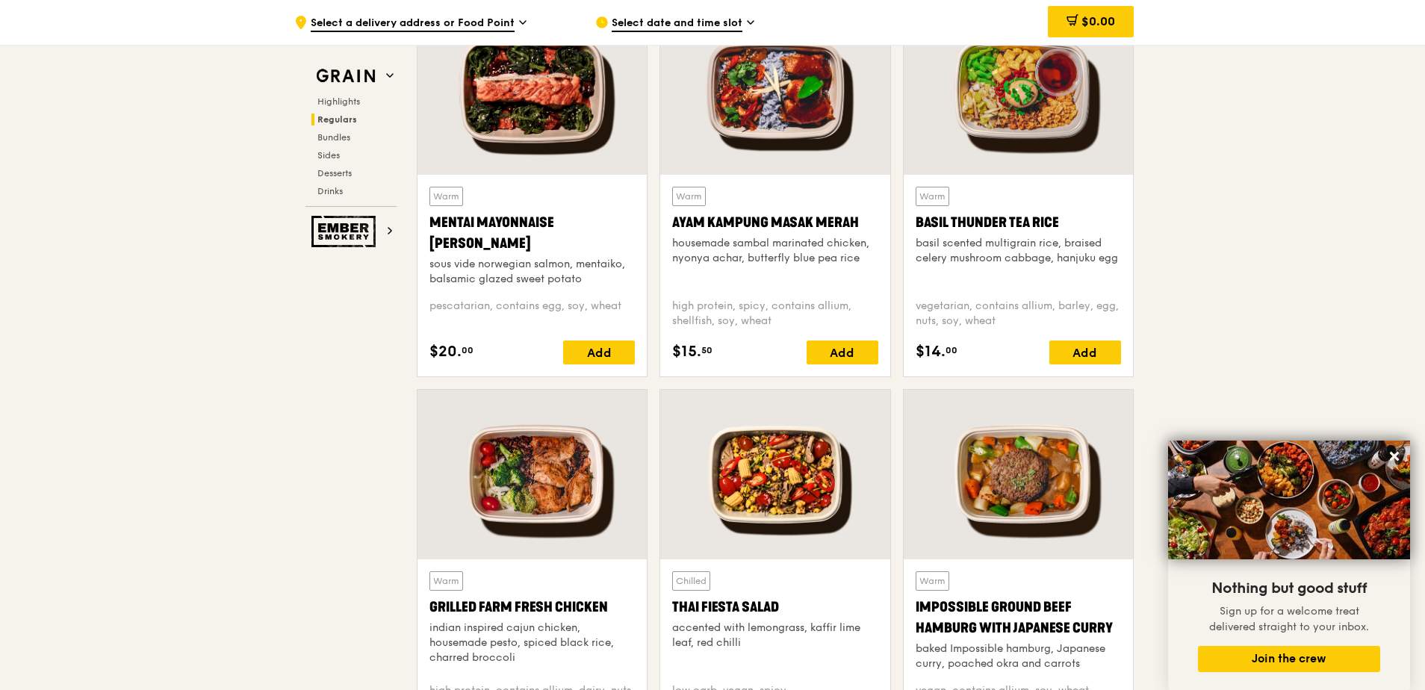
scroll to position [1494, 0]
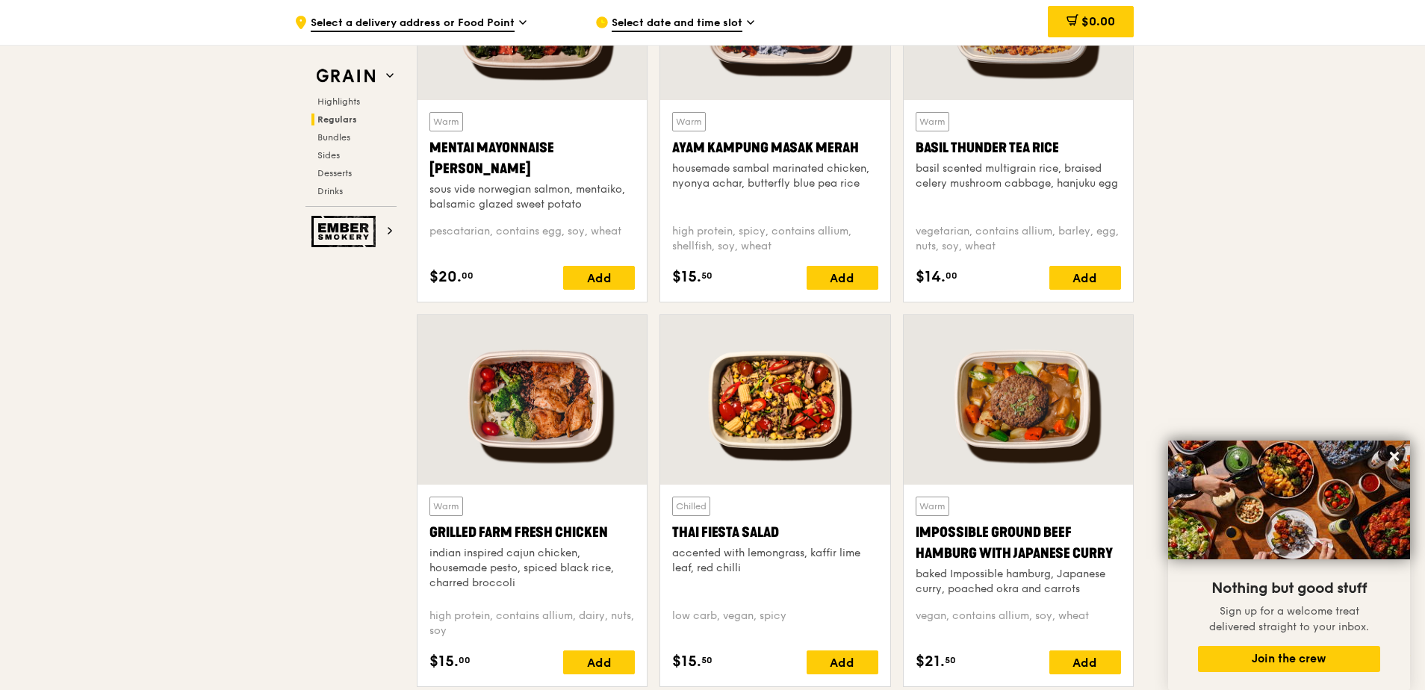
click at [523, 392] on div at bounding box center [532, 400] width 229 height 170
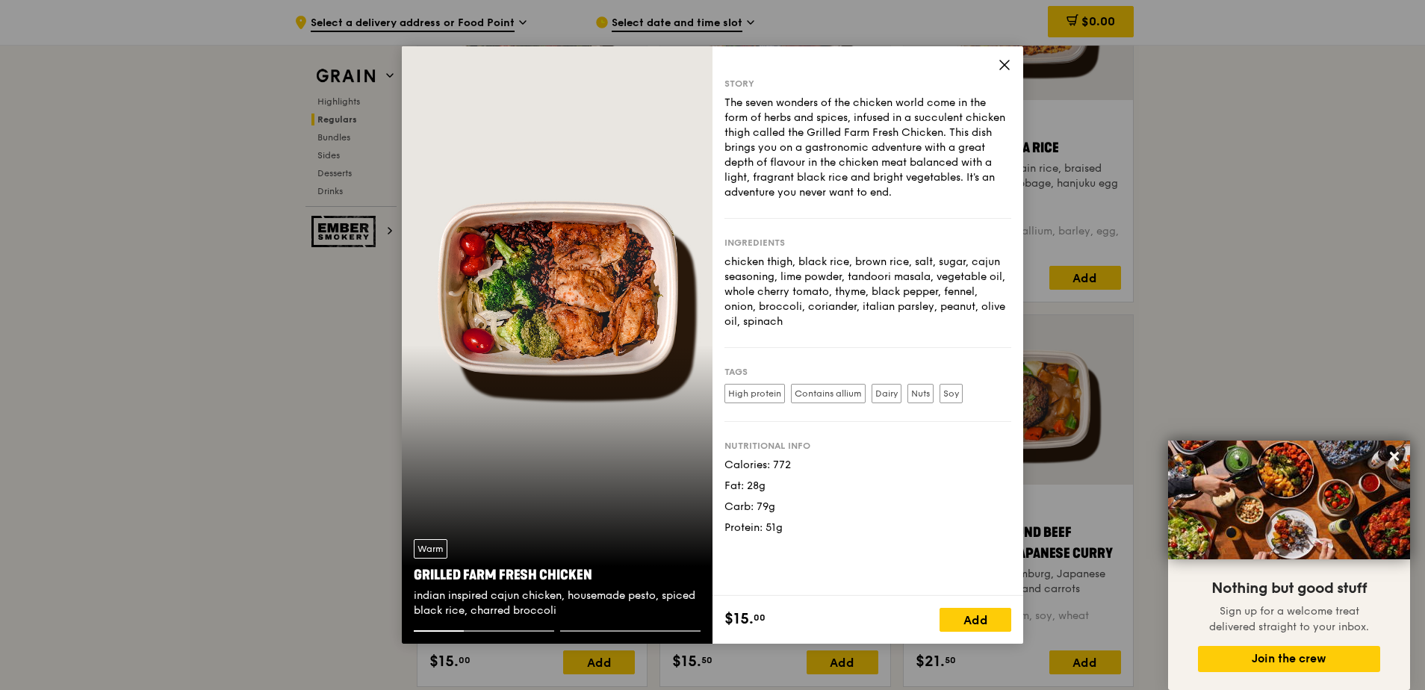
click at [1002, 64] on icon at bounding box center [1004, 64] width 13 height 13
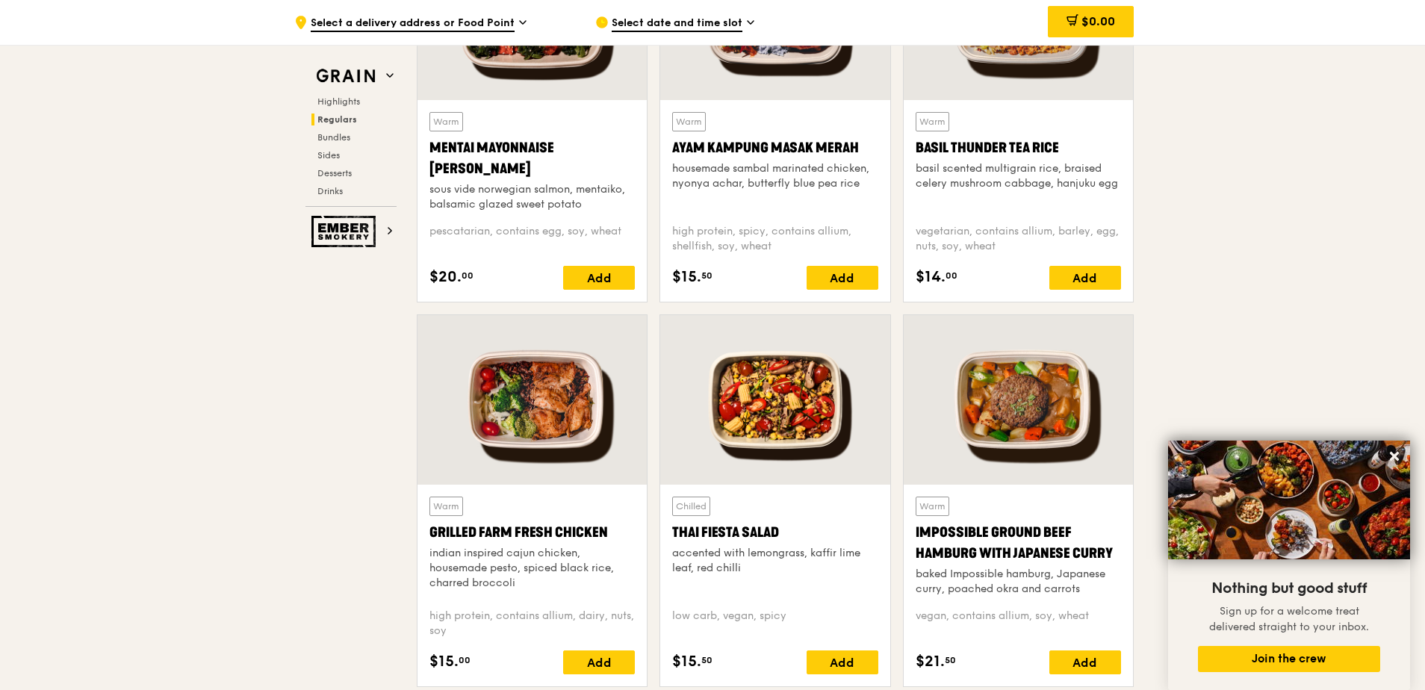
scroll to position [1270, 0]
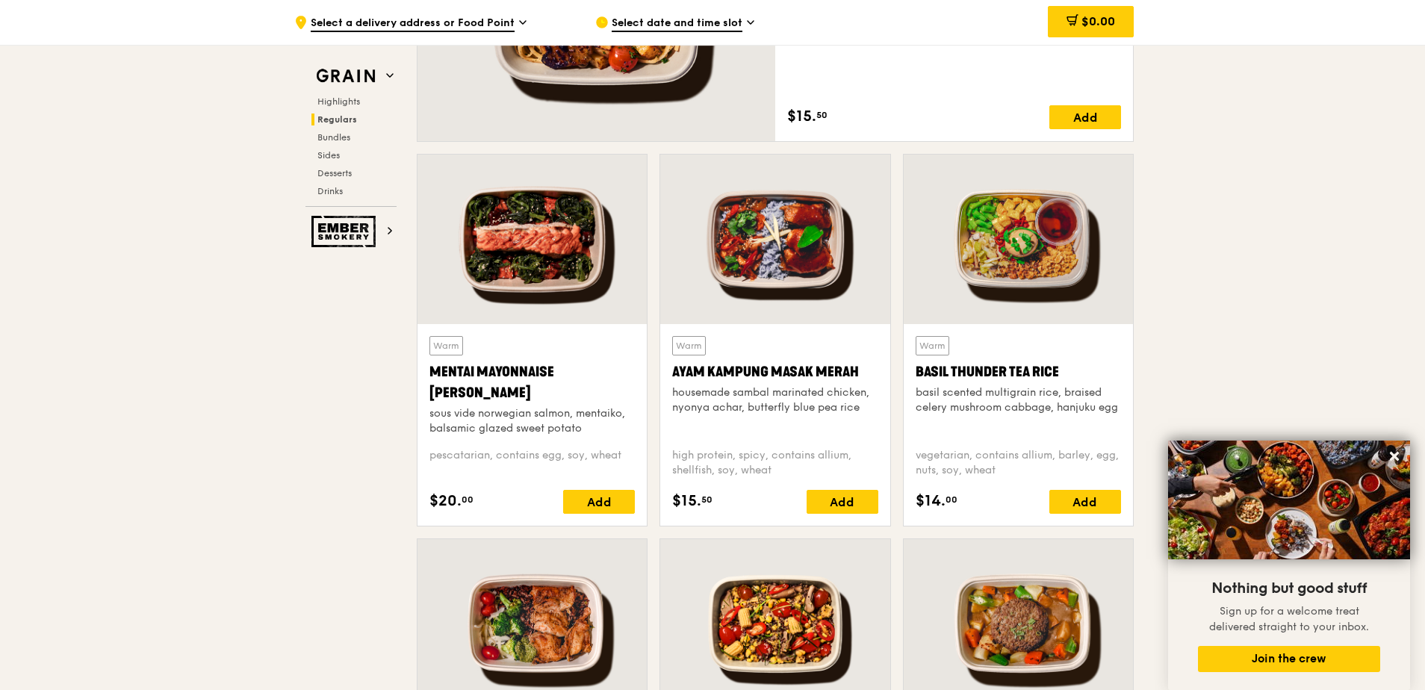
click at [1089, 627] on div at bounding box center [1018, 624] width 229 height 170
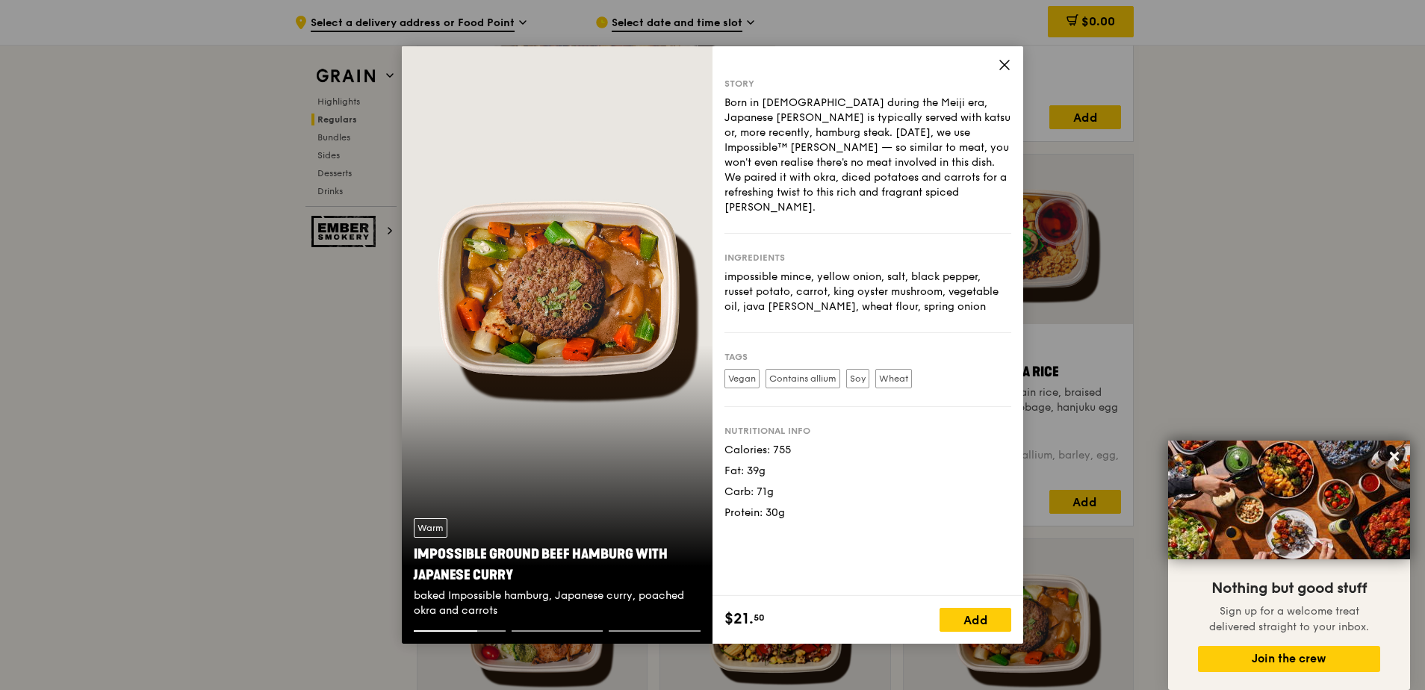
click at [1003, 67] on icon at bounding box center [1004, 65] width 9 height 9
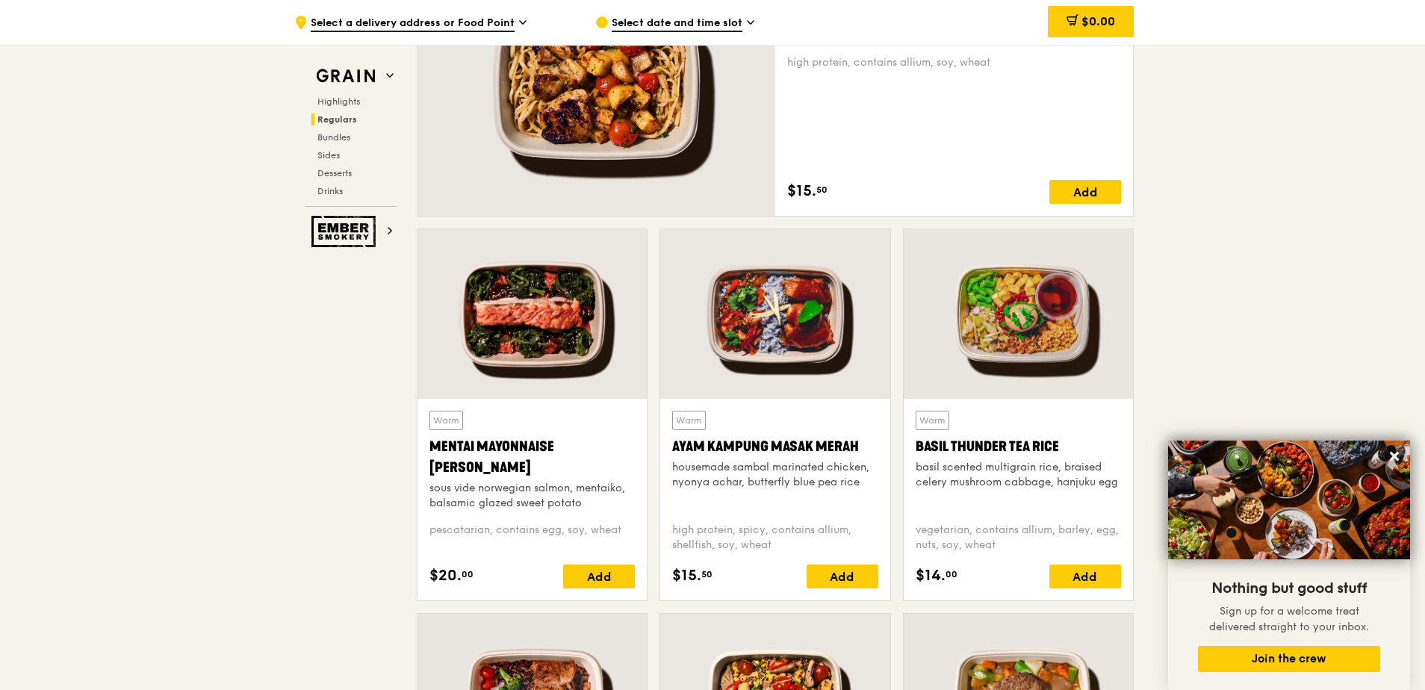
scroll to position [1121, 0]
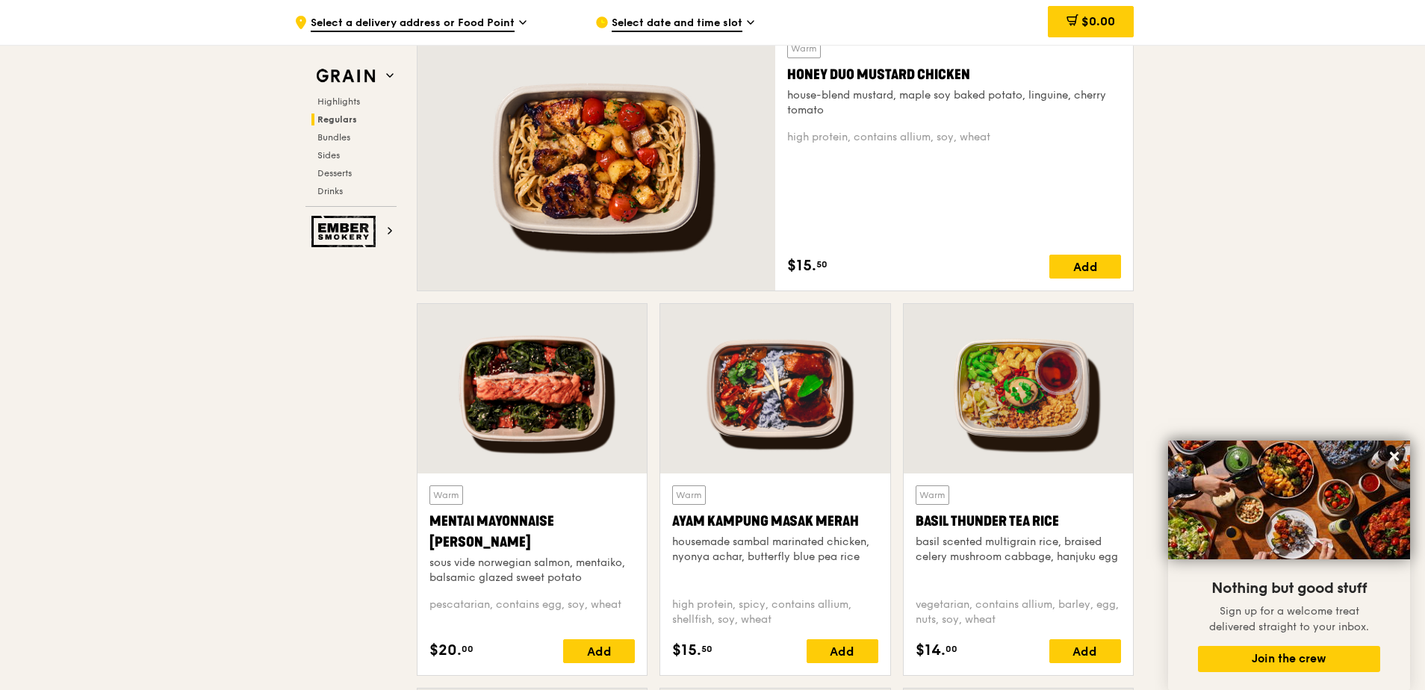
click at [804, 401] on div at bounding box center [774, 389] width 229 height 170
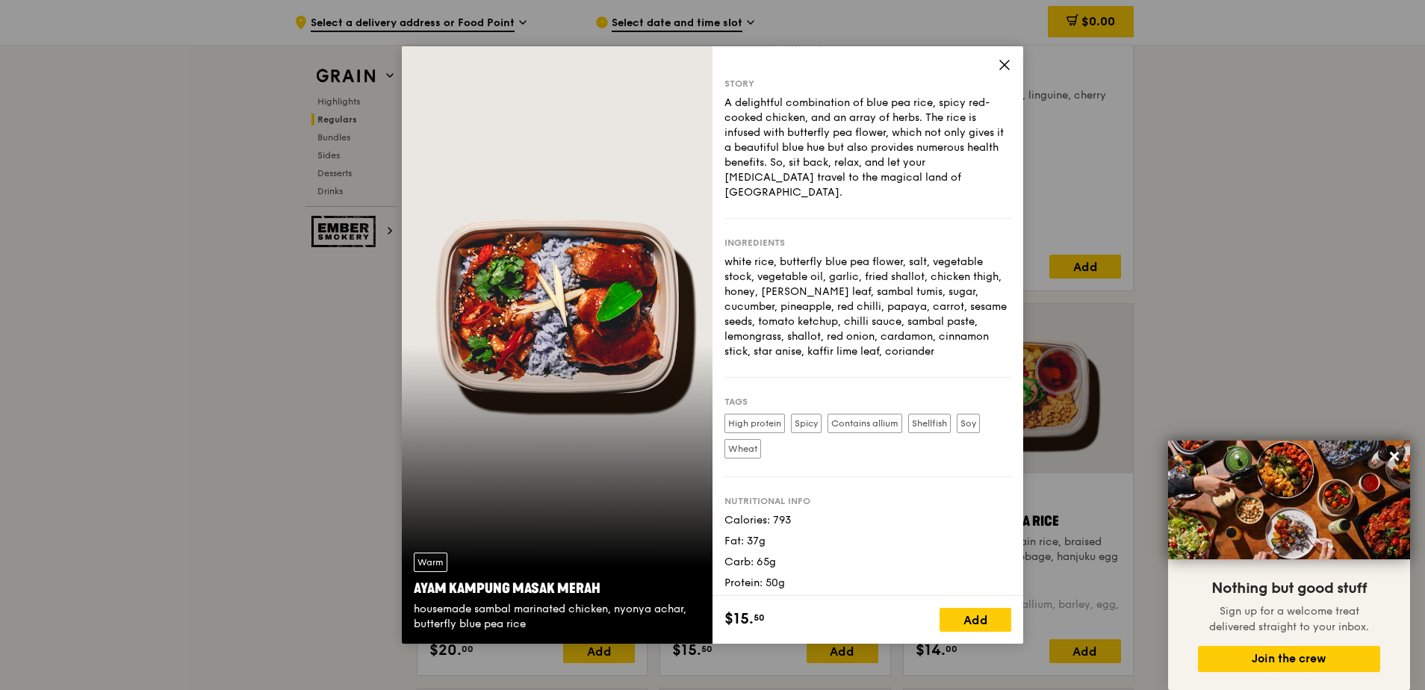
click at [1006, 65] on icon at bounding box center [1004, 65] width 9 height 9
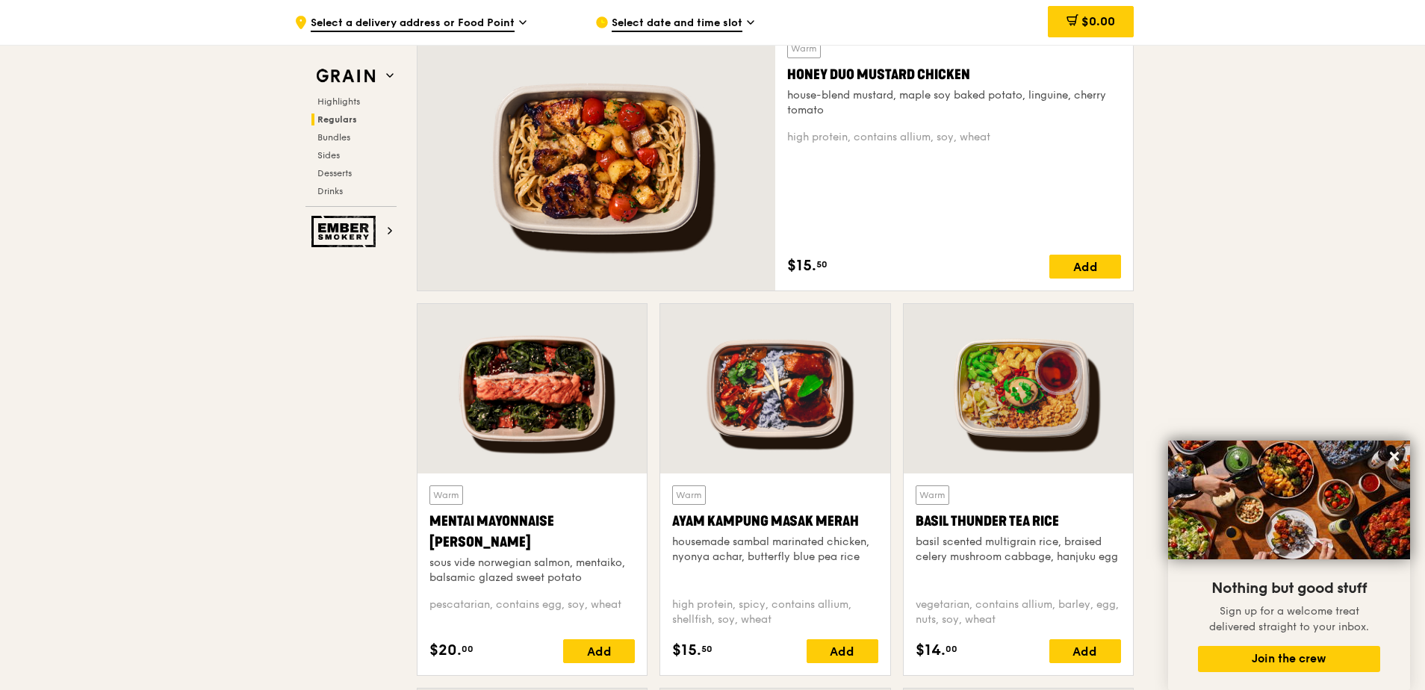
click at [513, 386] on div at bounding box center [532, 389] width 229 height 170
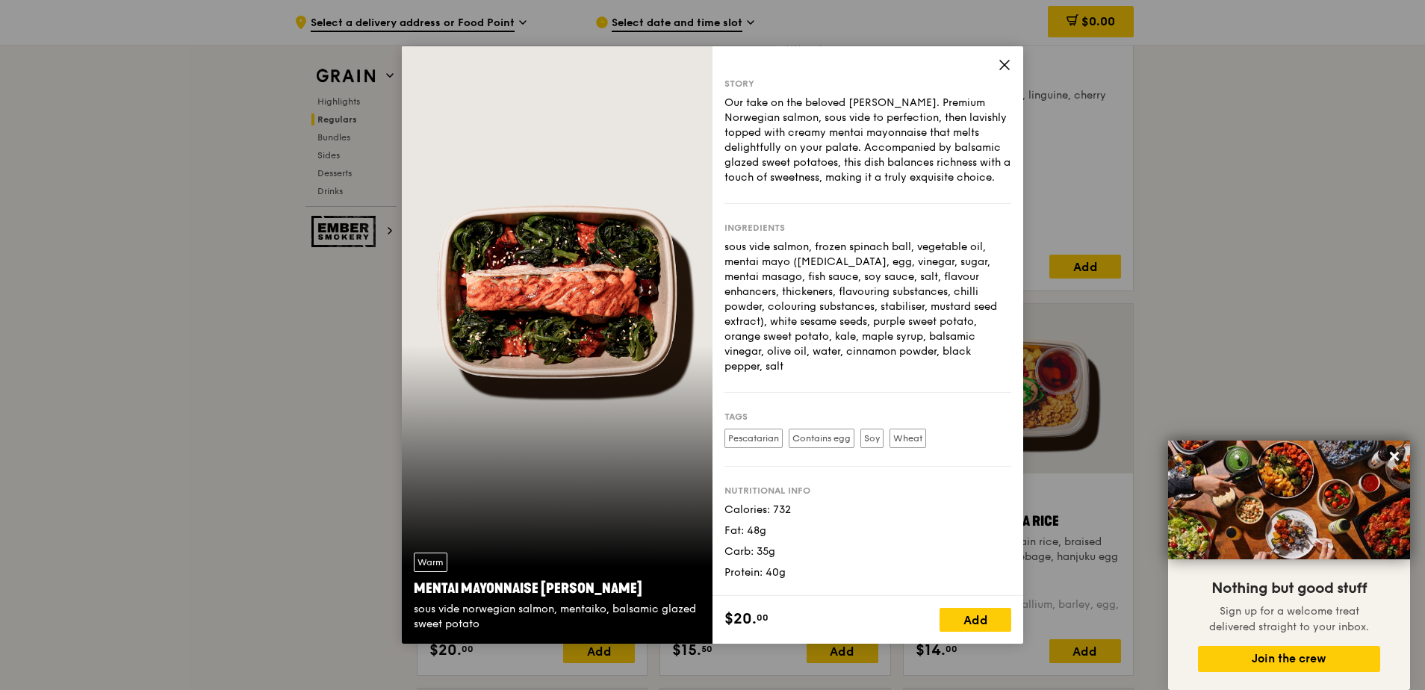
click at [1005, 64] on icon at bounding box center [1004, 64] width 13 height 13
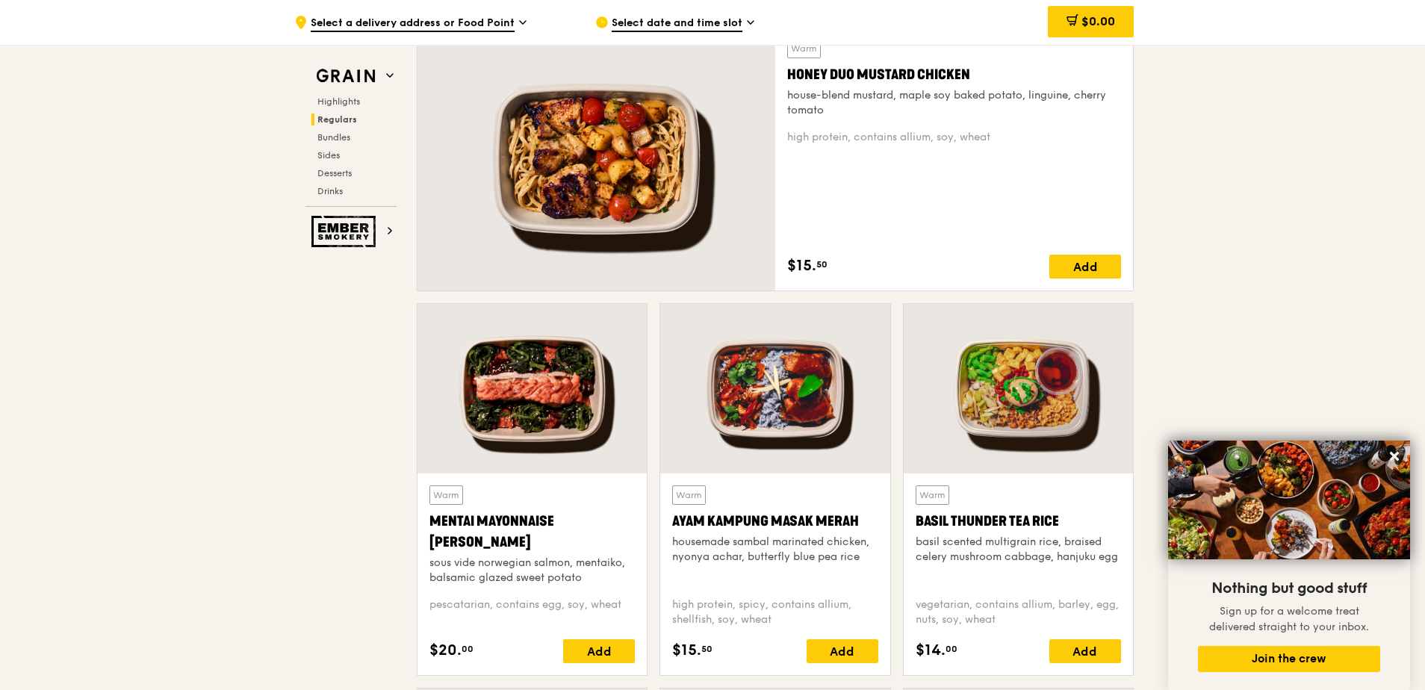
click at [522, 375] on div at bounding box center [532, 389] width 229 height 170
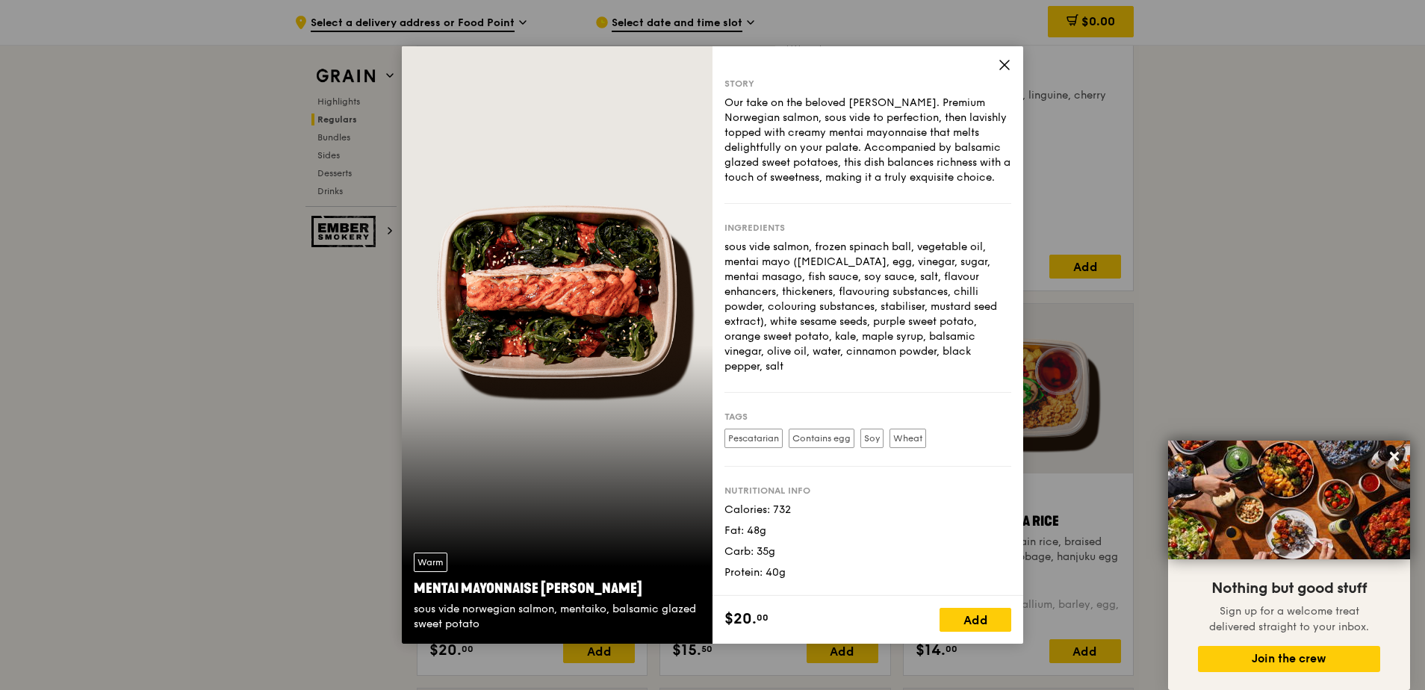
click at [1005, 59] on icon at bounding box center [1004, 64] width 13 height 13
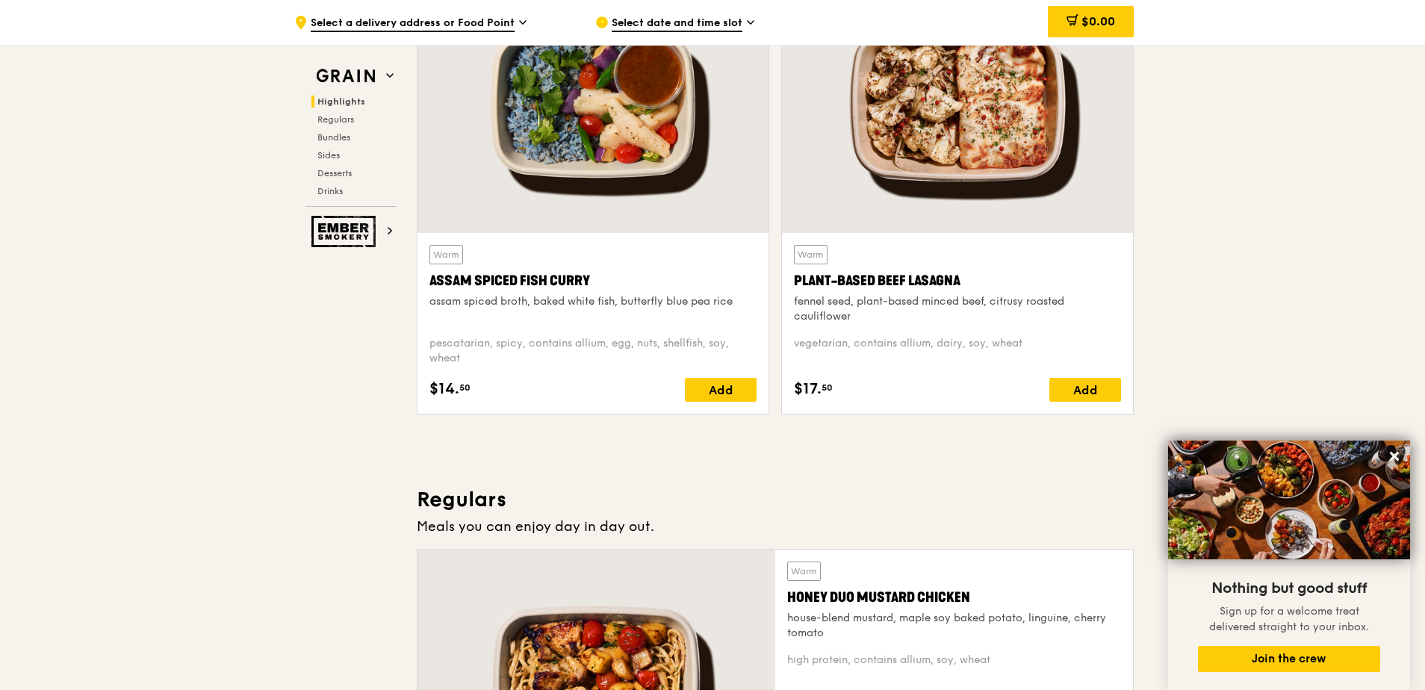
scroll to position [448, 0]
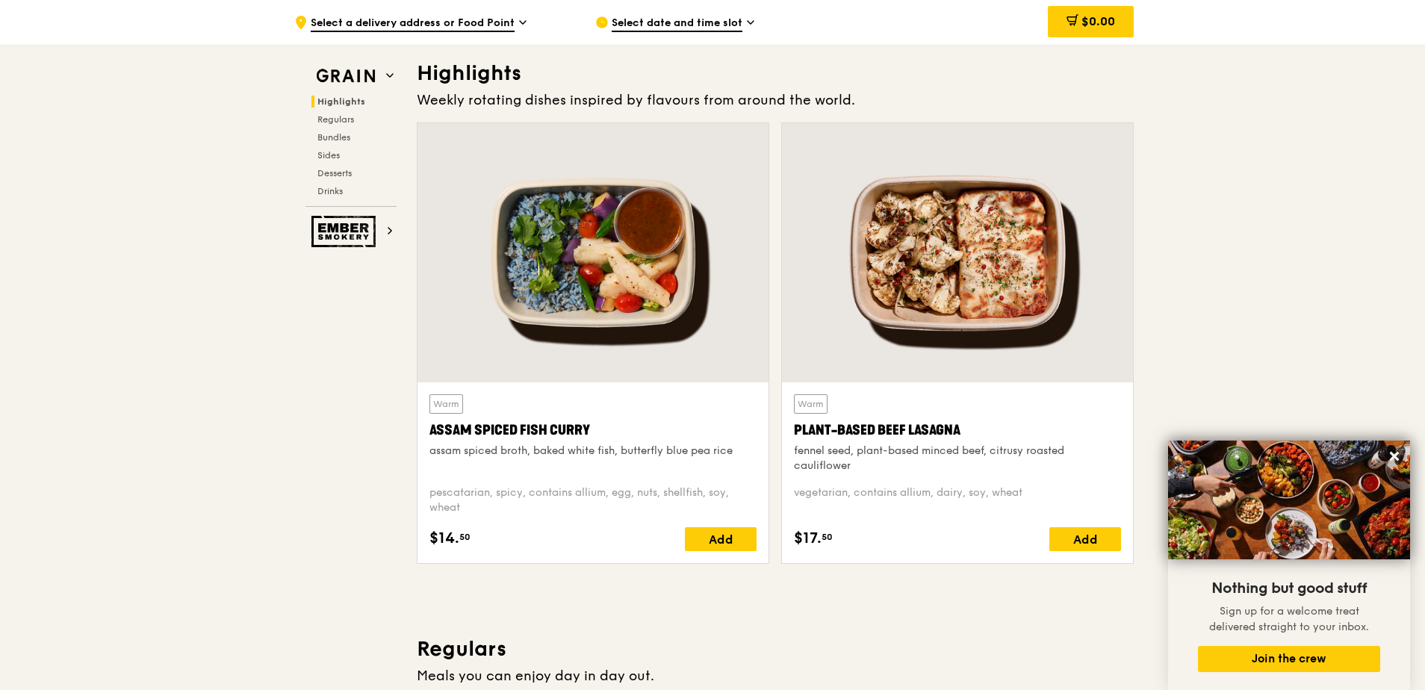
click at [668, 241] on div at bounding box center [593, 252] width 351 height 259
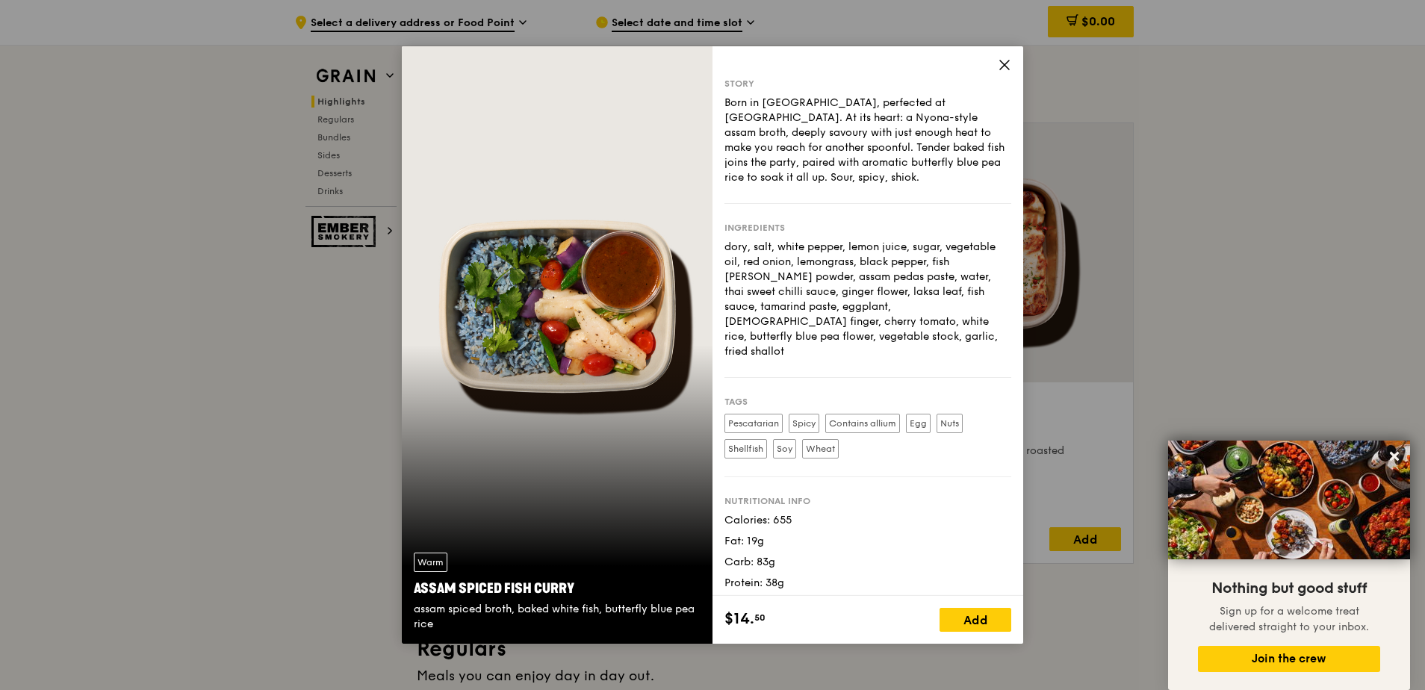
click at [1008, 62] on icon at bounding box center [1004, 65] width 9 height 9
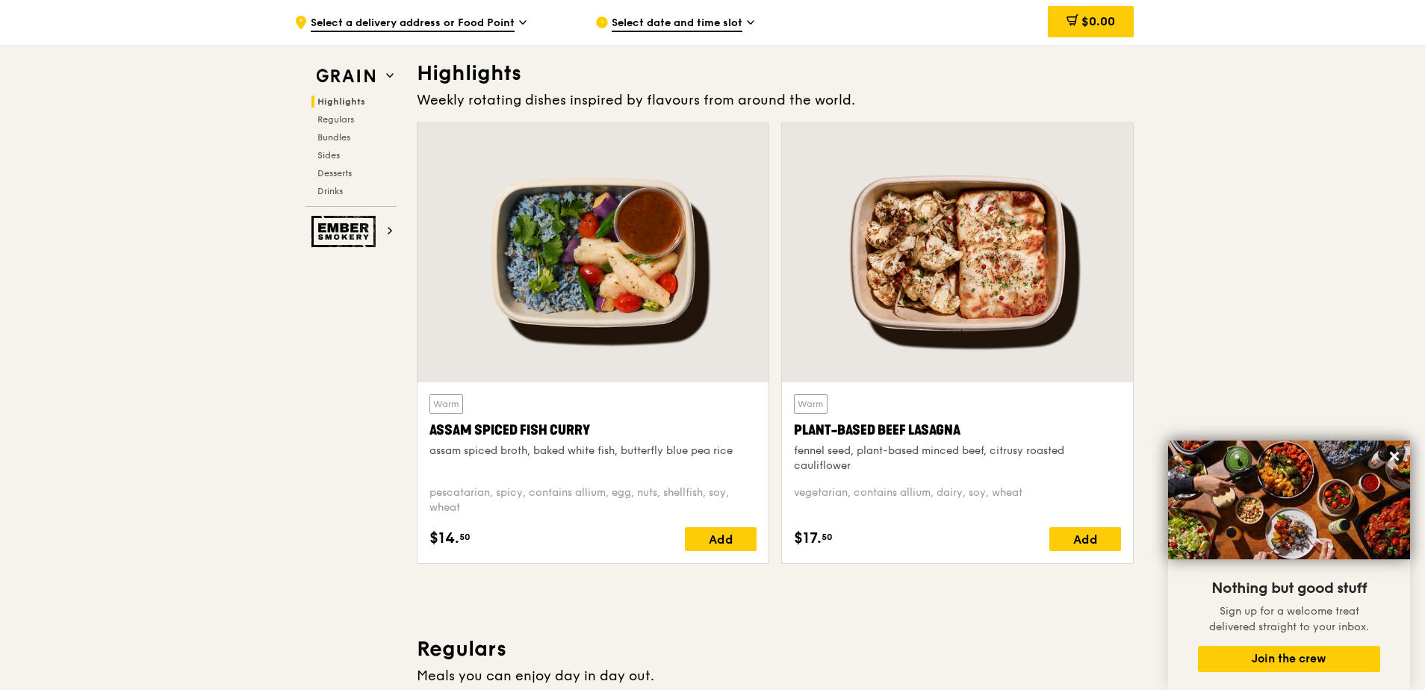
scroll to position [822, 0]
